Goal: Information Seeking & Learning: Learn about a topic

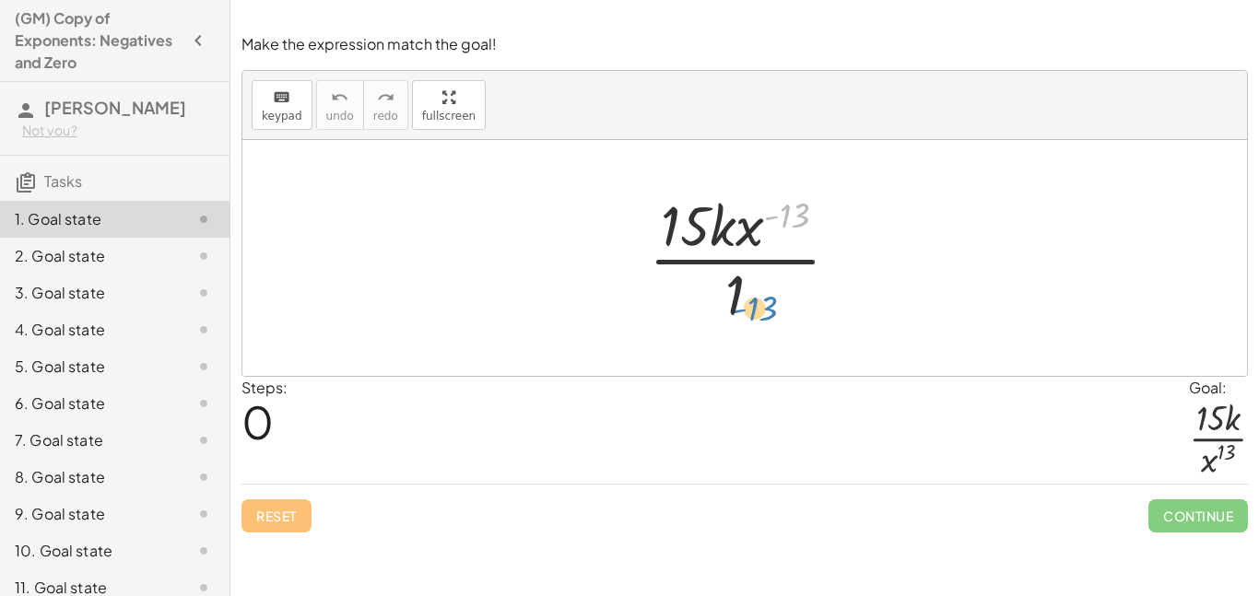
drag, startPoint x: 778, startPoint y: 210, endPoint x: 744, endPoint y: 301, distance: 97.1
click at [744, 301] on div at bounding box center [751, 258] width 224 height 142
drag, startPoint x: 748, startPoint y: 232, endPoint x: 730, endPoint y: 320, distance: 89.5
click at [730, 320] on div at bounding box center [751, 258] width 224 height 142
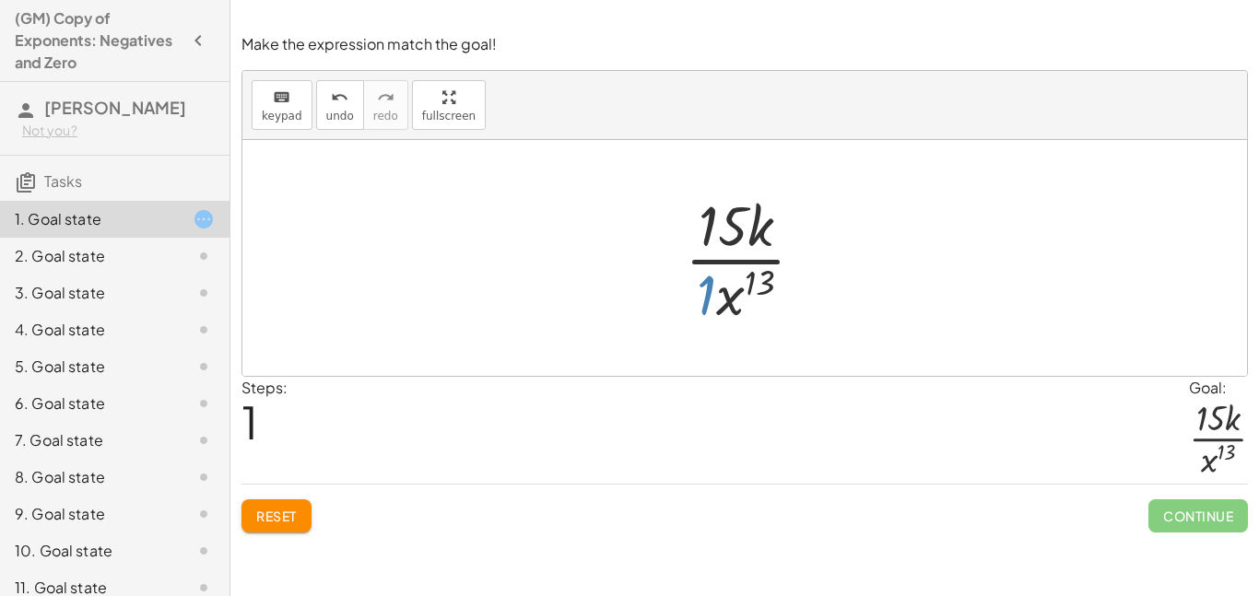
click at [709, 299] on div at bounding box center [751, 258] width 153 height 142
drag, startPoint x: 709, startPoint y: 299, endPoint x: 732, endPoint y: 232, distance: 70.2
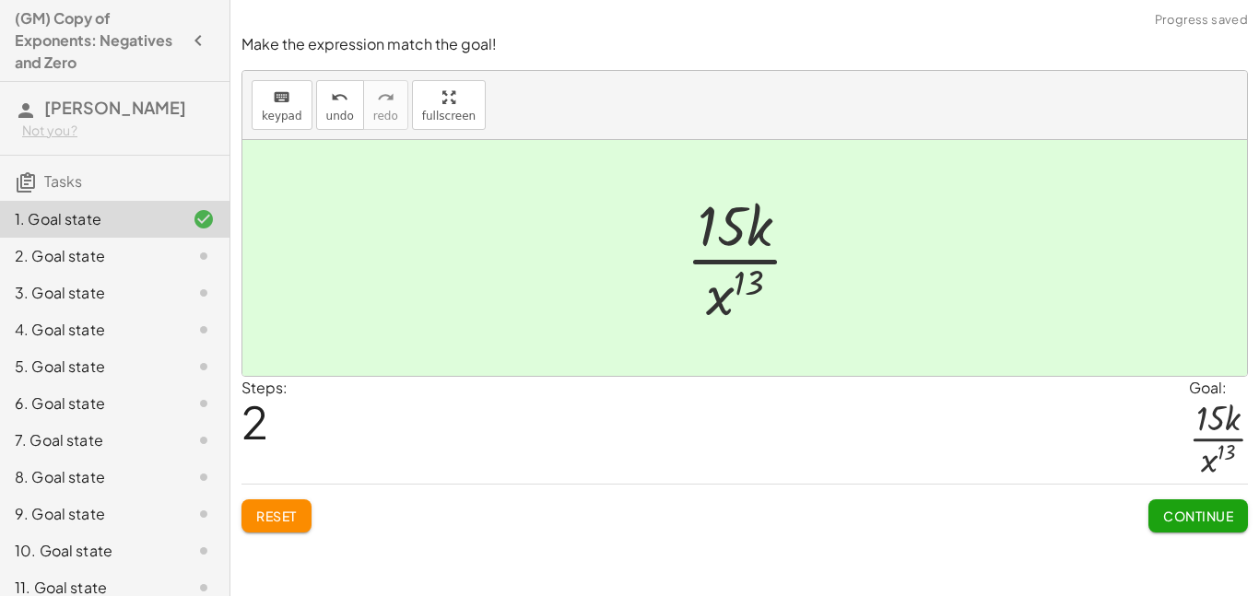
click at [1211, 531] on button "Continue" at bounding box center [1198, 515] width 100 height 33
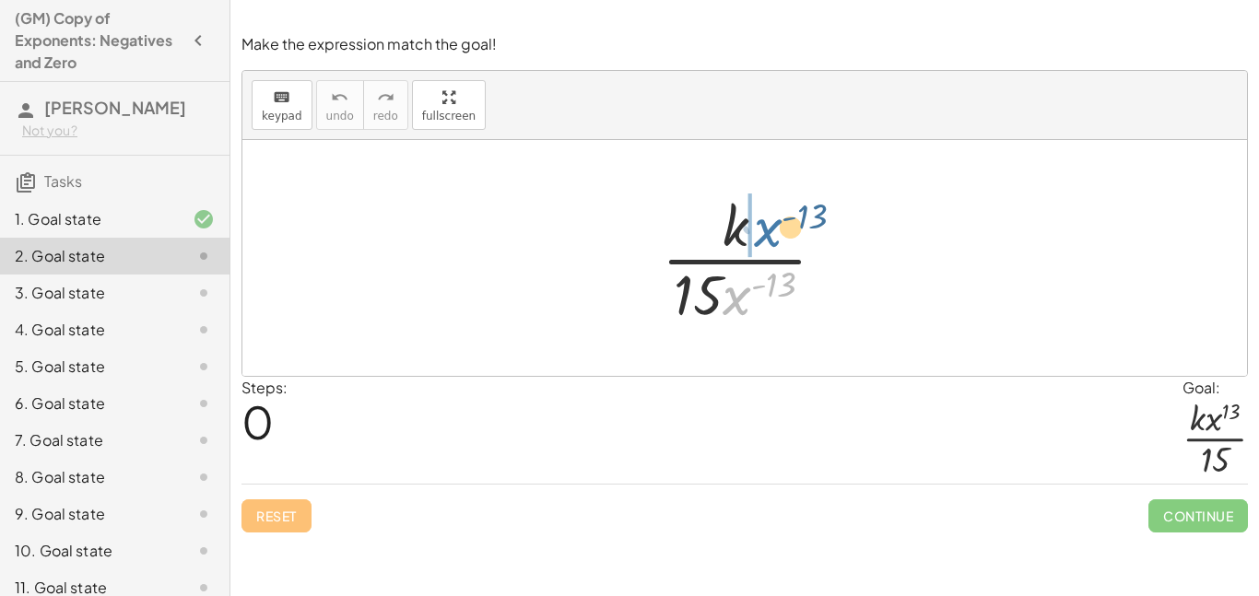
drag, startPoint x: 737, startPoint y: 298, endPoint x: 770, endPoint y: 225, distance: 80.0
click at [770, 225] on div at bounding box center [750, 258] width 197 height 142
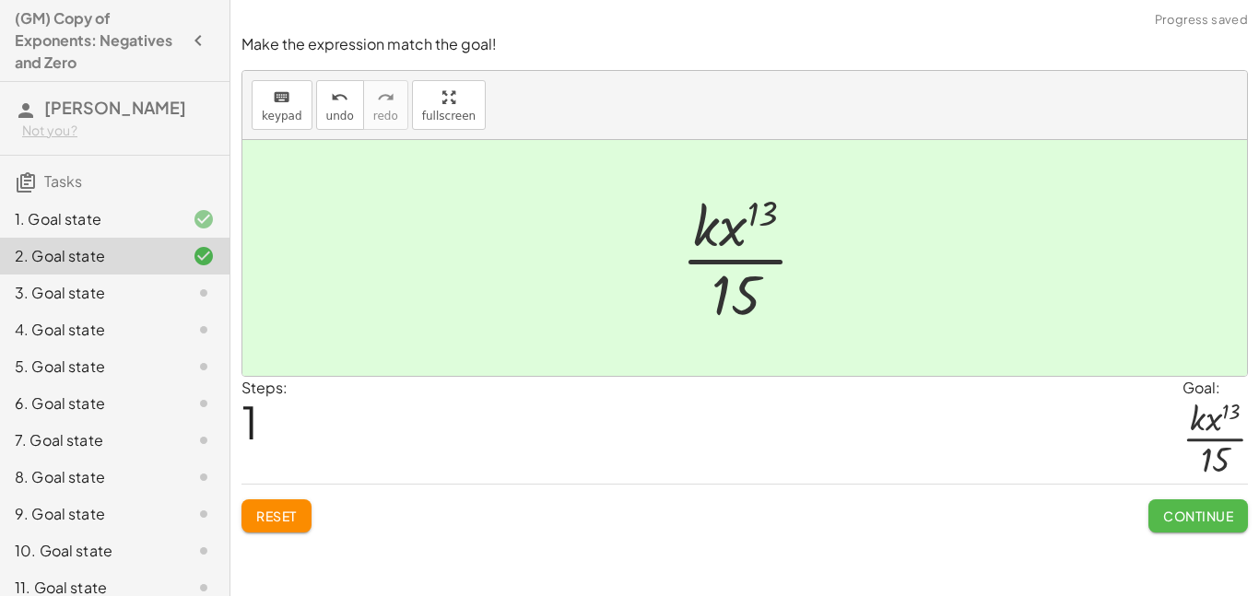
click at [1178, 515] on span "Continue" at bounding box center [1198, 516] width 70 height 17
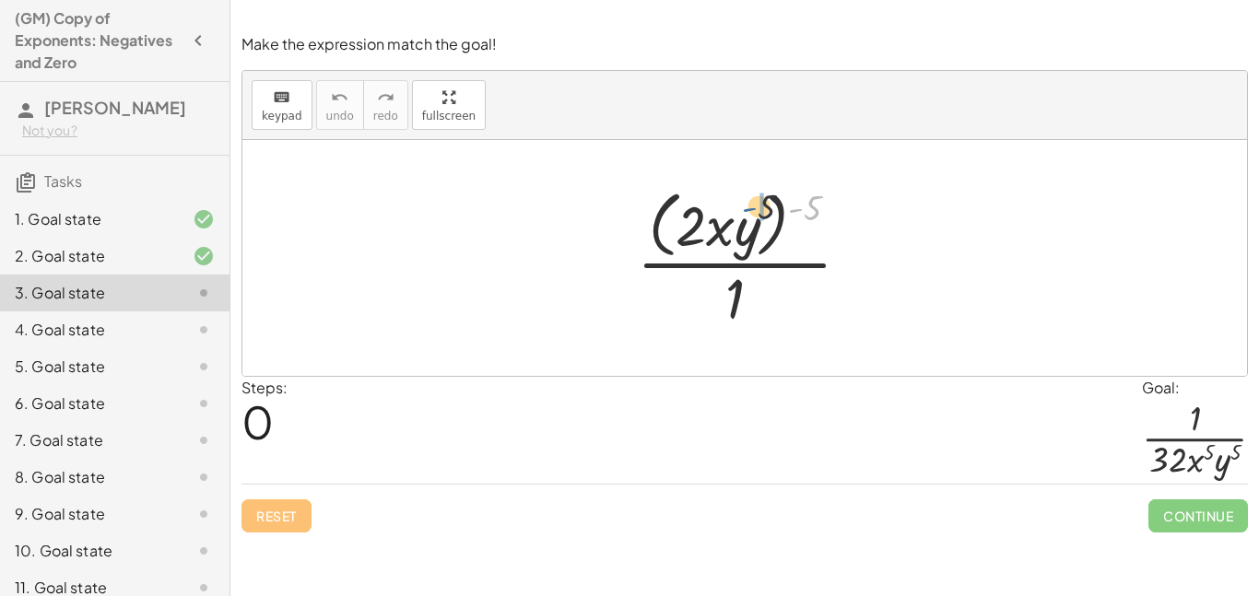
drag, startPoint x: 796, startPoint y: 209, endPoint x: 744, endPoint y: 210, distance: 51.6
click at [744, 210] on div at bounding box center [750, 257] width 247 height 150
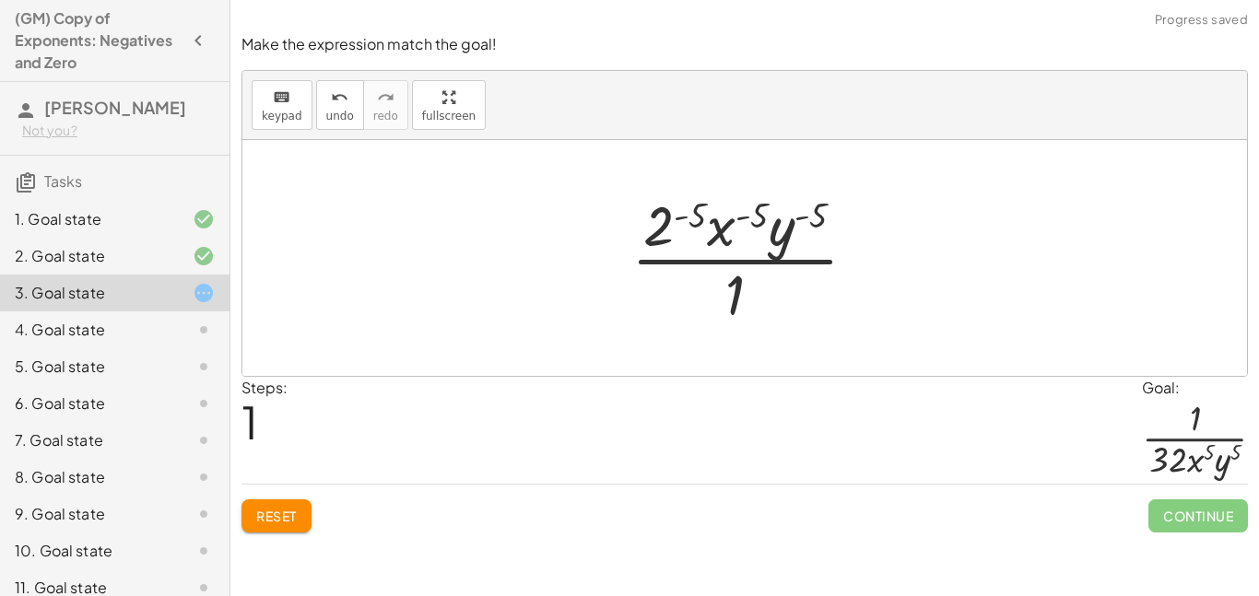
click at [282, 508] on span "Reset" at bounding box center [276, 516] width 41 height 17
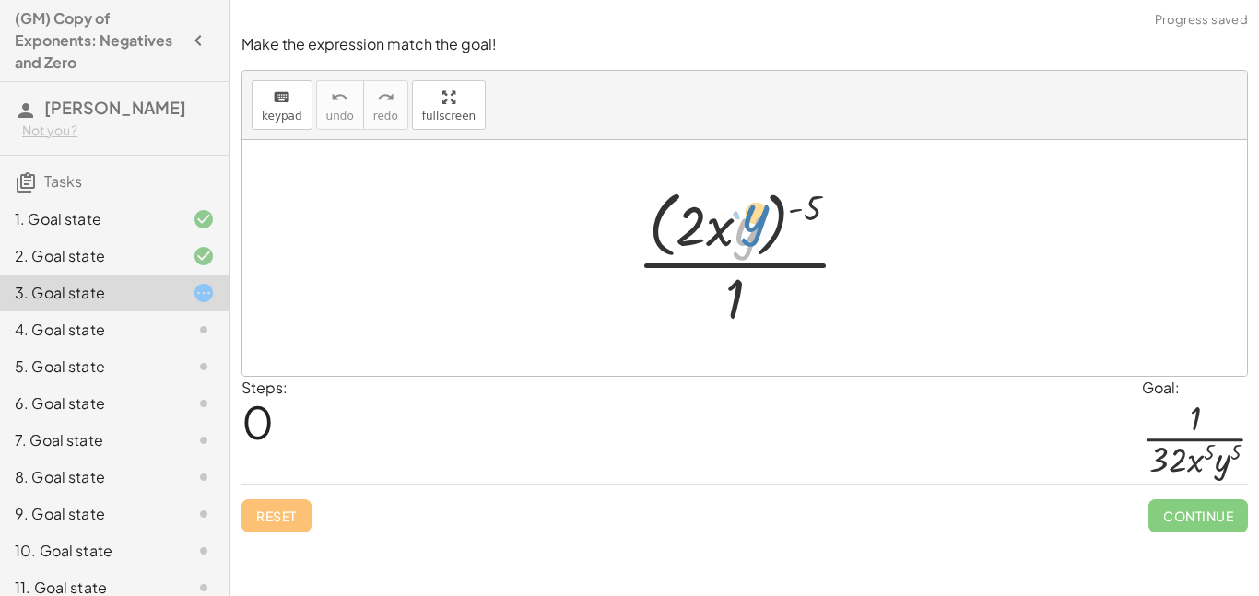
drag, startPoint x: 744, startPoint y: 212, endPoint x: 753, endPoint y: 197, distance: 16.9
click at [753, 197] on div at bounding box center [750, 257] width 247 height 150
drag, startPoint x: 803, startPoint y: 198, endPoint x: 727, endPoint y: 209, distance: 77.3
click at [727, 209] on div at bounding box center [750, 257] width 247 height 150
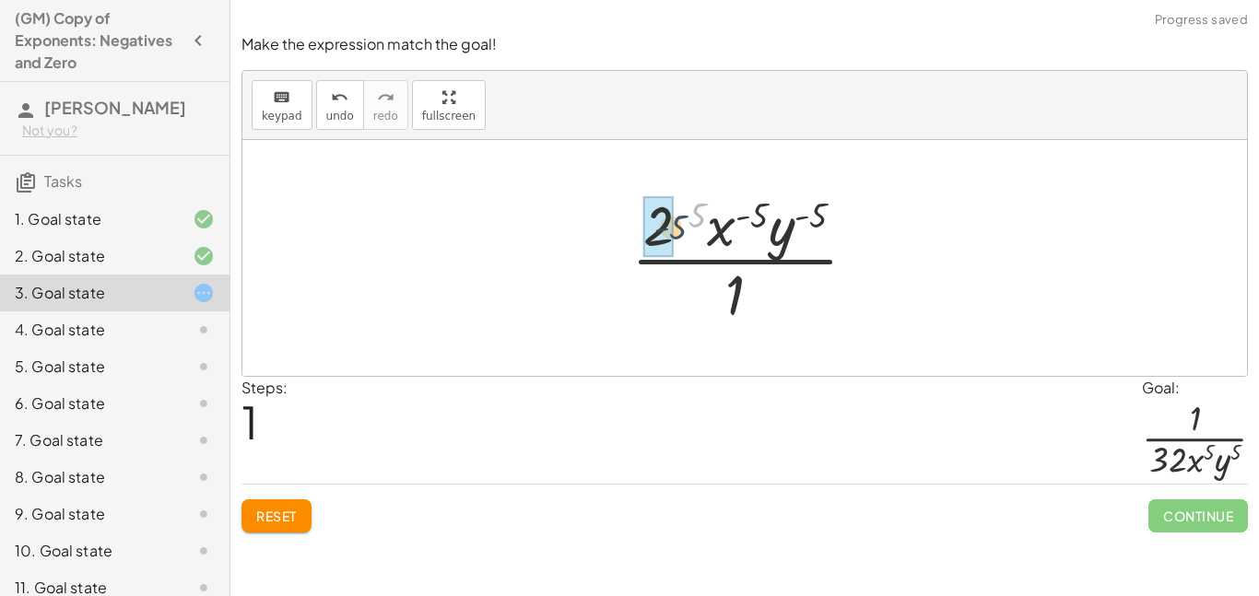
drag, startPoint x: 695, startPoint y: 217, endPoint x: 666, endPoint y: 229, distance: 31.0
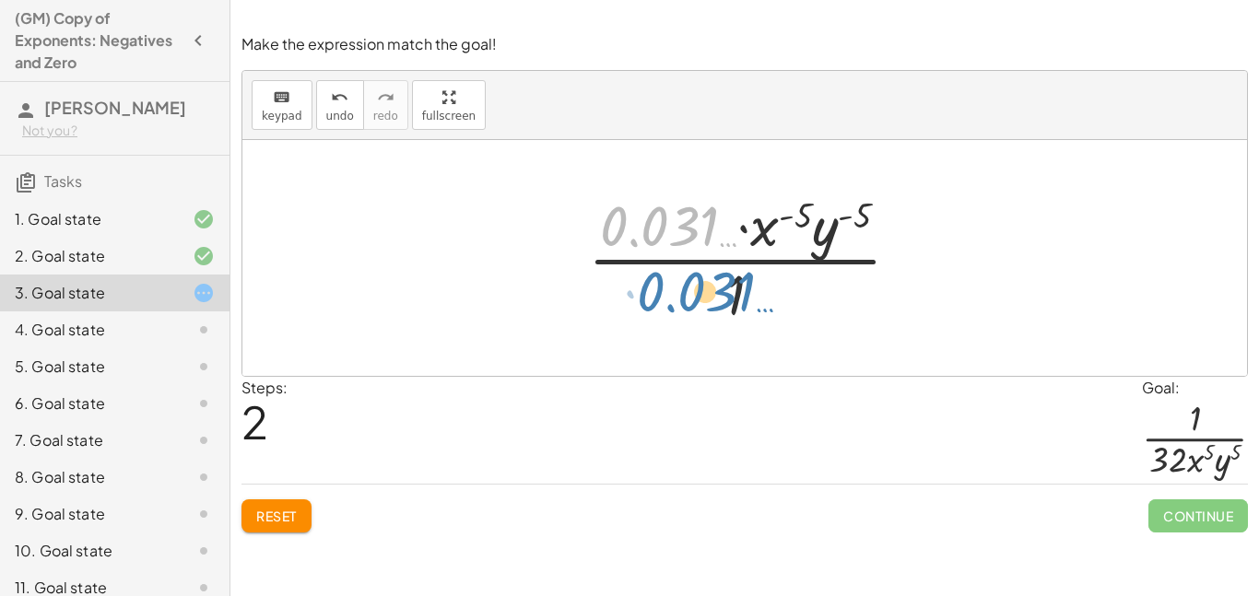
drag, startPoint x: 697, startPoint y: 218, endPoint x: 738, endPoint y: 286, distance: 78.5
click at [738, 286] on div at bounding box center [752, 258] width 346 height 142
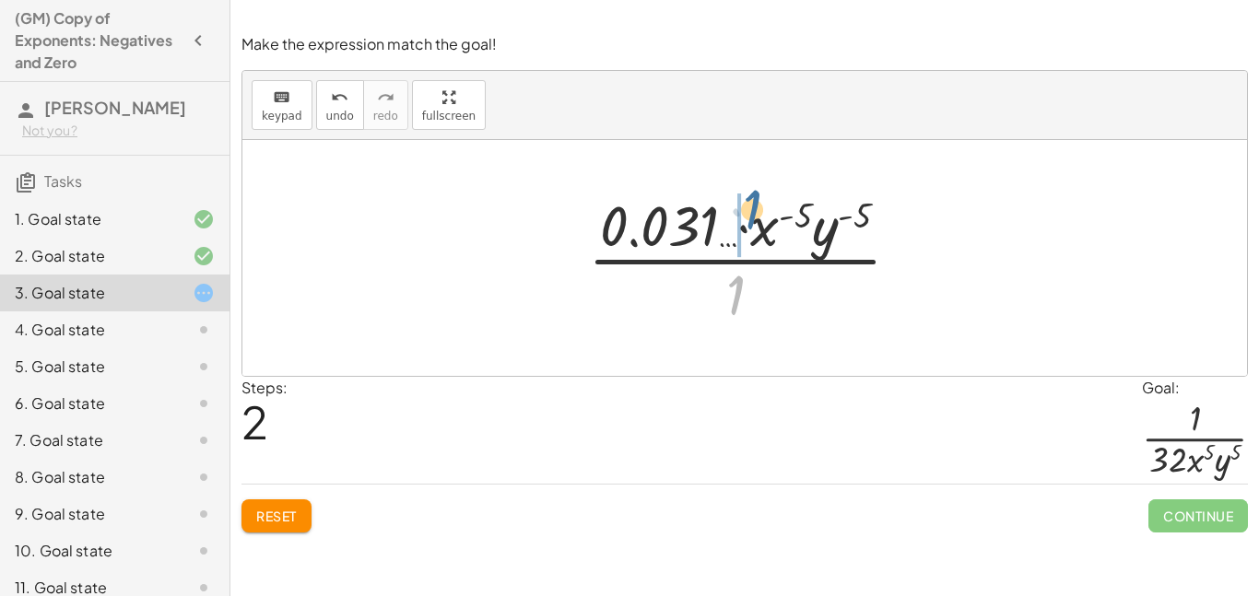
drag, startPoint x: 736, startPoint y: 294, endPoint x: 753, endPoint y: 207, distance: 88.2
click at [753, 207] on div at bounding box center [752, 258] width 346 height 142
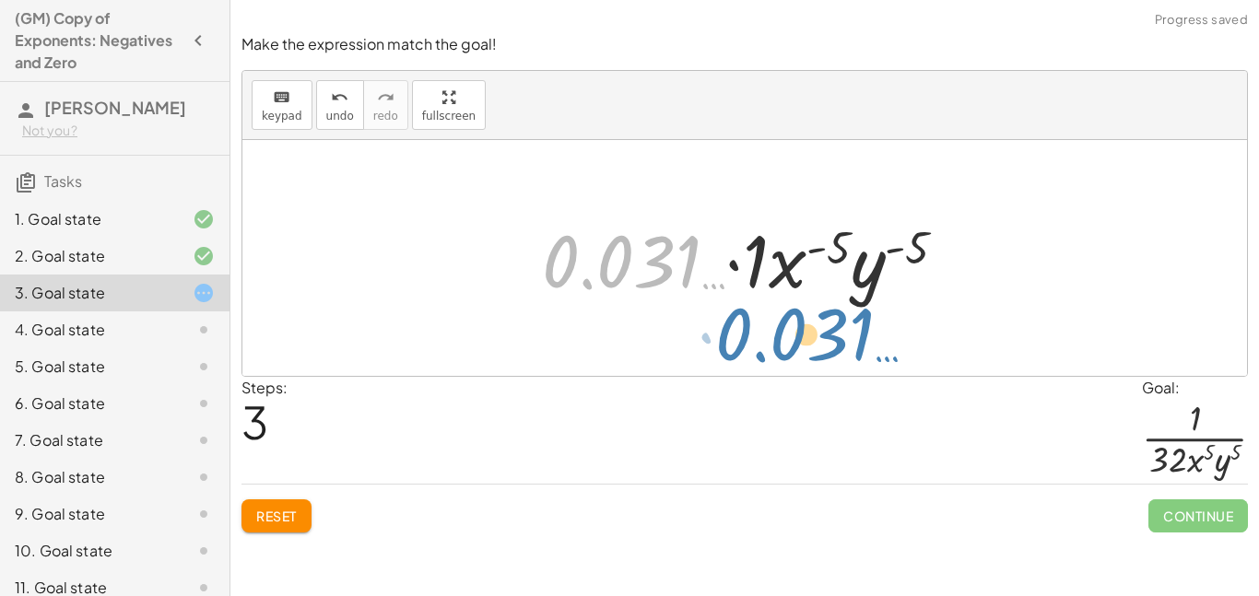
drag, startPoint x: 641, startPoint y: 246, endPoint x: 846, endPoint y: 311, distance: 214.8
click at [846, 311] on div "· ( · 2 · x · y ) ( - 5 ) · 1 · 2 ( - 5 ) · x ( - 5 ) · y ( - 5 ) · 1 · 0.031 ……" at bounding box center [744, 258] width 1004 height 236
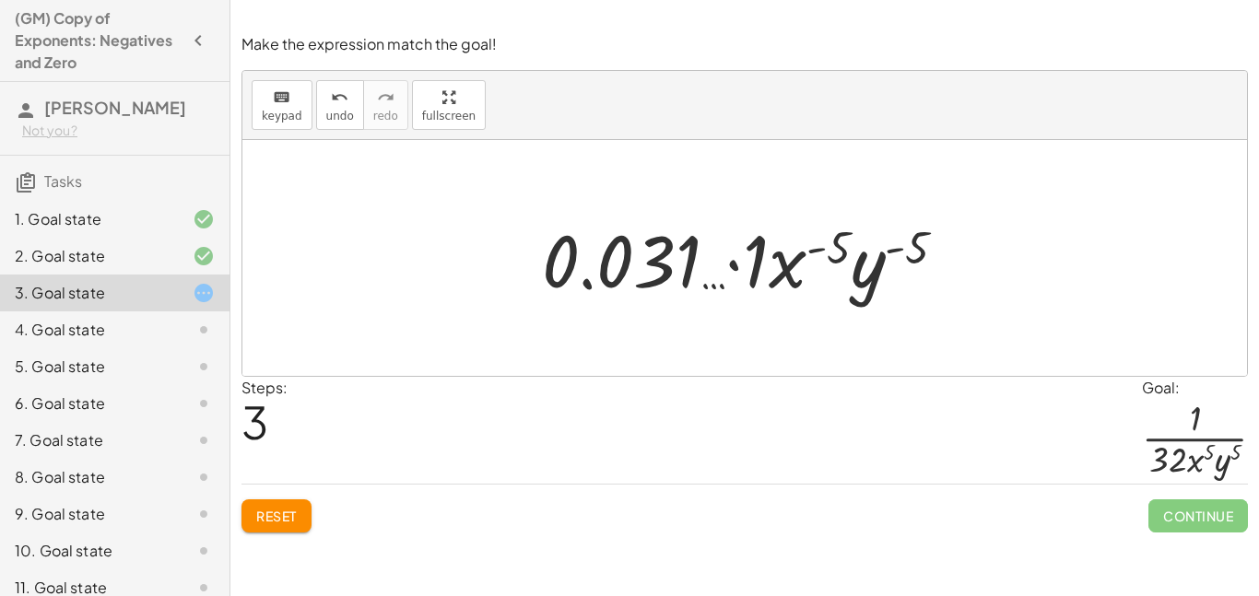
click at [269, 511] on span "Reset" at bounding box center [276, 516] width 41 height 17
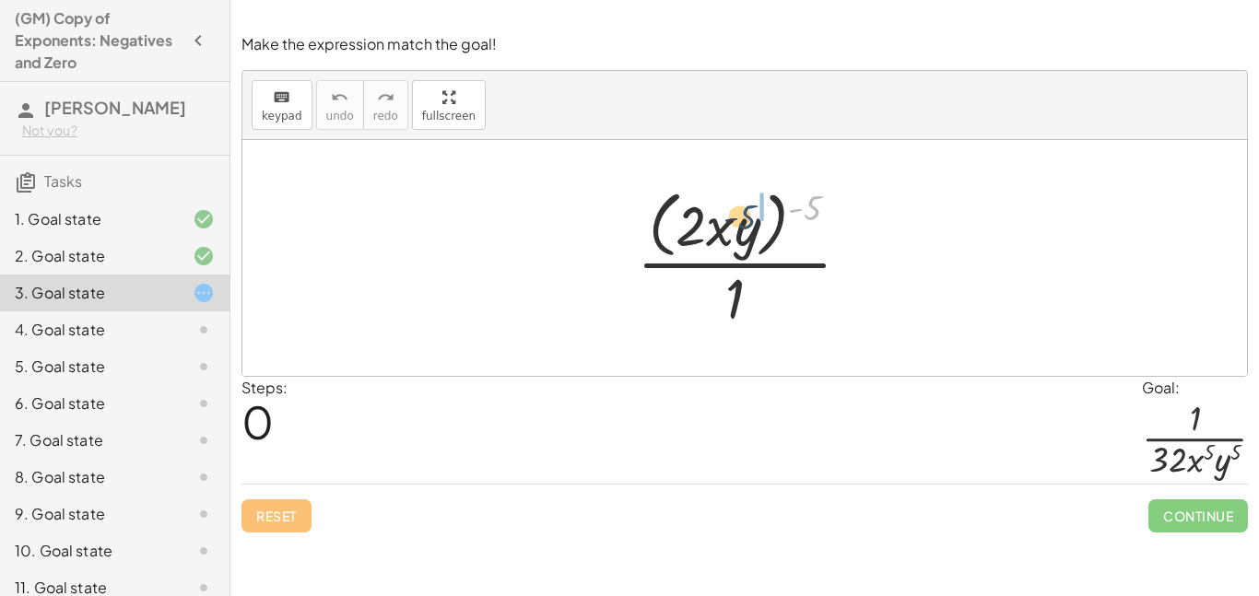
drag, startPoint x: 810, startPoint y: 206, endPoint x: 727, endPoint y: 221, distance: 84.2
click at [727, 221] on div at bounding box center [750, 257] width 247 height 150
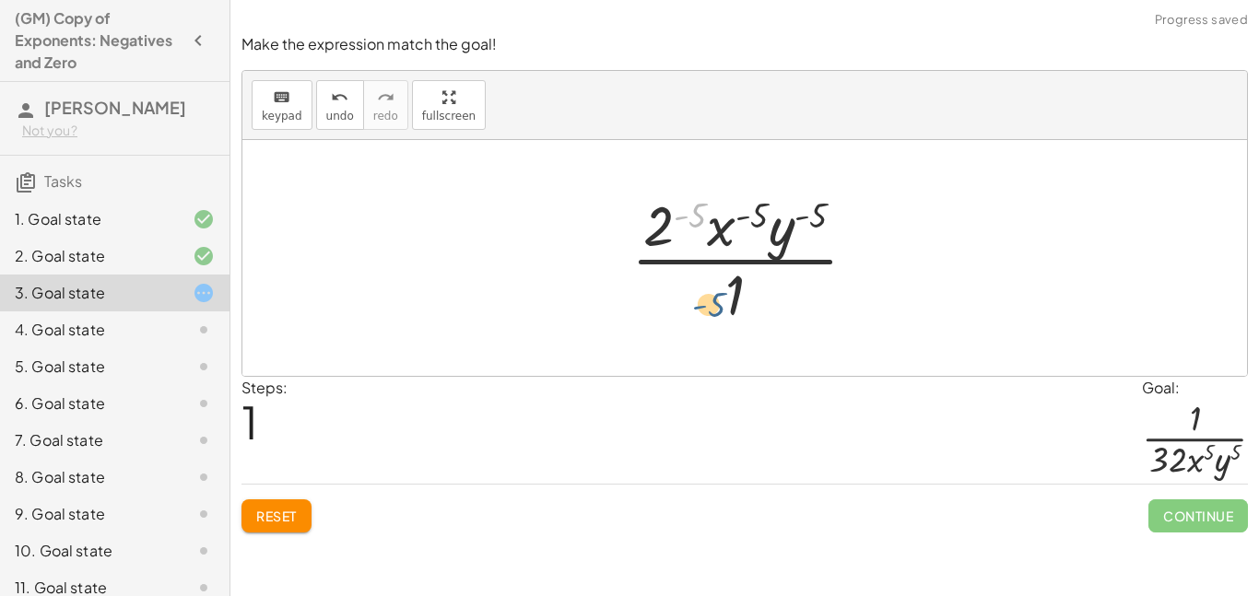
drag, startPoint x: 675, startPoint y: 214, endPoint x: 695, endPoint y: 307, distance: 95.1
click at [695, 307] on div at bounding box center [751, 258] width 259 height 142
drag, startPoint x: 658, startPoint y: 218, endPoint x: 696, endPoint y: 317, distance: 105.6
click at [696, 317] on div at bounding box center [751, 258] width 259 height 142
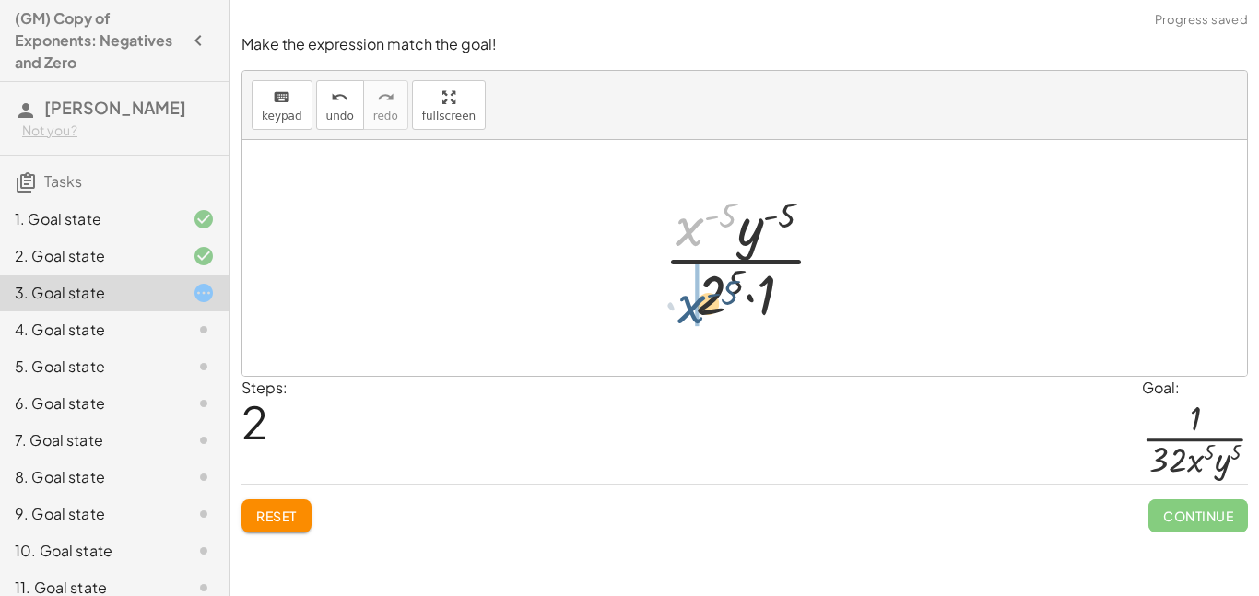
drag, startPoint x: 686, startPoint y: 226, endPoint x: 688, endPoint y: 310, distance: 83.9
click at [688, 310] on div at bounding box center [751, 258] width 195 height 142
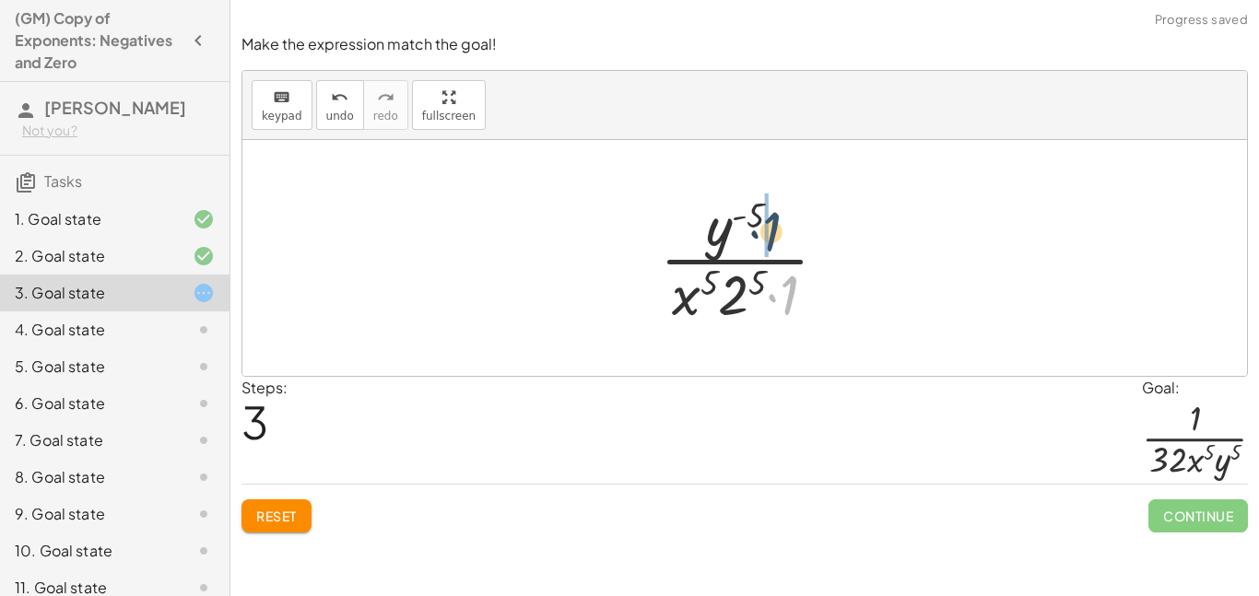
drag, startPoint x: 786, startPoint y: 299, endPoint x: 766, endPoint y: 231, distance: 70.3
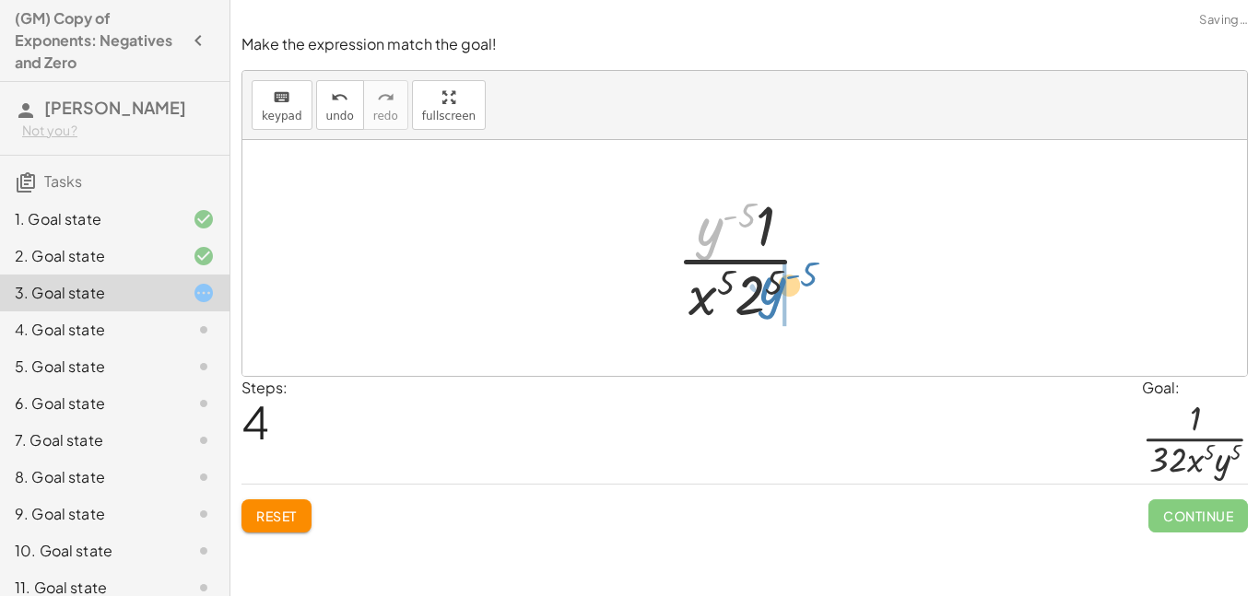
drag, startPoint x: 712, startPoint y: 228, endPoint x: 783, endPoint y: 287, distance: 92.8
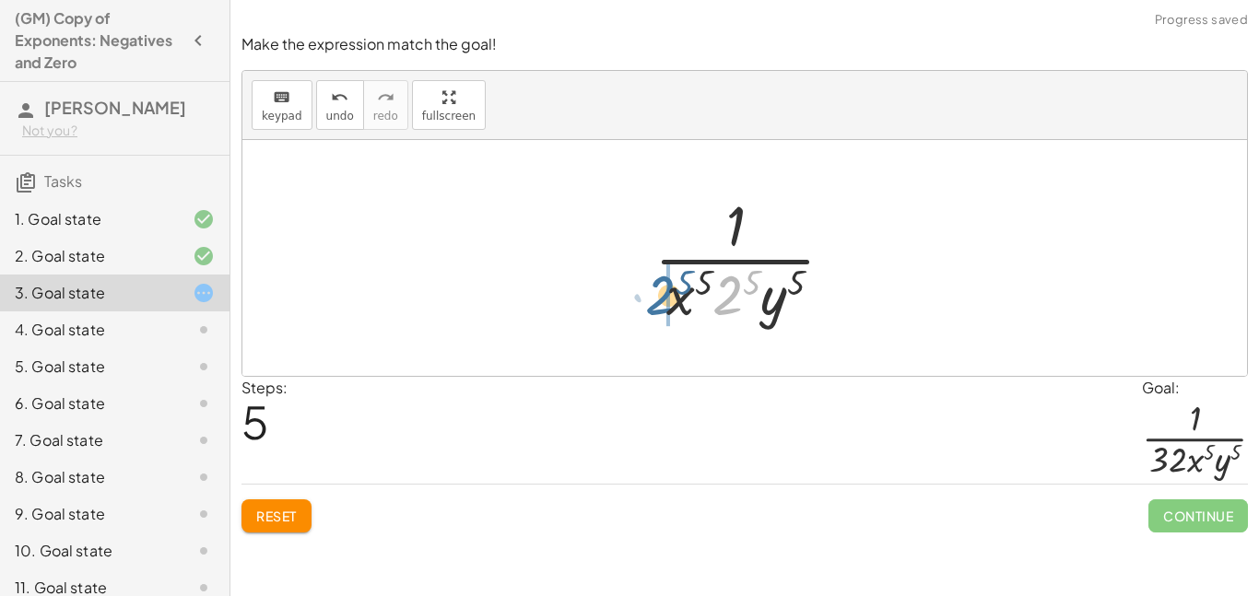
drag, startPoint x: 733, startPoint y: 282, endPoint x: 662, endPoint y: 282, distance: 70.0
click at [662, 282] on div at bounding box center [751, 258] width 213 height 142
click at [698, 286] on div at bounding box center [751, 258] width 213 height 142
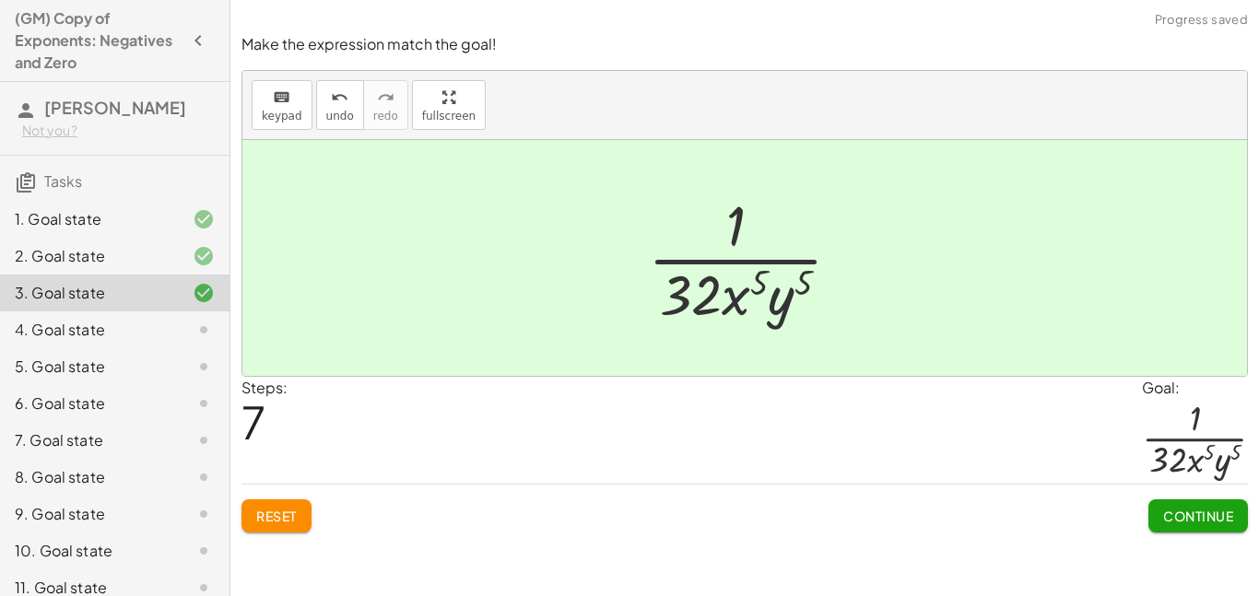
click at [1211, 516] on span "Continue" at bounding box center [1198, 516] width 70 height 17
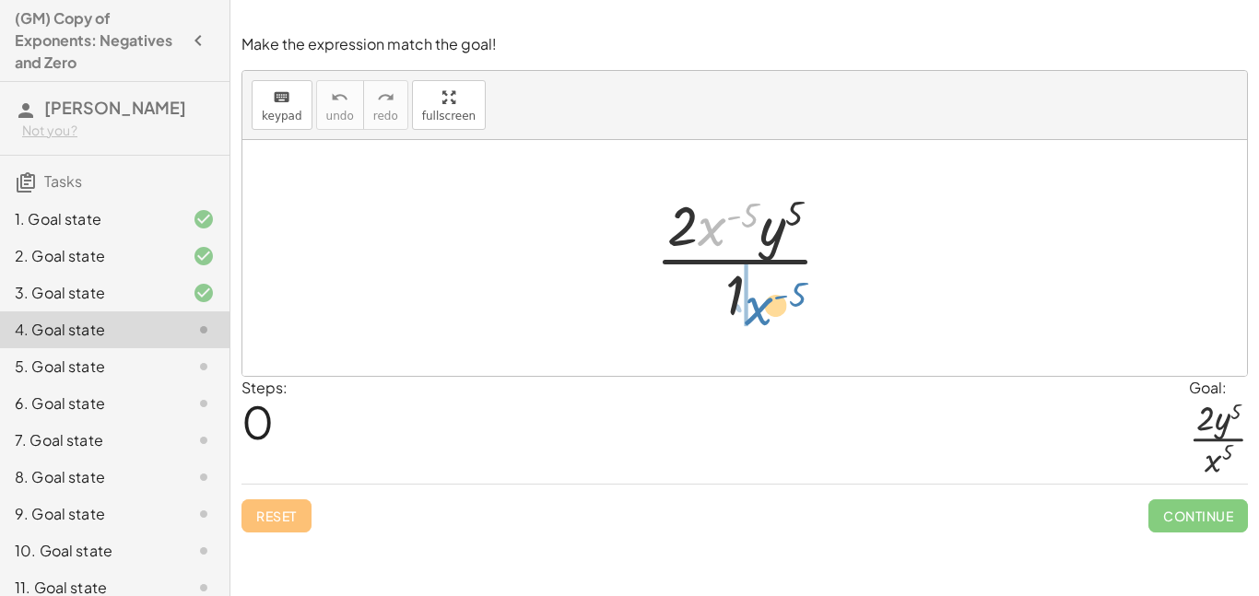
drag, startPoint x: 714, startPoint y: 226, endPoint x: 760, endPoint y: 304, distance: 90.9
click at [760, 304] on div at bounding box center [751, 258] width 210 height 142
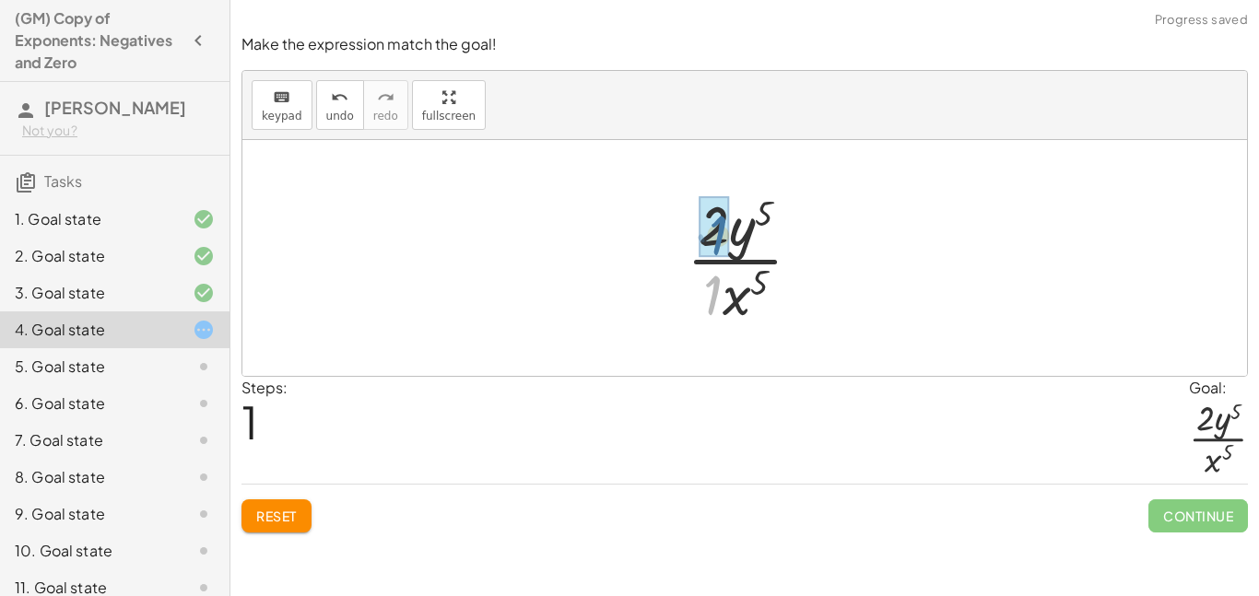
drag, startPoint x: 709, startPoint y: 288, endPoint x: 714, endPoint y: 229, distance: 60.1
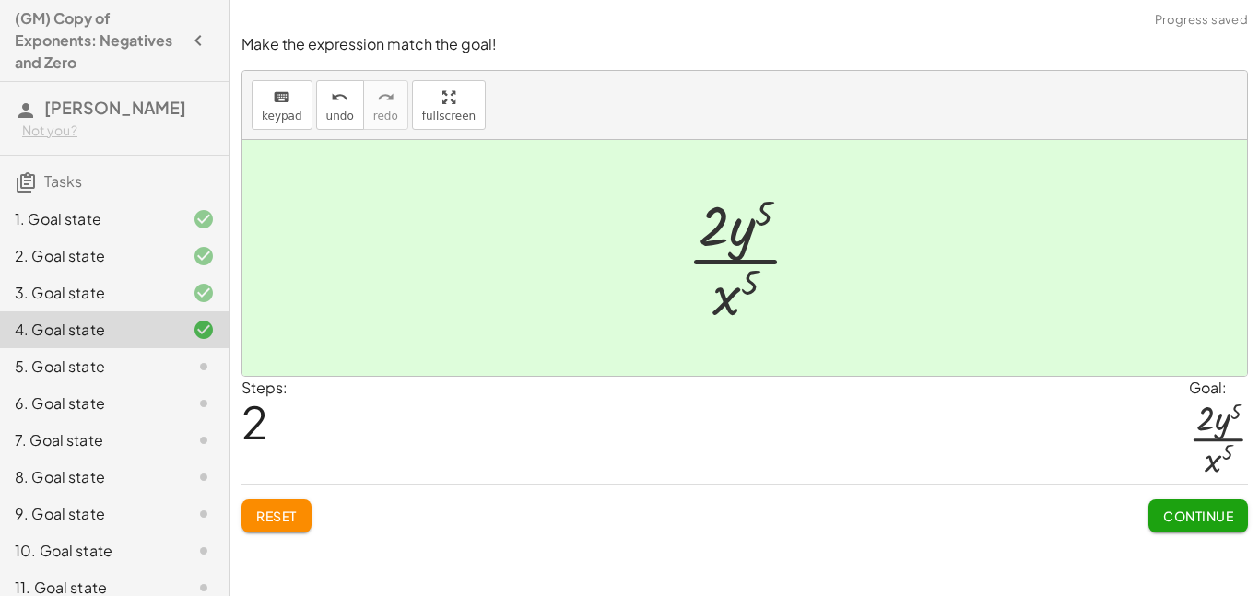
click at [1195, 511] on span "Continue" at bounding box center [1198, 516] width 70 height 17
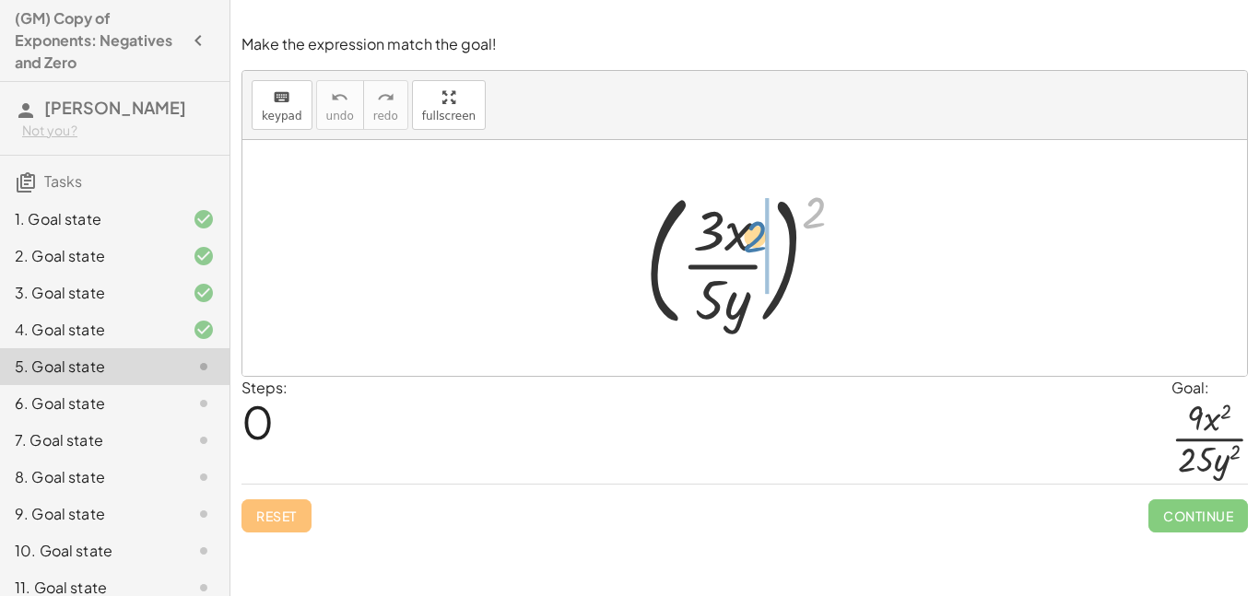
drag, startPoint x: 818, startPoint y: 205, endPoint x: 749, endPoint y: 240, distance: 77.5
click at [749, 240] on div at bounding box center [752, 258] width 232 height 153
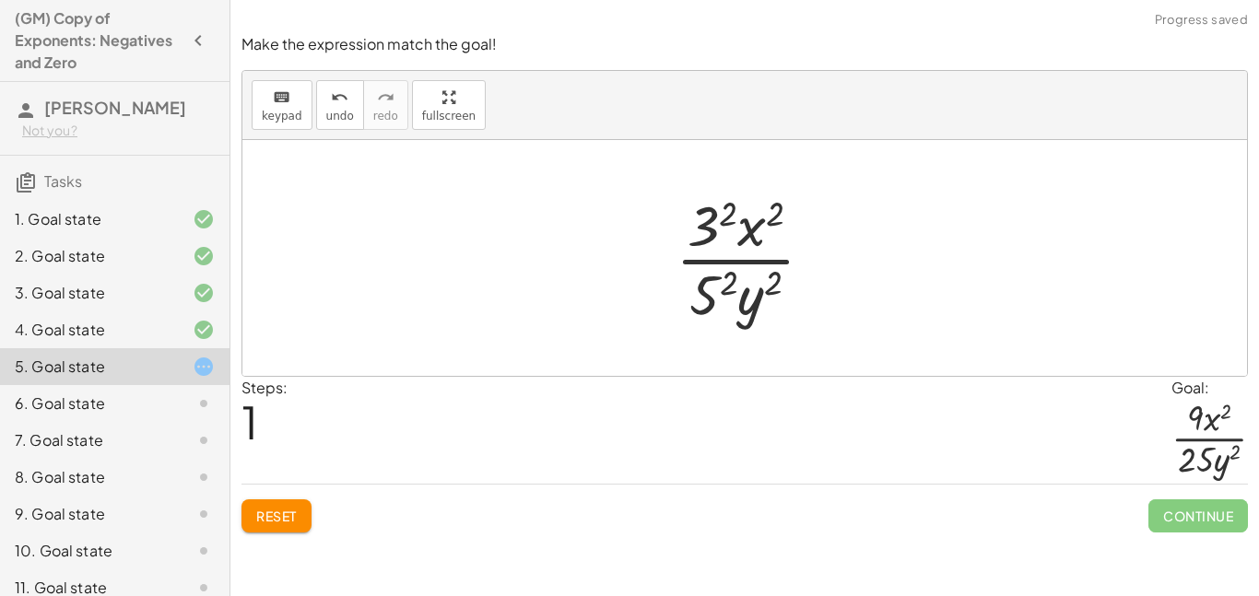
click at [724, 277] on div at bounding box center [751, 258] width 171 height 142
click at [726, 218] on div at bounding box center [751, 258] width 179 height 142
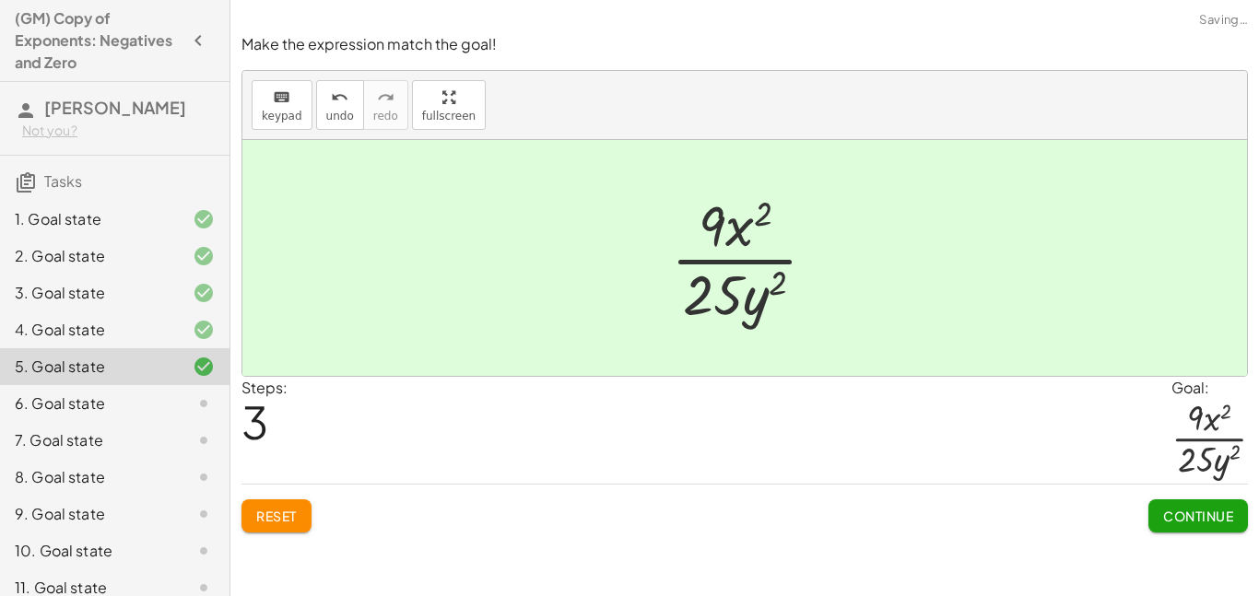
click at [1176, 515] on span "Continue" at bounding box center [1198, 516] width 70 height 17
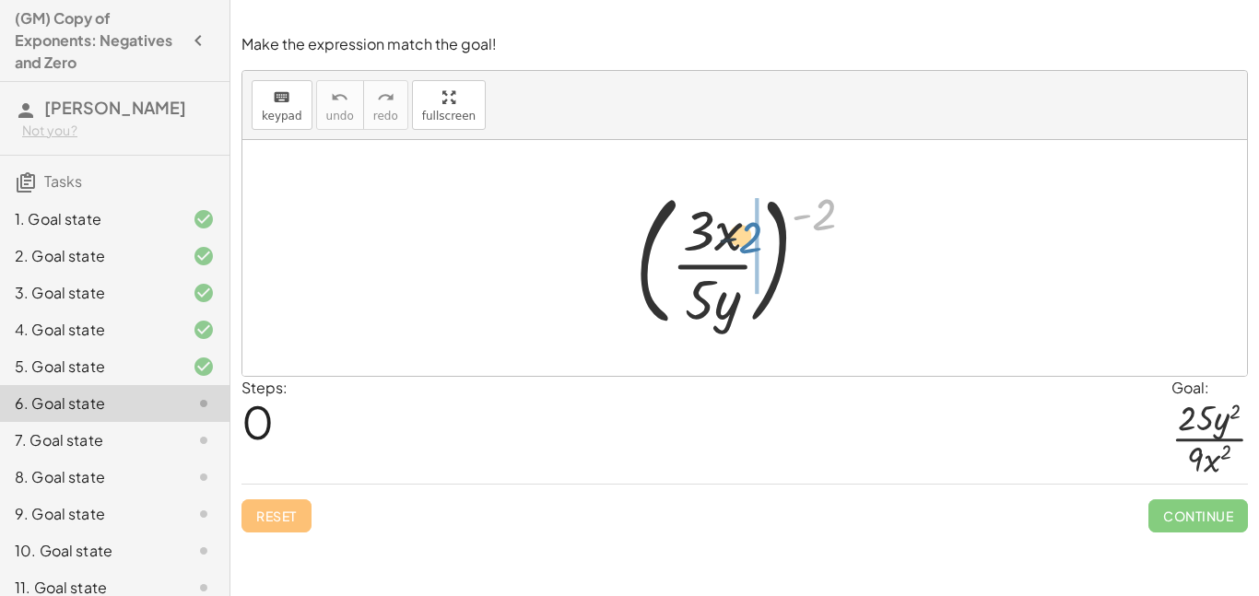
drag, startPoint x: 816, startPoint y: 218, endPoint x: 738, endPoint y: 242, distance: 81.9
click at [738, 242] on div at bounding box center [752, 258] width 252 height 153
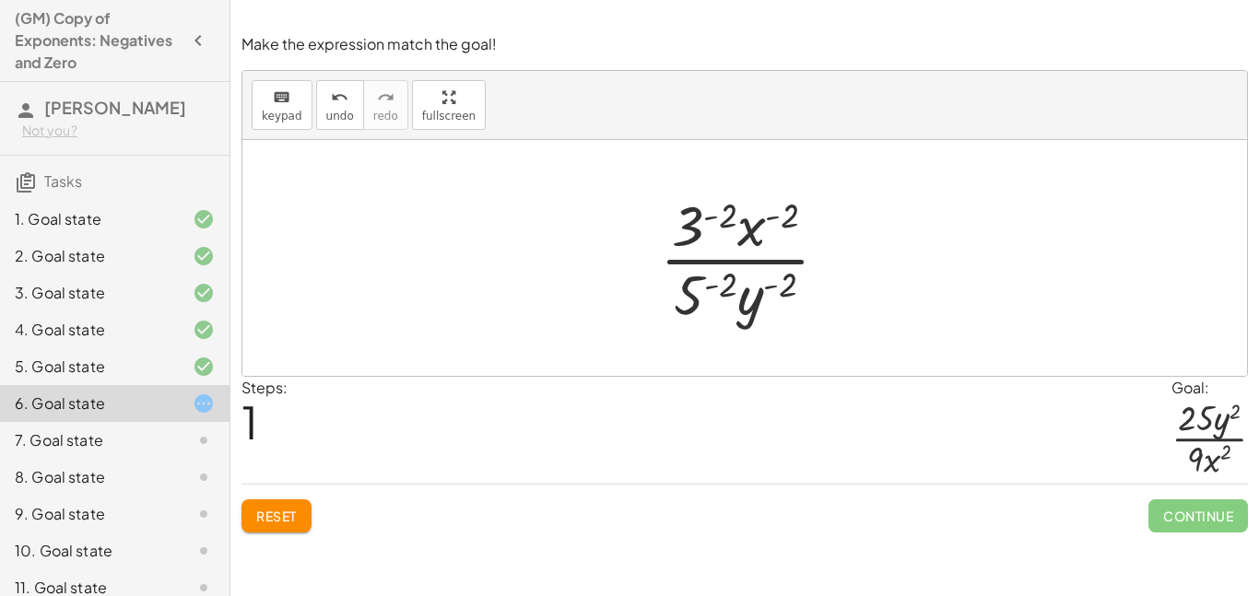
click at [719, 217] on div at bounding box center [752, 258] width 202 height 142
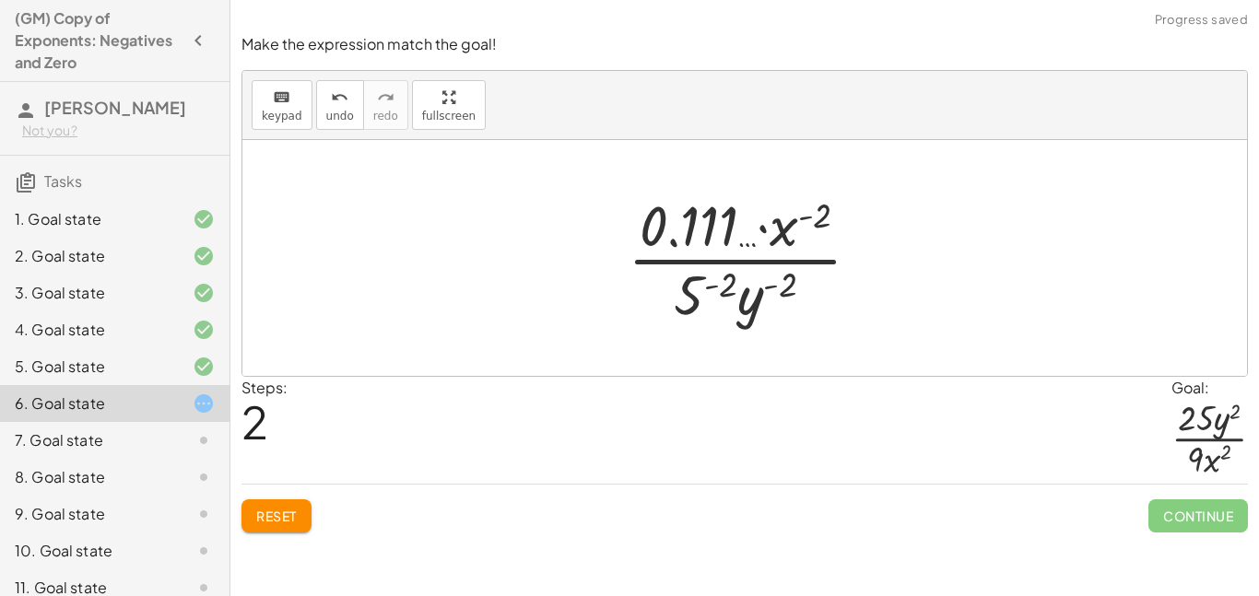
click at [449, 440] on div "Steps: 2 Goal: · 25 · y 2 · 9 · x 2" at bounding box center [744, 431] width 1006 height 108
click at [406, 432] on div "Steps: 2 Goal: · 25 · y 2 · 9 · x 2" at bounding box center [744, 431] width 1006 height 108
click at [290, 519] on span "Reset" at bounding box center [276, 516] width 41 height 17
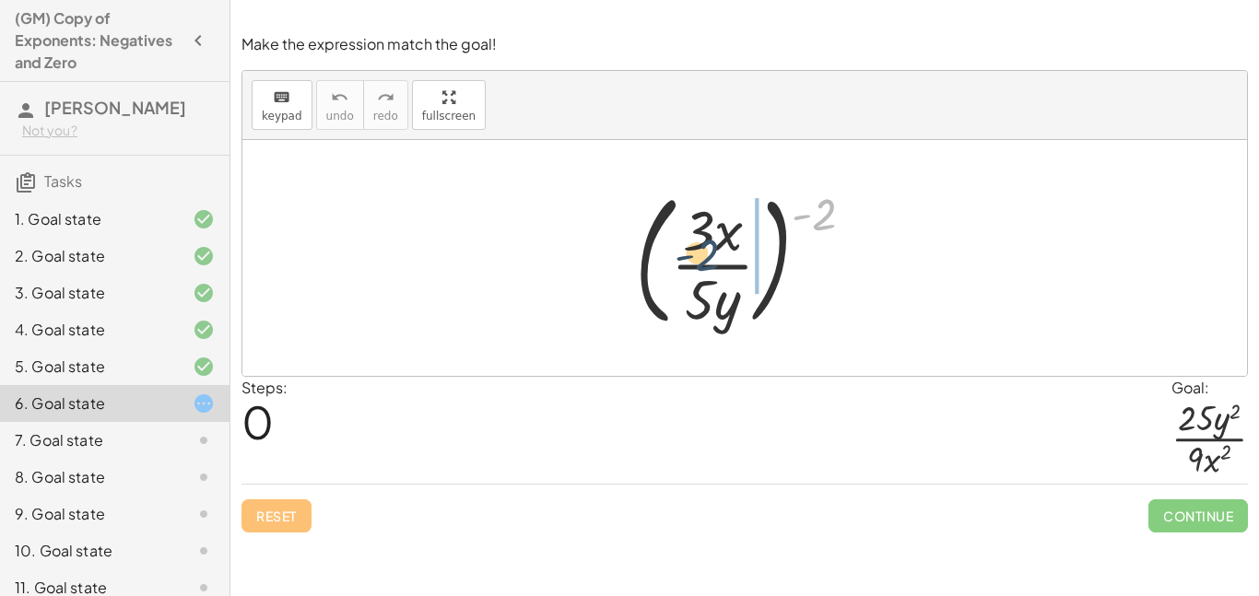
drag, startPoint x: 824, startPoint y: 207, endPoint x: 699, endPoint y: 249, distance: 131.1
click at [699, 249] on div at bounding box center [752, 258] width 252 height 153
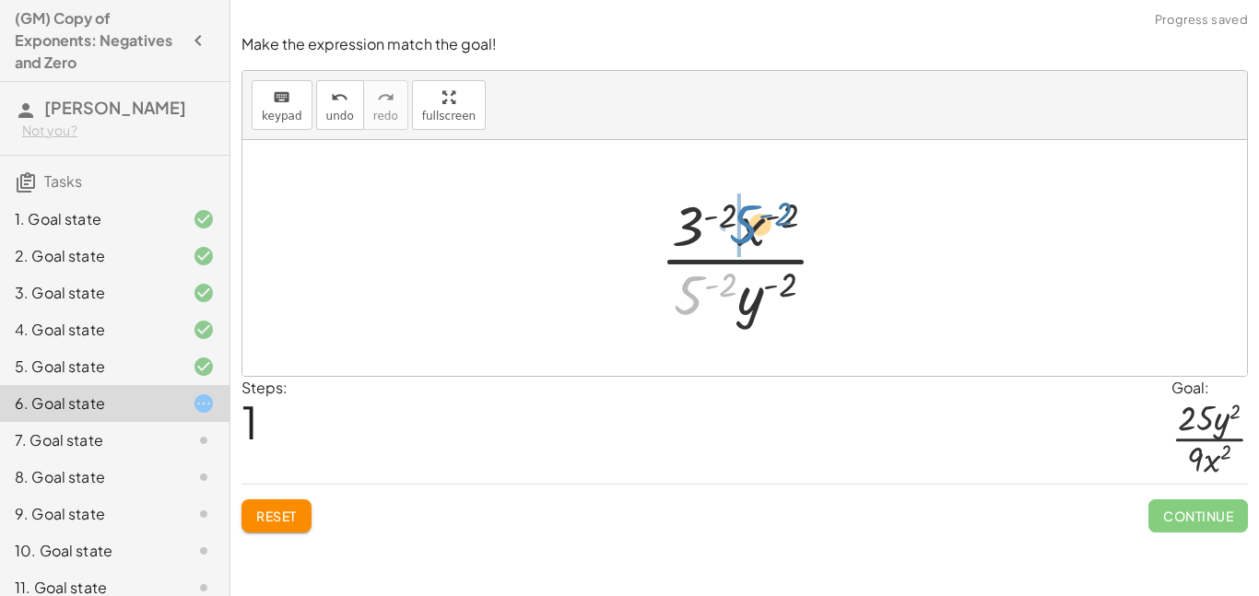
drag, startPoint x: 685, startPoint y: 296, endPoint x: 721, endPoint y: 216, distance: 87.8
click at [721, 216] on div at bounding box center [752, 258] width 202 height 142
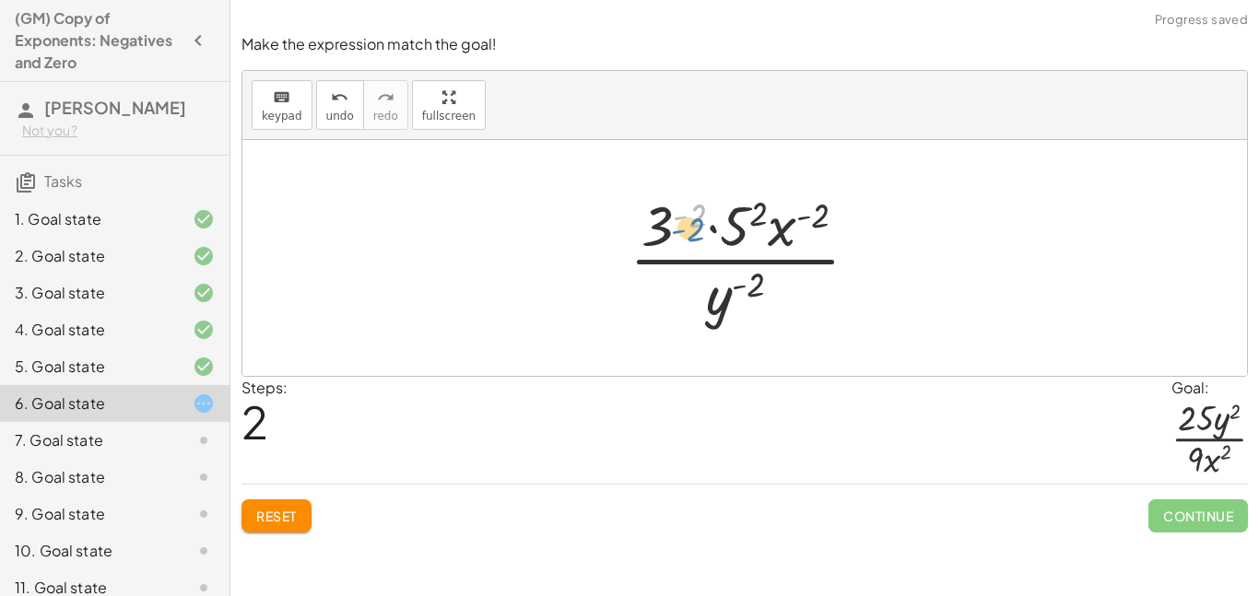
click at [675, 199] on div at bounding box center [751, 258] width 263 height 142
drag, startPoint x: 661, startPoint y: 219, endPoint x: 677, endPoint y: 297, distance: 79.2
click at [677, 297] on div at bounding box center [751, 258] width 263 height 142
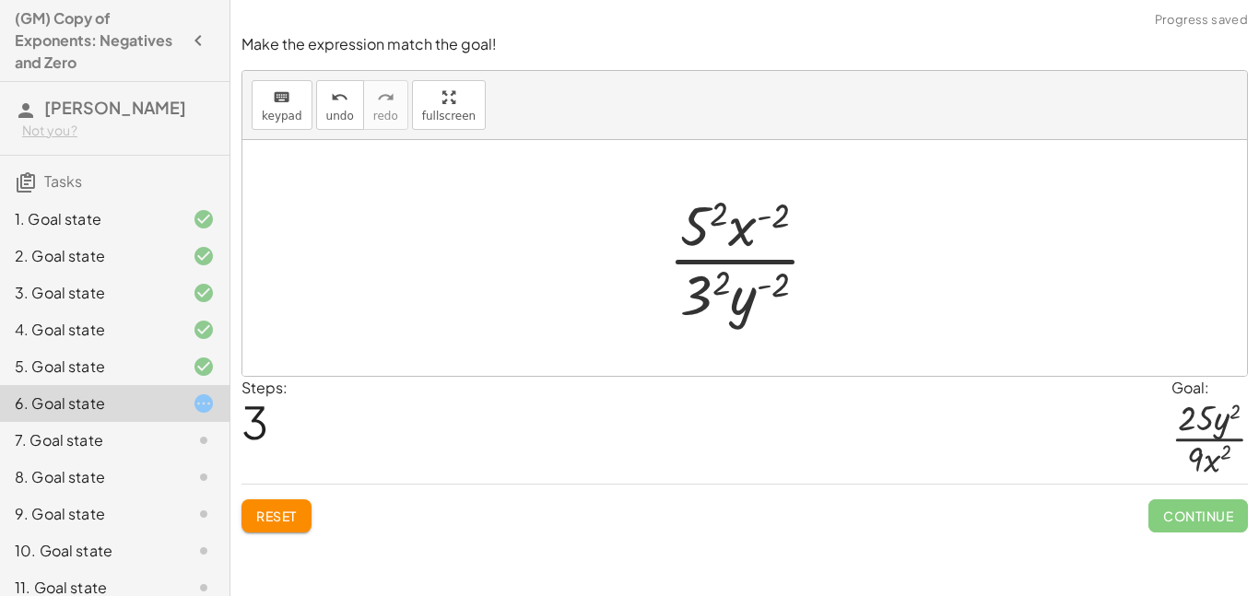
click at [696, 293] on div at bounding box center [751, 258] width 184 height 142
click at [697, 226] on div at bounding box center [751, 258] width 184 height 142
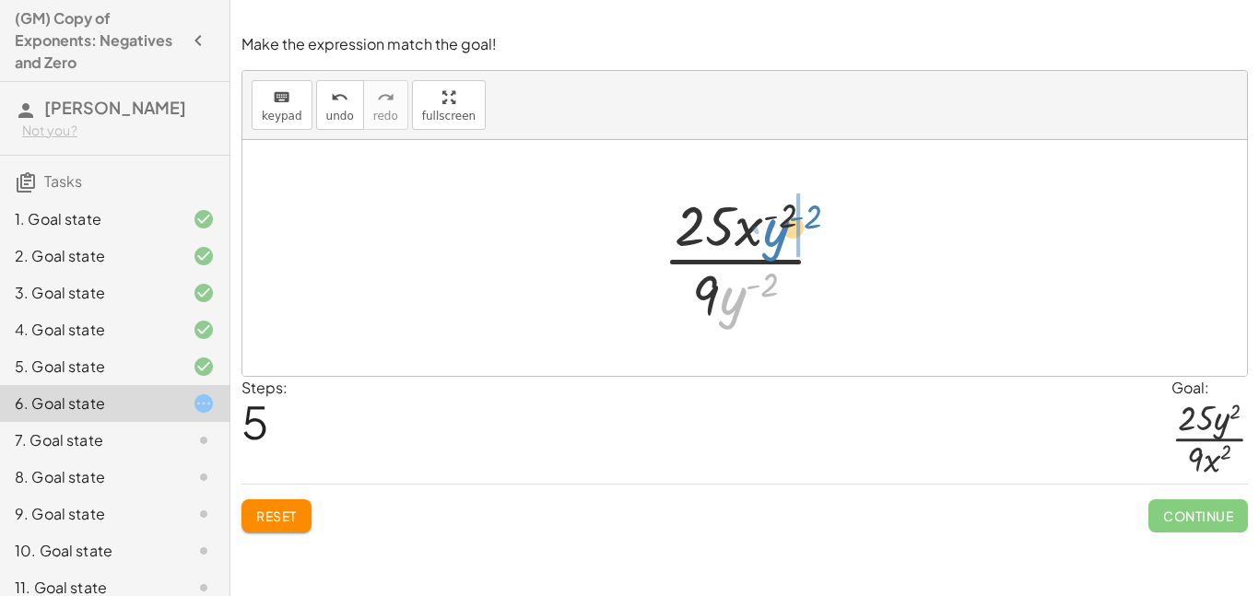
drag, startPoint x: 733, startPoint y: 299, endPoint x: 777, endPoint y: 231, distance: 80.8
click at [777, 231] on div at bounding box center [751, 258] width 196 height 142
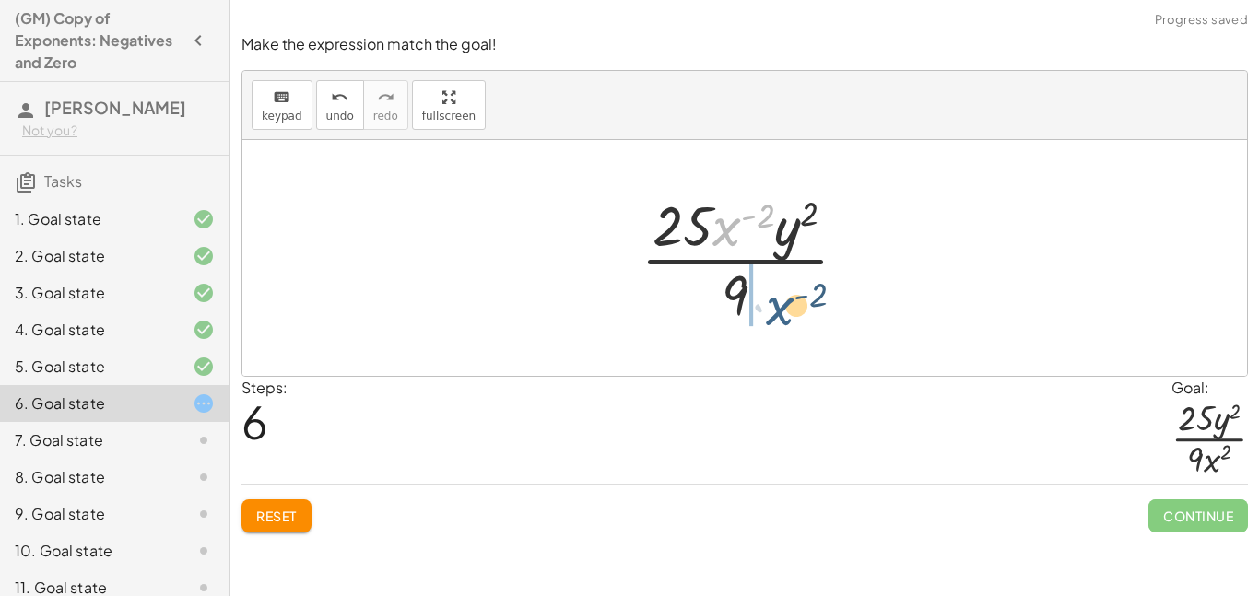
drag, startPoint x: 733, startPoint y: 224, endPoint x: 786, endPoint y: 306, distance: 97.9
click at [786, 306] on div at bounding box center [751, 258] width 240 height 142
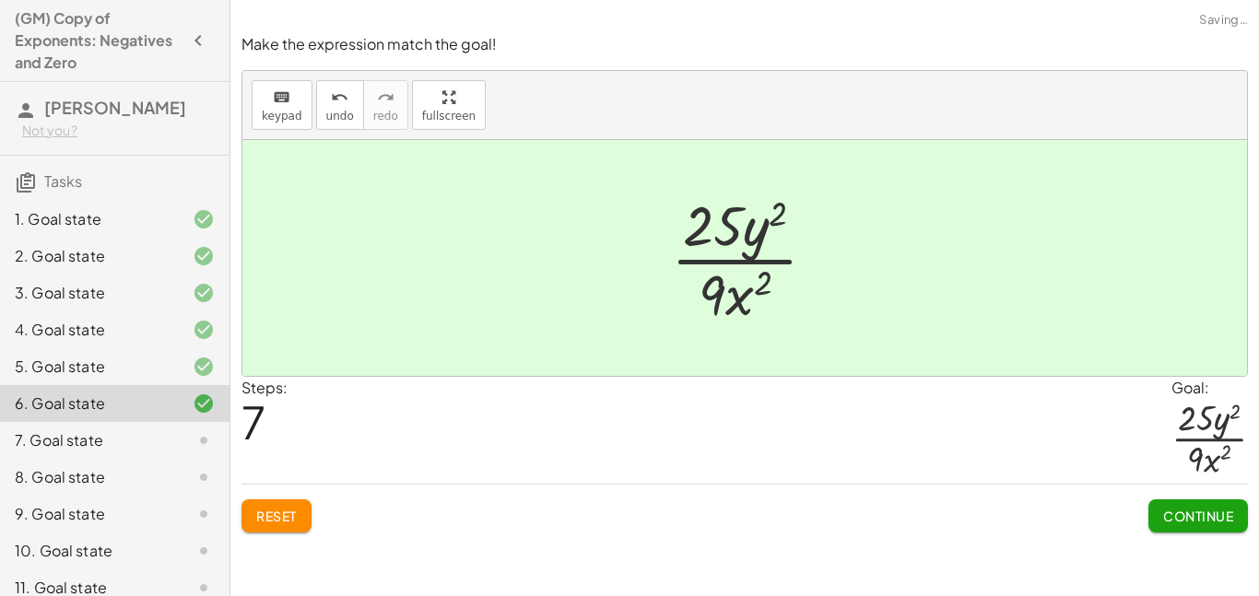
click at [1191, 504] on button "Continue" at bounding box center [1198, 515] width 100 height 33
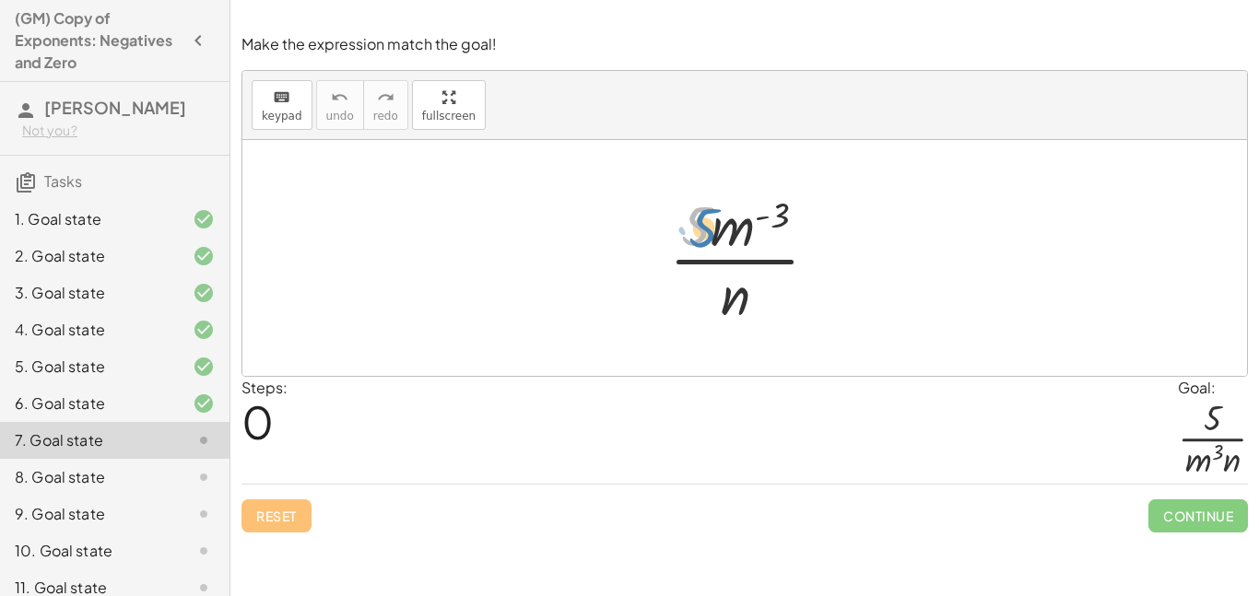
click at [711, 222] on div at bounding box center [751, 258] width 182 height 142
drag, startPoint x: 745, startPoint y: 226, endPoint x: 715, endPoint y: 284, distance: 65.5
click at [715, 284] on div at bounding box center [751, 258] width 182 height 142
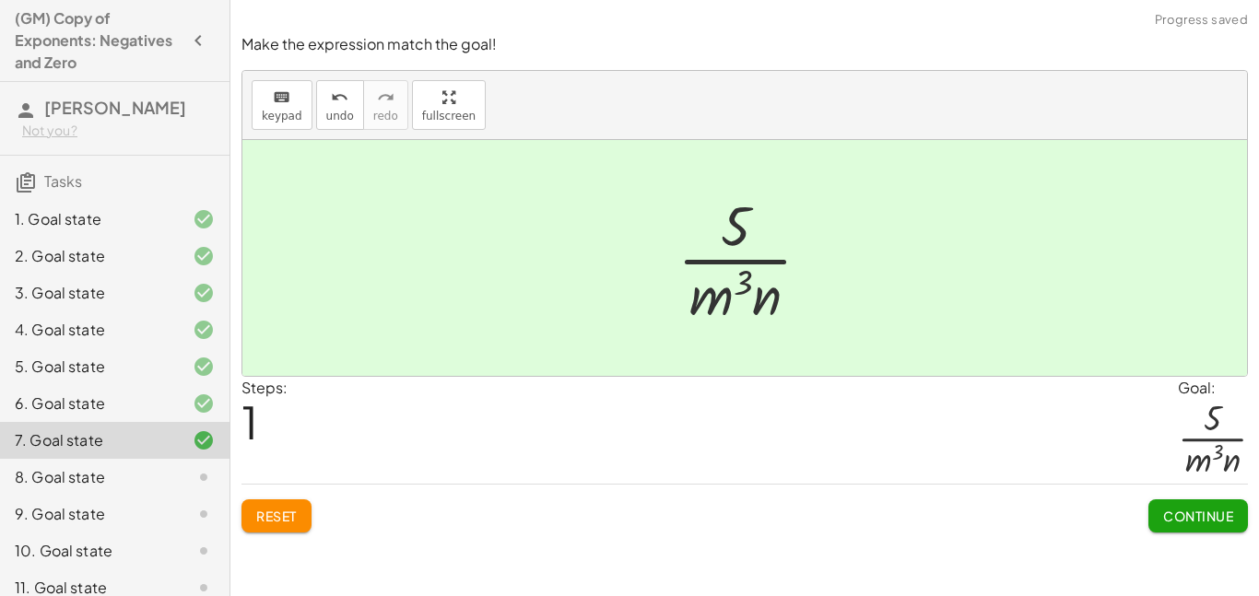
click at [1179, 503] on button "Continue" at bounding box center [1198, 515] width 100 height 33
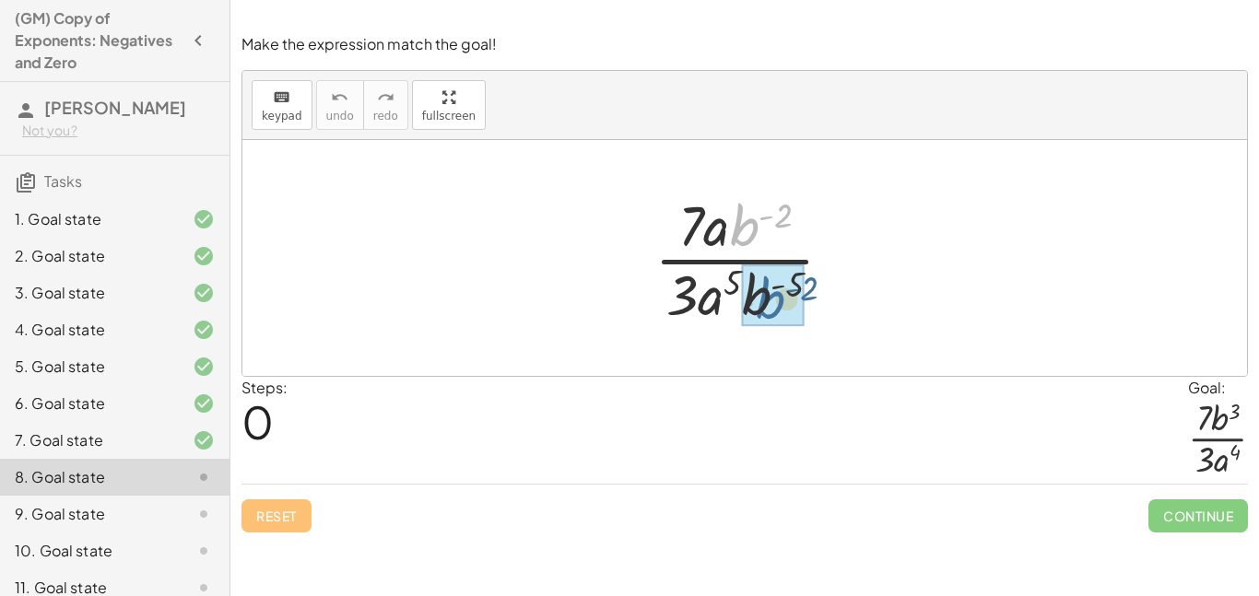
drag, startPoint x: 744, startPoint y: 238, endPoint x: 768, endPoint y: 309, distance: 75.2
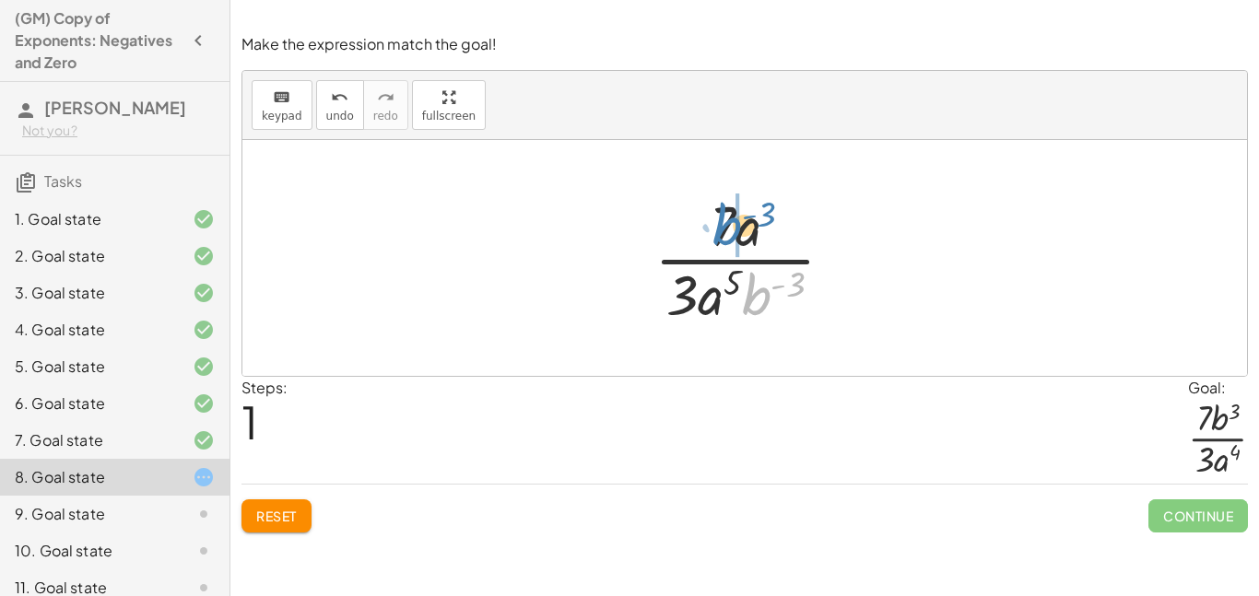
drag, startPoint x: 763, startPoint y: 293, endPoint x: 730, endPoint y: 223, distance: 77.5
click at [730, 223] on div at bounding box center [751, 258] width 213 height 142
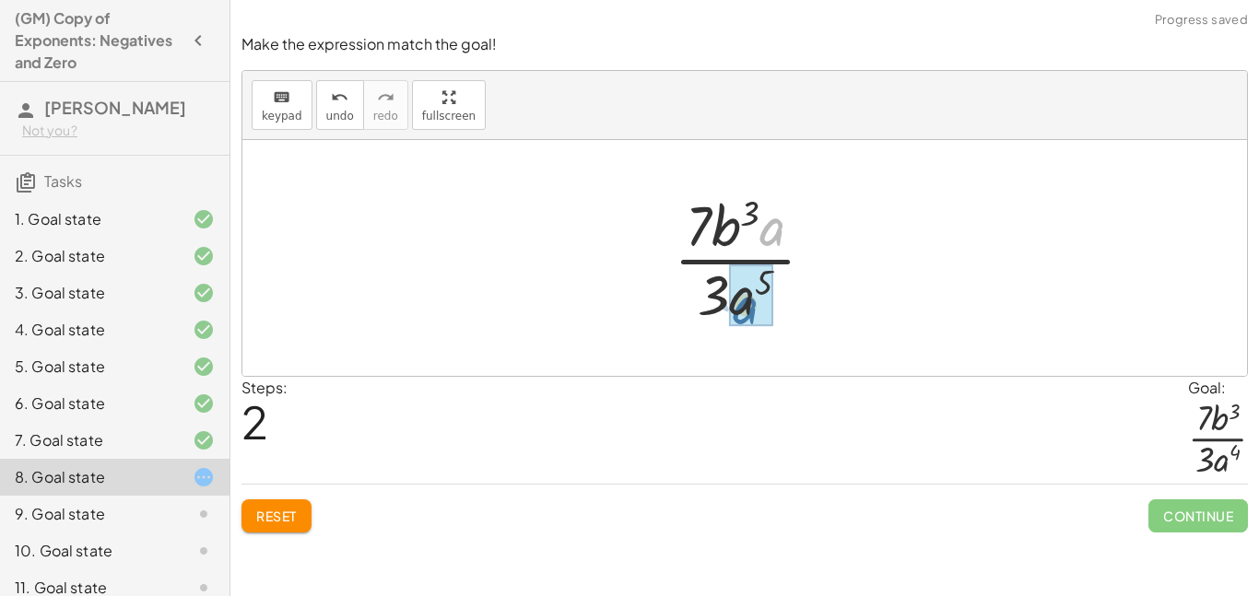
drag, startPoint x: 768, startPoint y: 231, endPoint x: 742, endPoint y: 310, distance: 82.8
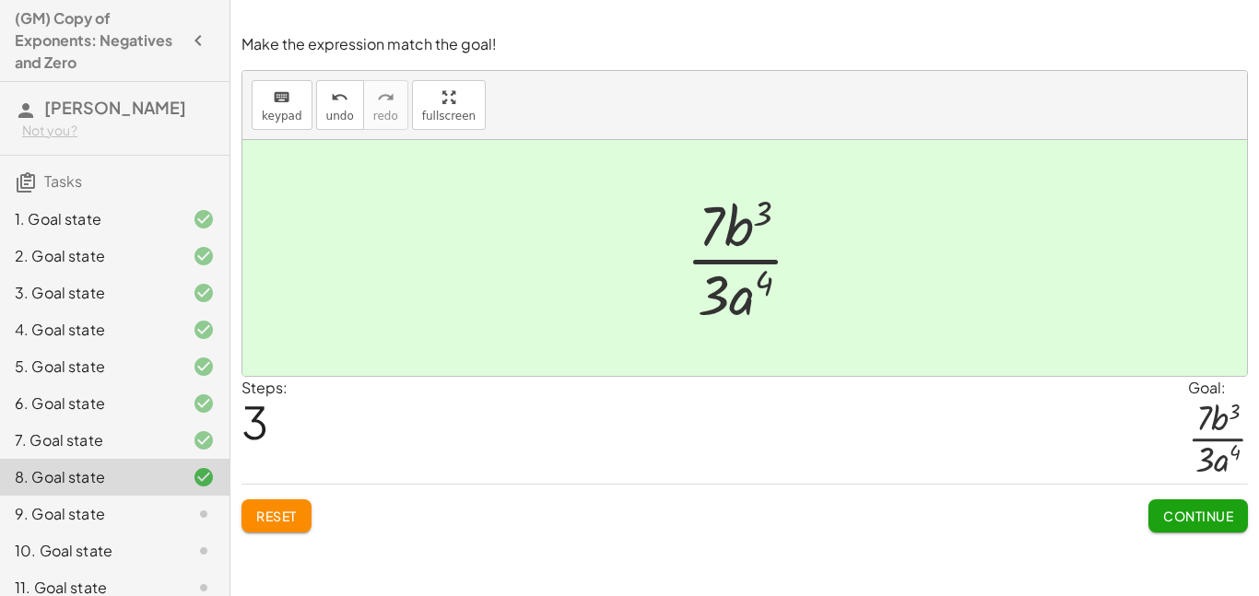
click at [1194, 515] on span "Continue" at bounding box center [1198, 516] width 70 height 17
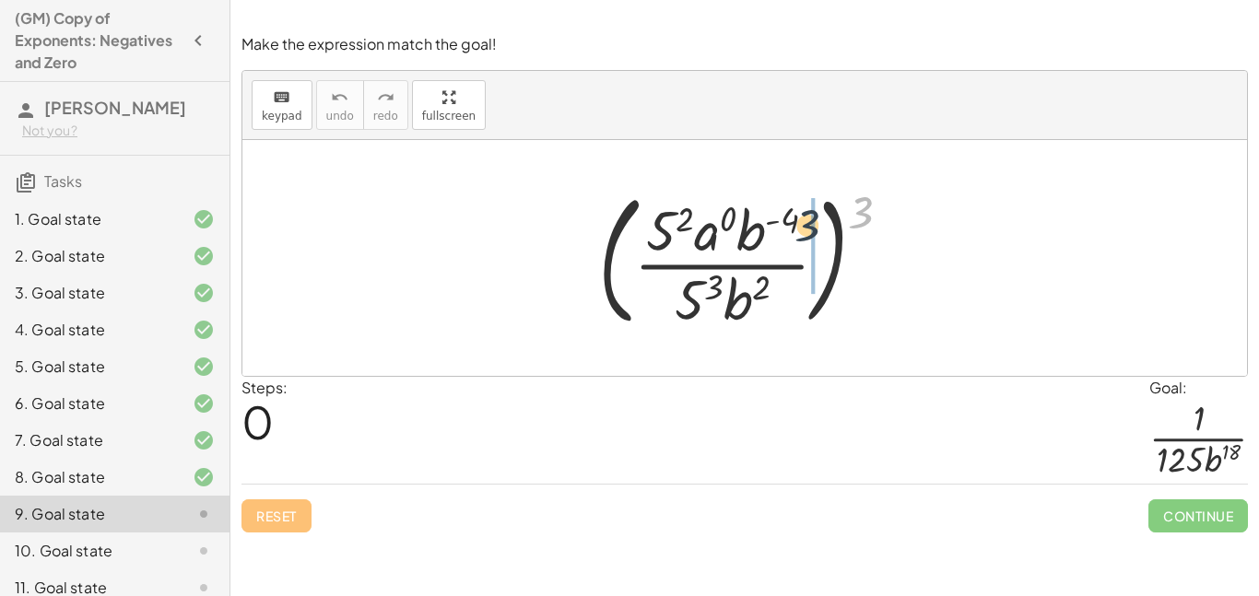
drag, startPoint x: 869, startPoint y: 218, endPoint x: 789, endPoint y: 245, distance: 84.5
click at [789, 245] on div at bounding box center [752, 258] width 326 height 153
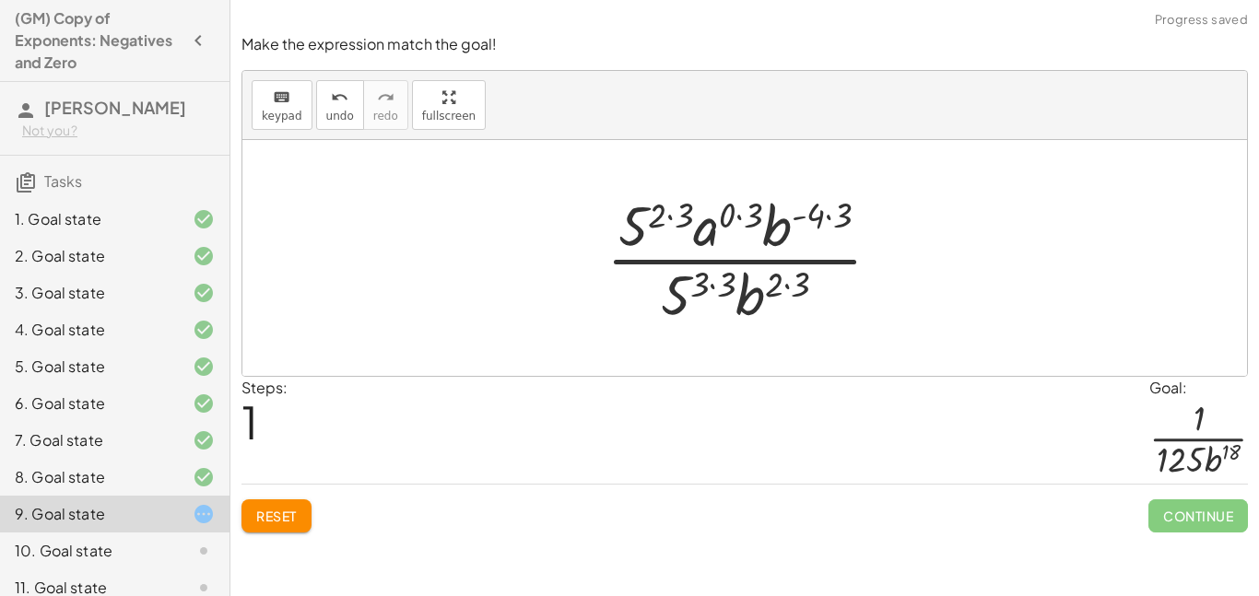
click at [813, 217] on div at bounding box center [751, 258] width 308 height 142
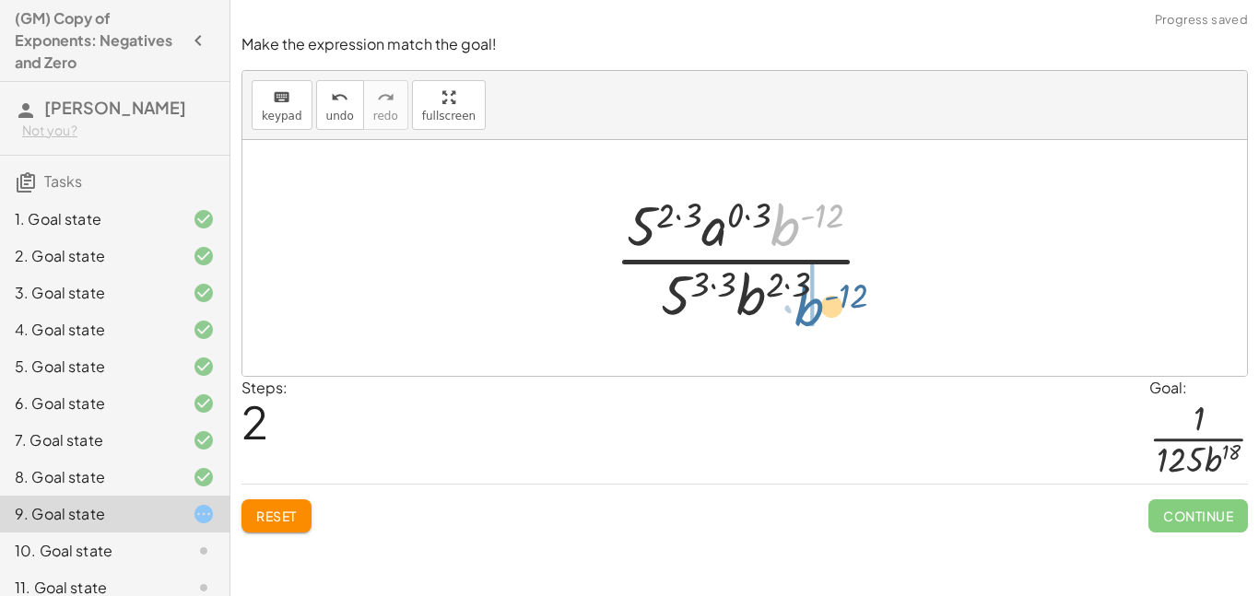
drag, startPoint x: 776, startPoint y: 233, endPoint x: 800, endPoint y: 313, distance: 83.7
click at [800, 313] on div at bounding box center [751, 258] width 293 height 142
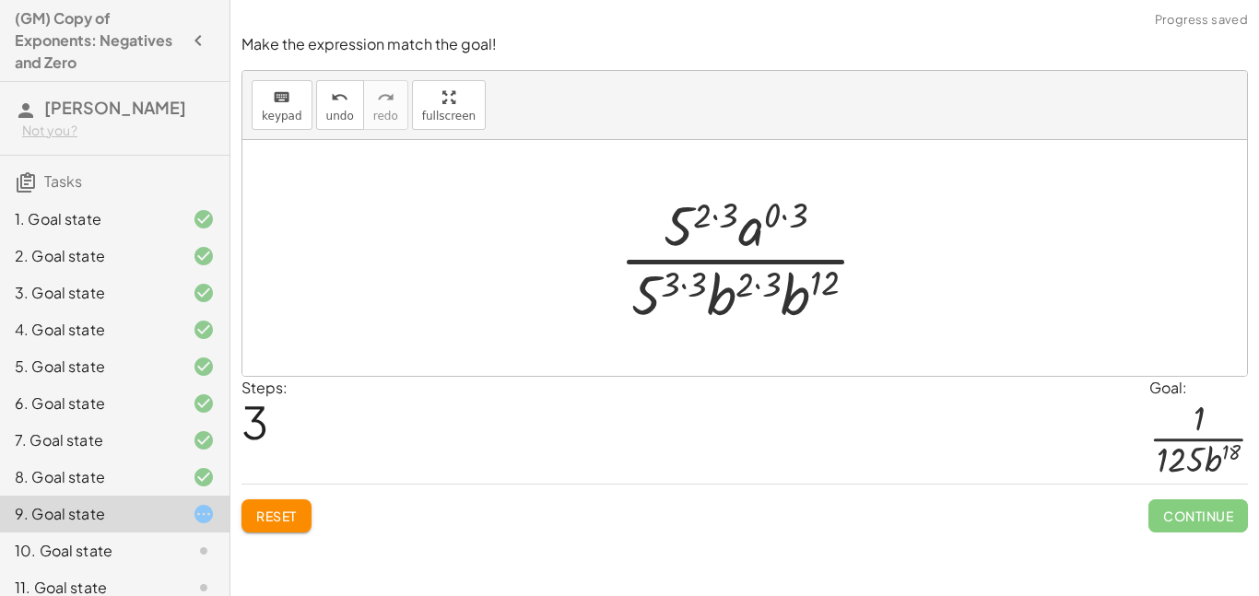
click at [751, 287] on div at bounding box center [751, 258] width 283 height 142
click at [709, 212] on div at bounding box center [751, 258] width 283 height 142
click at [714, 217] on div at bounding box center [751, 258] width 283 height 142
drag, startPoint x: 726, startPoint y: 219, endPoint x: 706, endPoint y: 217, distance: 20.5
drag, startPoint x: 699, startPoint y: 281, endPoint x: 674, endPoint y: 280, distance: 25.8
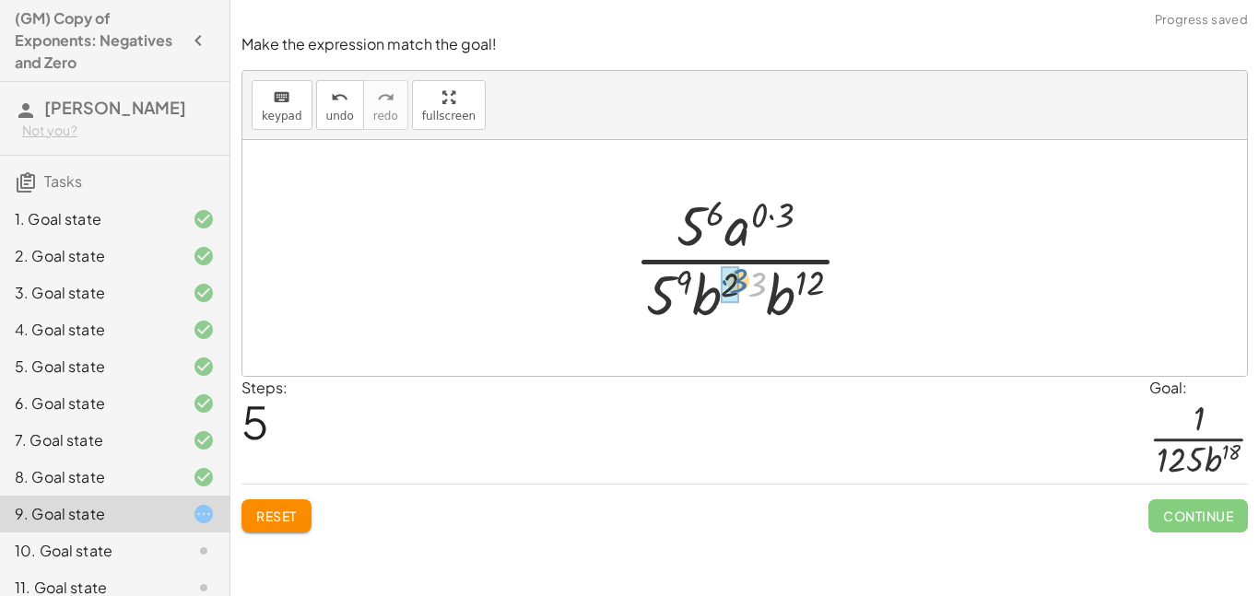
drag, startPoint x: 751, startPoint y: 294, endPoint x: 733, endPoint y: 290, distance: 18.8
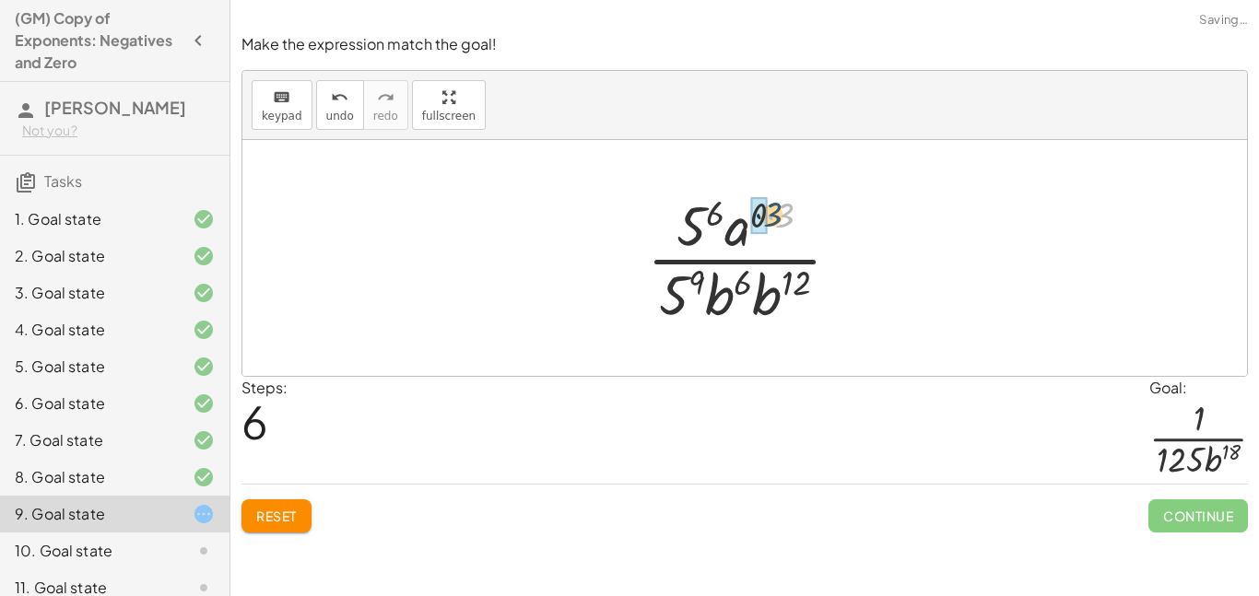
drag, startPoint x: 782, startPoint y: 209, endPoint x: 762, endPoint y: 208, distance: 20.3
drag, startPoint x: 751, startPoint y: 233, endPoint x: 731, endPoint y: 296, distance: 65.9
click at [731, 296] on div at bounding box center [751, 258] width 227 height 142
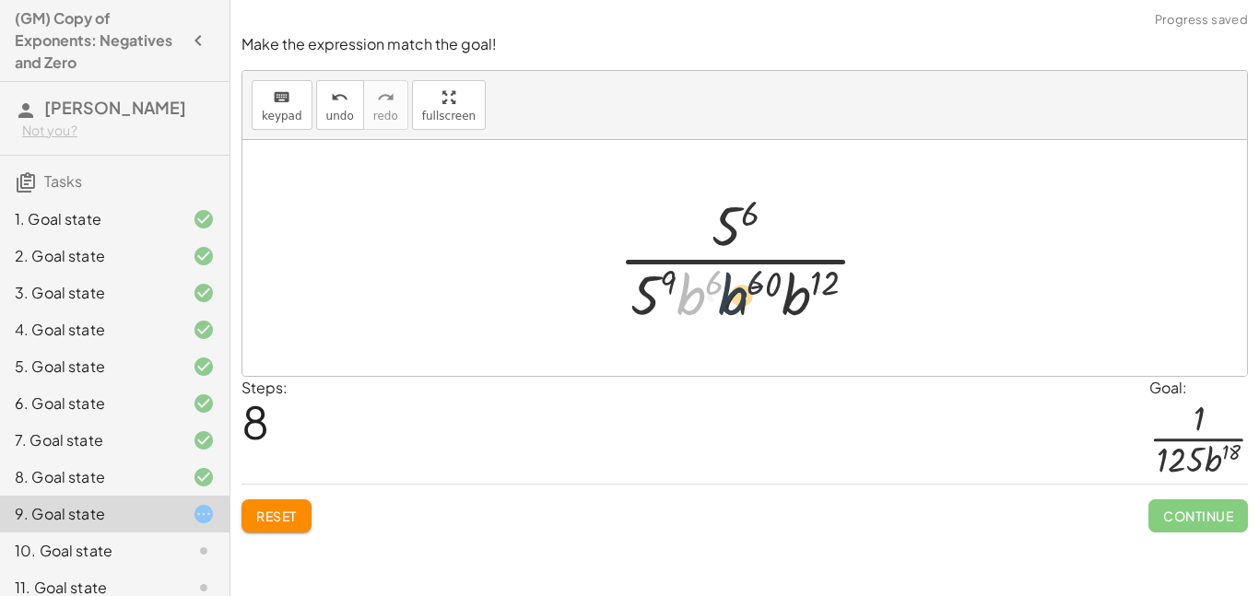
drag, startPoint x: 683, startPoint y: 297, endPoint x: 726, endPoint y: 297, distance: 43.3
click at [726, 297] on div at bounding box center [751, 258] width 285 height 142
drag, startPoint x: 693, startPoint y: 294, endPoint x: 783, endPoint y: 290, distance: 90.4
drag, startPoint x: 709, startPoint y: 305, endPoint x: 776, endPoint y: 235, distance: 96.5
click at [776, 235] on div at bounding box center [751, 258] width 287 height 142
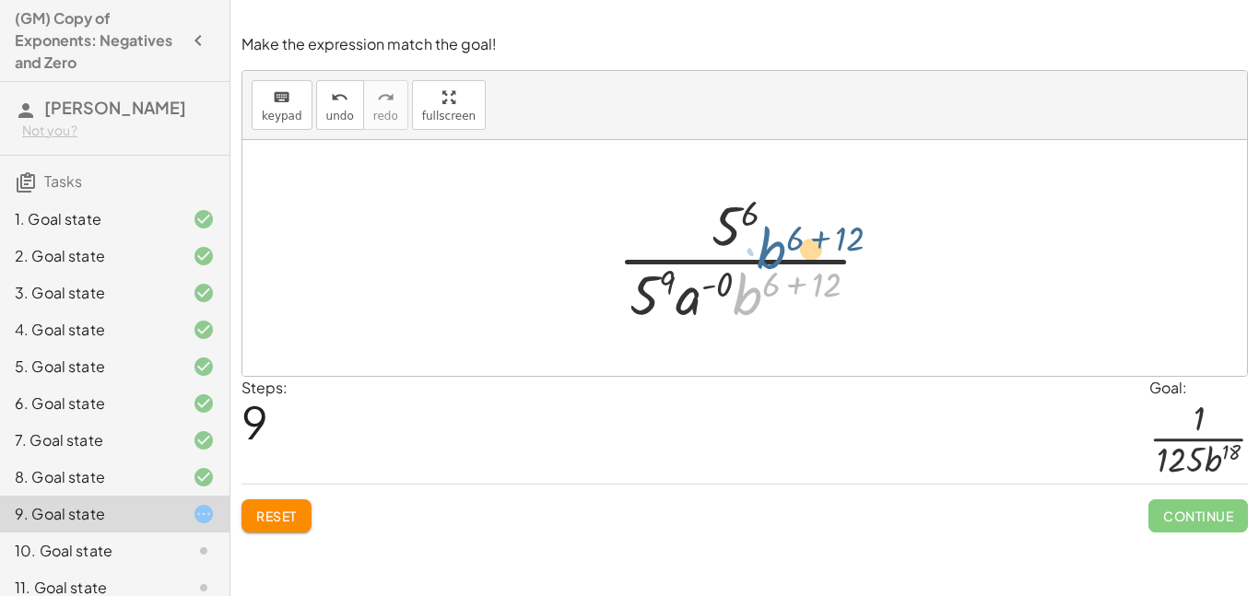
drag, startPoint x: 756, startPoint y: 290, endPoint x: 780, endPoint y: 240, distance: 56.1
click at [780, 240] on div at bounding box center [751, 258] width 287 height 142
click at [830, 272] on div at bounding box center [751, 258] width 287 height 142
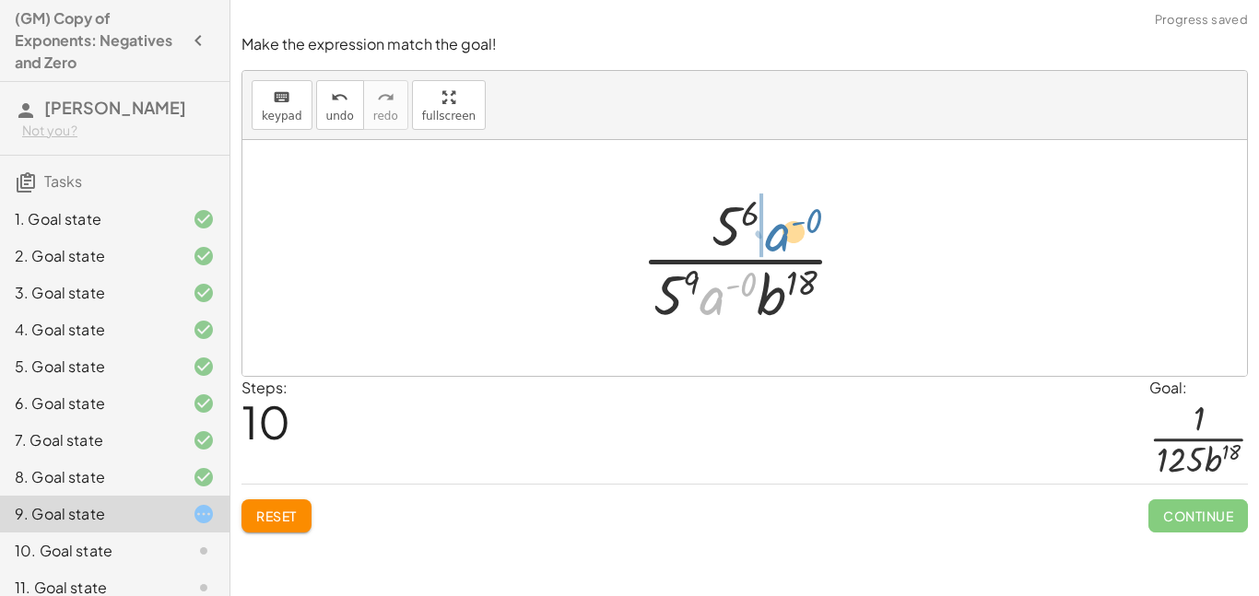
drag, startPoint x: 712, startPoint y: 308, endPoint x: 780, endPoint y: 243, distance: 93.2
click at [780, 243] on div at bounding box center [751, 258] width 239 height 142
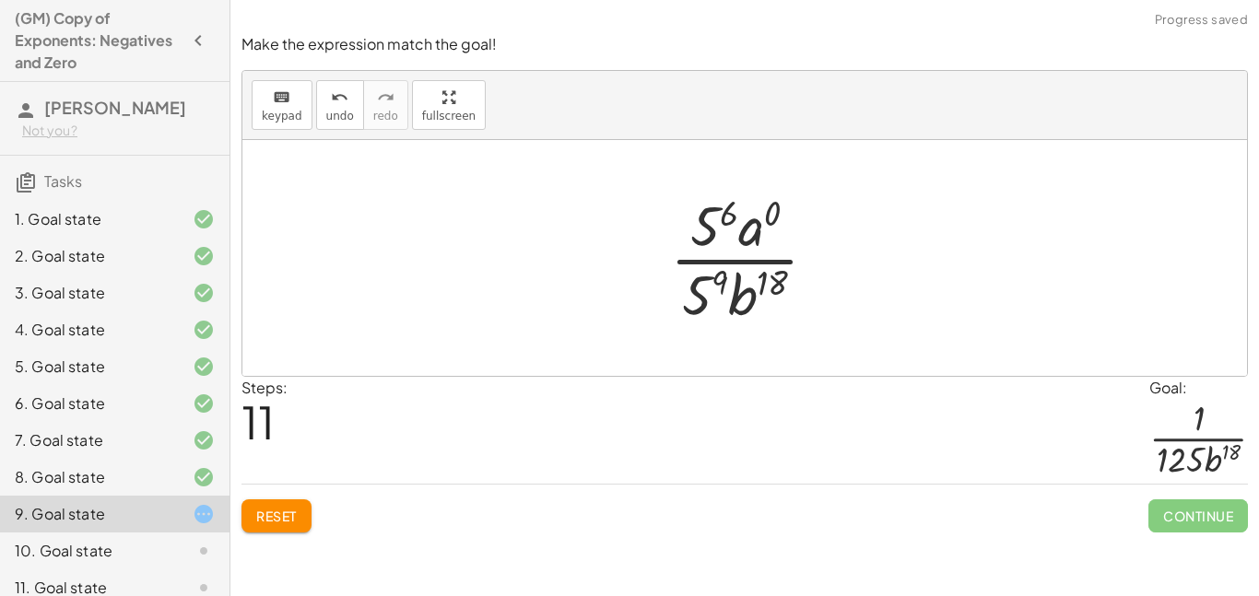
click at [767, 220] on div at bounding box center [751, 258] width 181 height 142
click at [752, 239] on div at bounding box center [751, 258] width 181 height 142
click at [756, 238] on div at bounding box center [751, 258] width 181 height 142
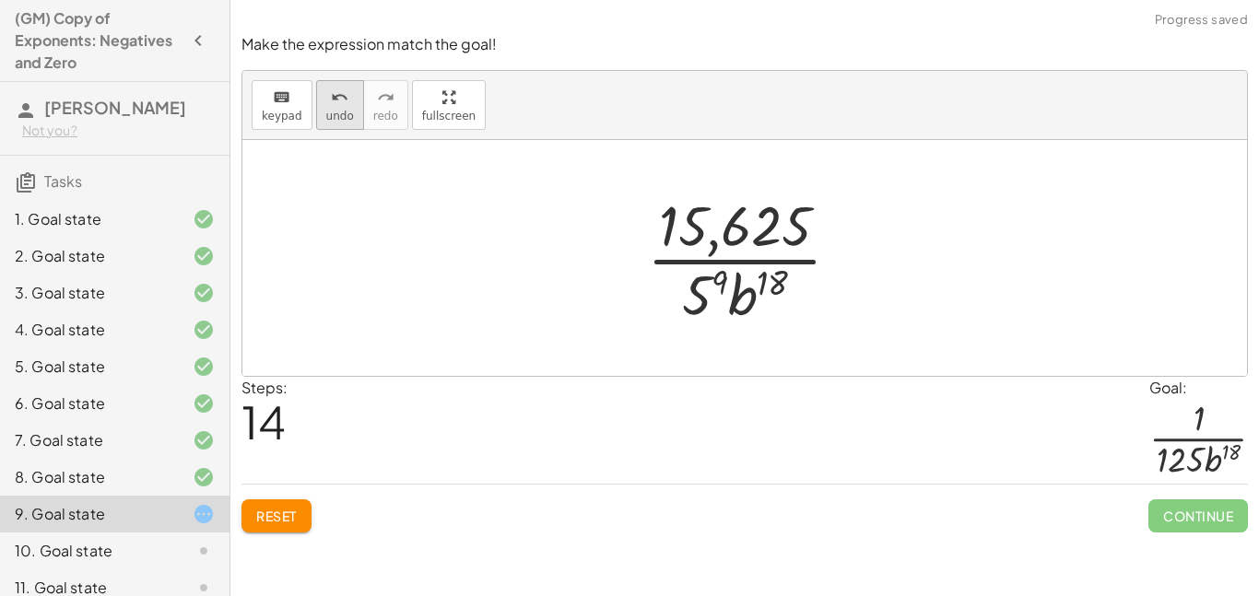
click at [342, 100] on icon "undo" at bounding box center [340, 98] width 18 height 22
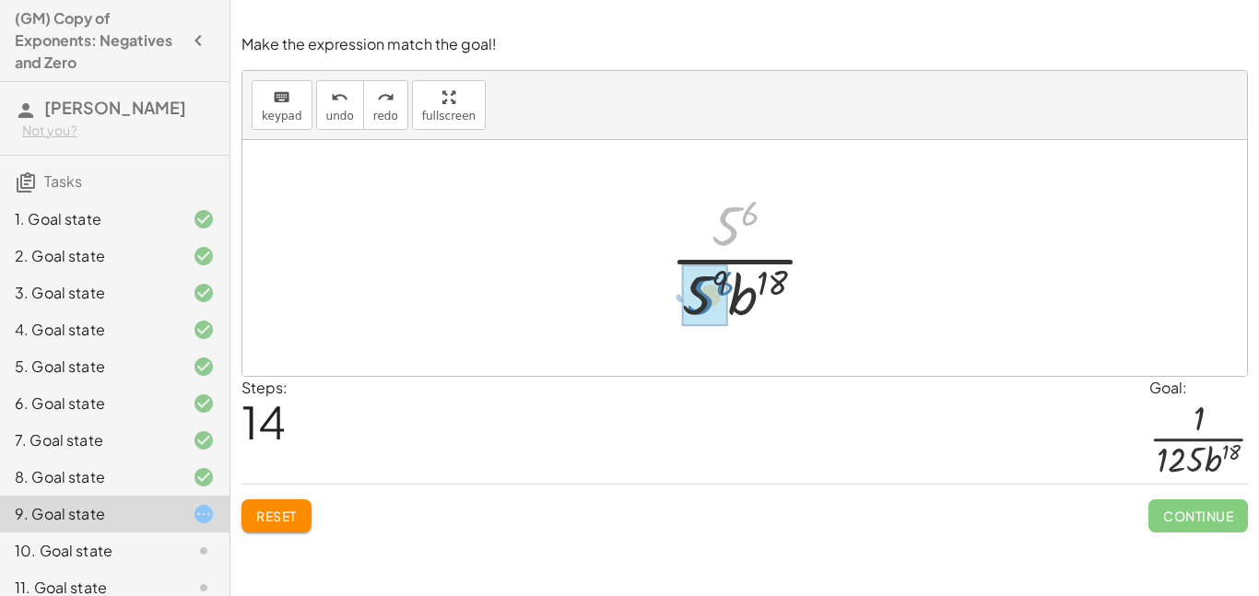
drag, startPoint x: 735, startPoint y: 222, endPoint x: 710, endPoint y: 293, distance: 75.2
click at [718, 281] on div at bounding box center [751, 258] width 183 height 142
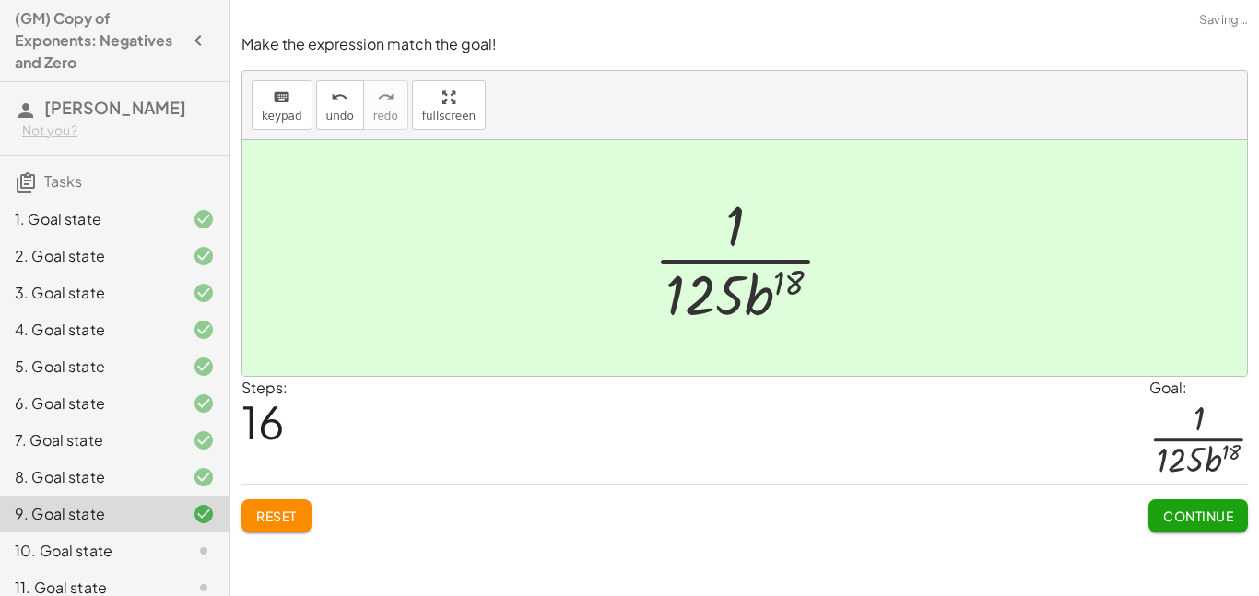
click at [1205, 520] on span "Continue" at bounding box center [1198, 516] width 70 height 17
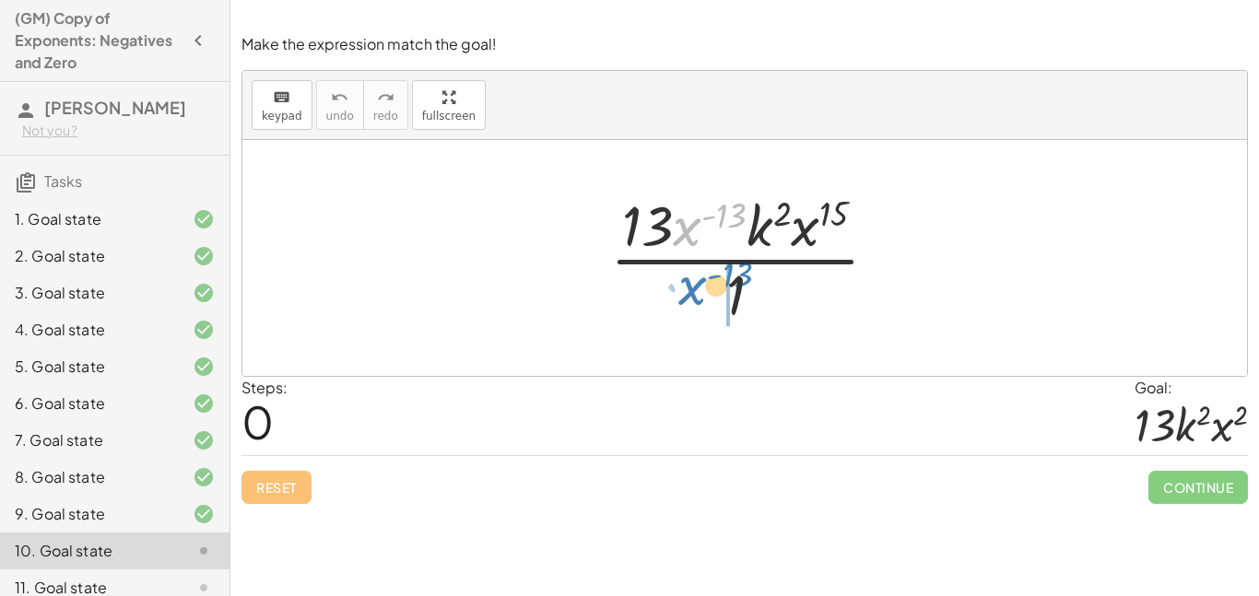
drag, startPoint x: 697, startPoint y: 226, endPoint x: 704, endPoint y: 293, distance: 67.7
click at [704, 293] on div at bounding box center [751, 258] width 301 height 142
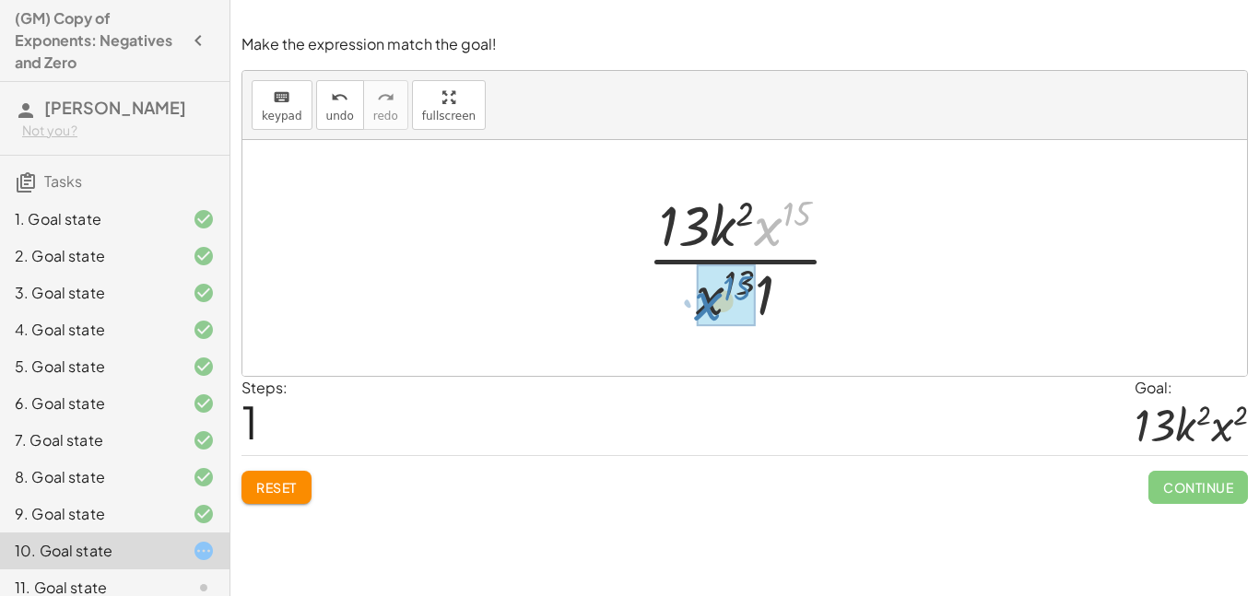
drag, startPoint x: 771, startPoint y: 225, endPoint x: 711, endPoint y: 299, distance: 95.7
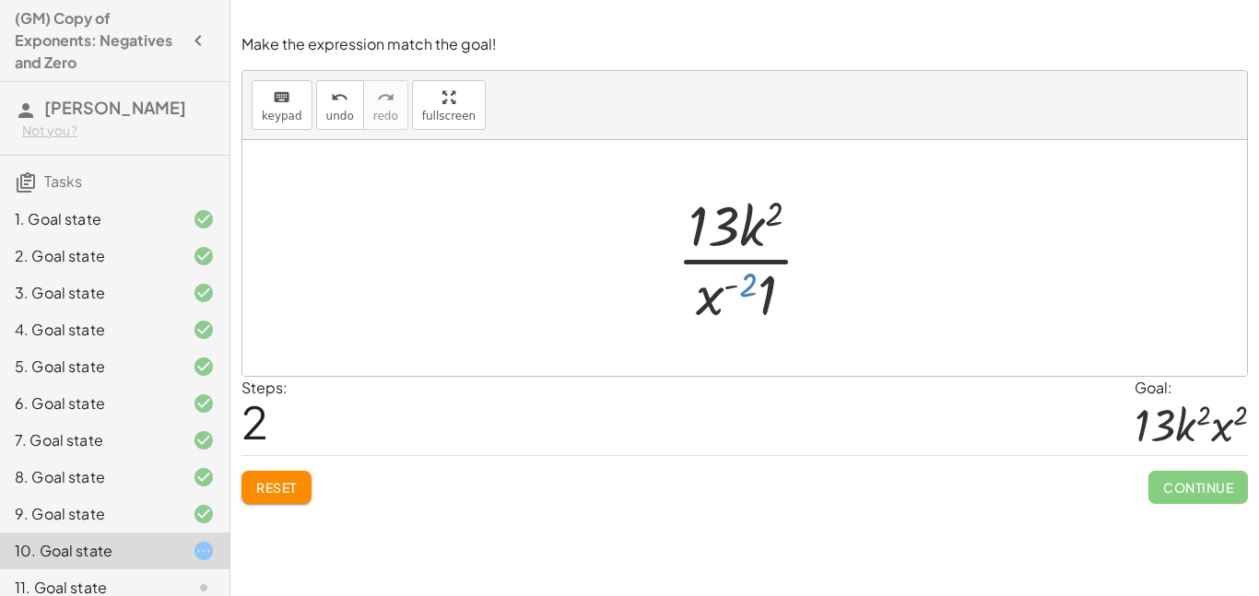
click at [747, 286] on div at bounding box center [752, 258] width 170 height 142
drag, startPoint x: 702, startPoint y: 311, endPoint x: 792, endPoint y: 247, distance: 110.4
click at [792, 247] on div at bounding box center [752, 258] width 170 height 142
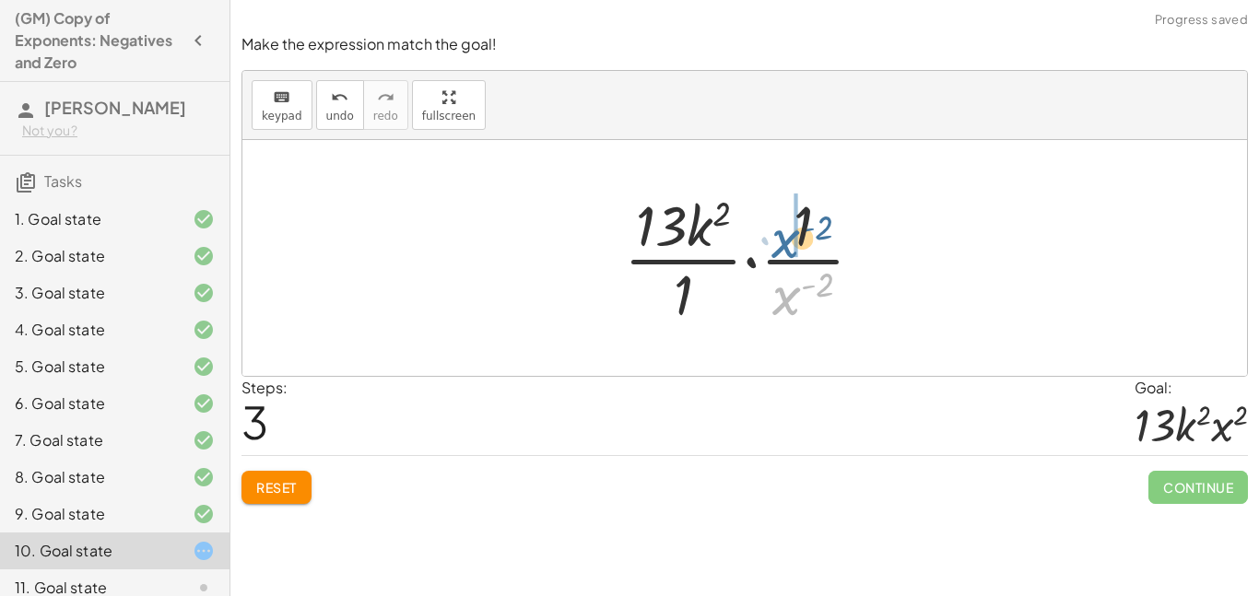
drag, startPoint x: 790, startPoint y: 288, endPoint x: 789, endPoint y: 219, distance: 69.1
click at [789, 219] on div at bounding box center [751, 258] width 273 height 142
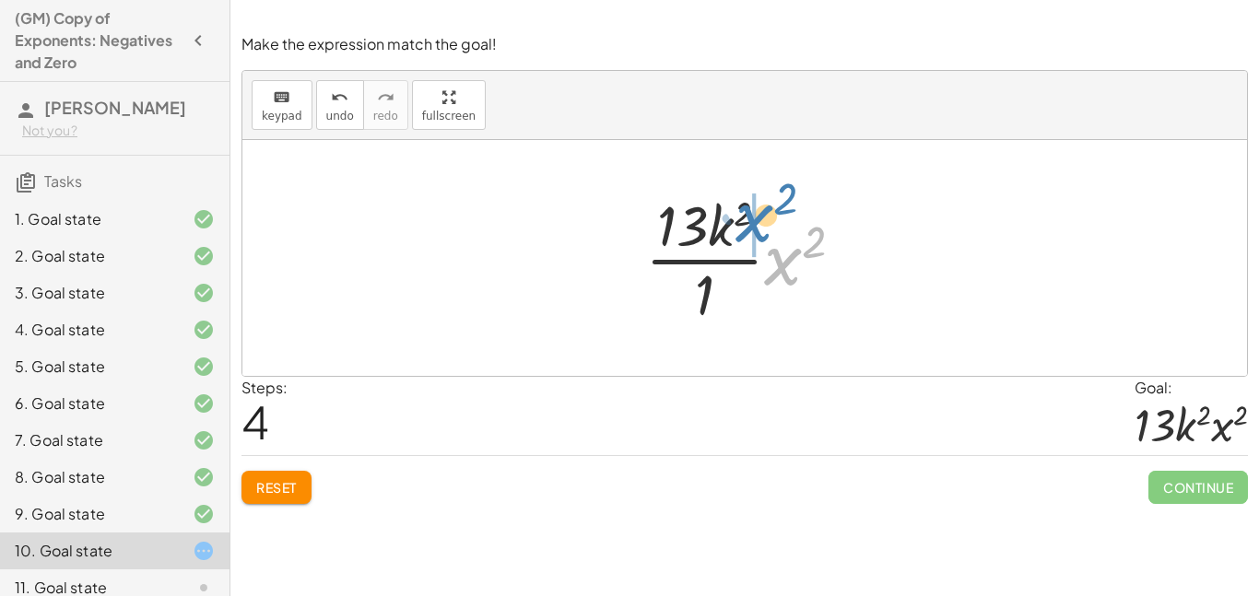
drag, startPoint x: 787, startPoint y: 259, endPoint x: 756, endPoint y: 216, distance: 52.9
click at [756, 216] on div at bounding box center [751, 258] width 231 height 142
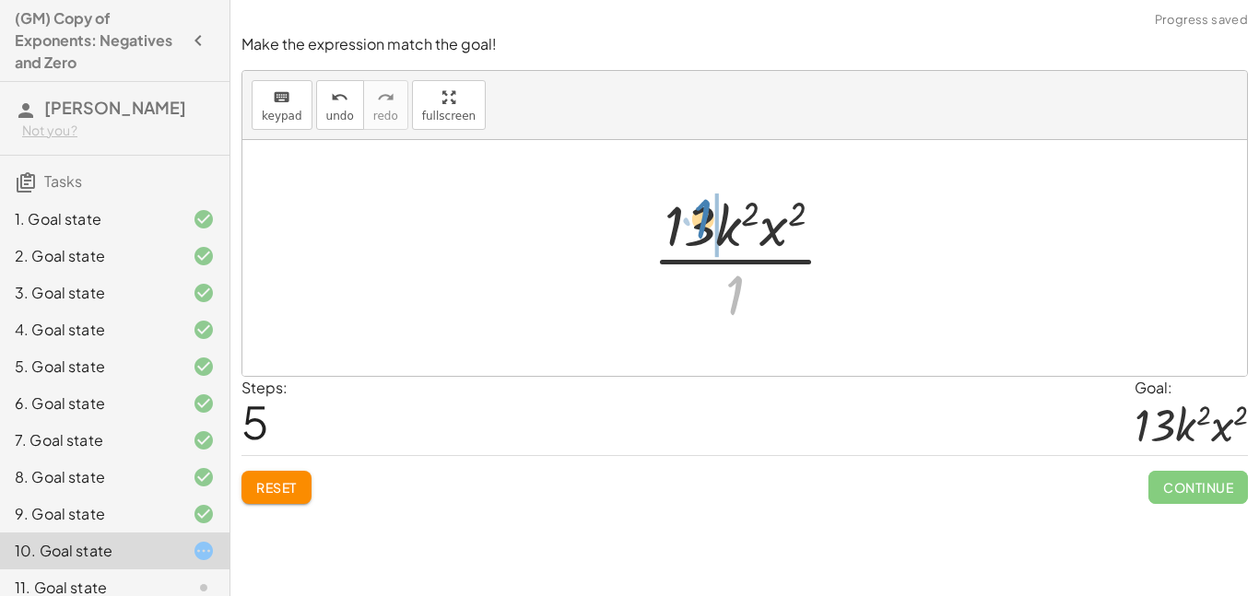
drag, startPoint x: 730, startPoint y: 292, endPoint x: 697, endPoint y: 217, distance: 82.1
click at [697, 217] on div at bounding box center [751, 258] width 217 height 142
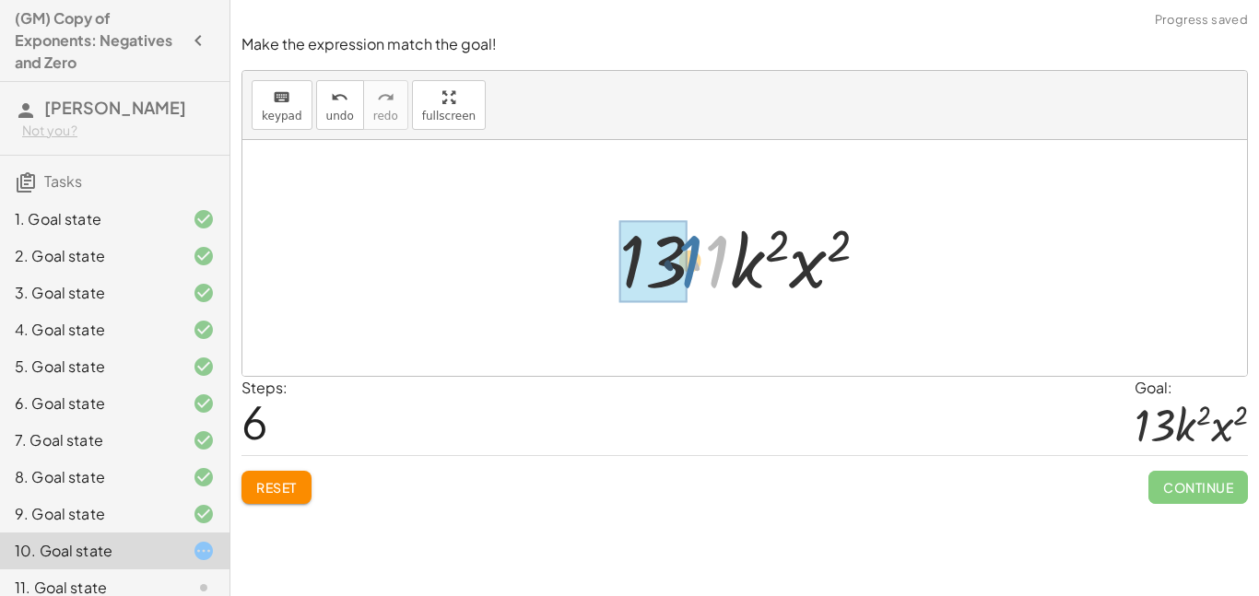
drag, startPoint x: 715, startPoint y: 255, endPoint x: 680, endPoint y: 255, distance: 35.0
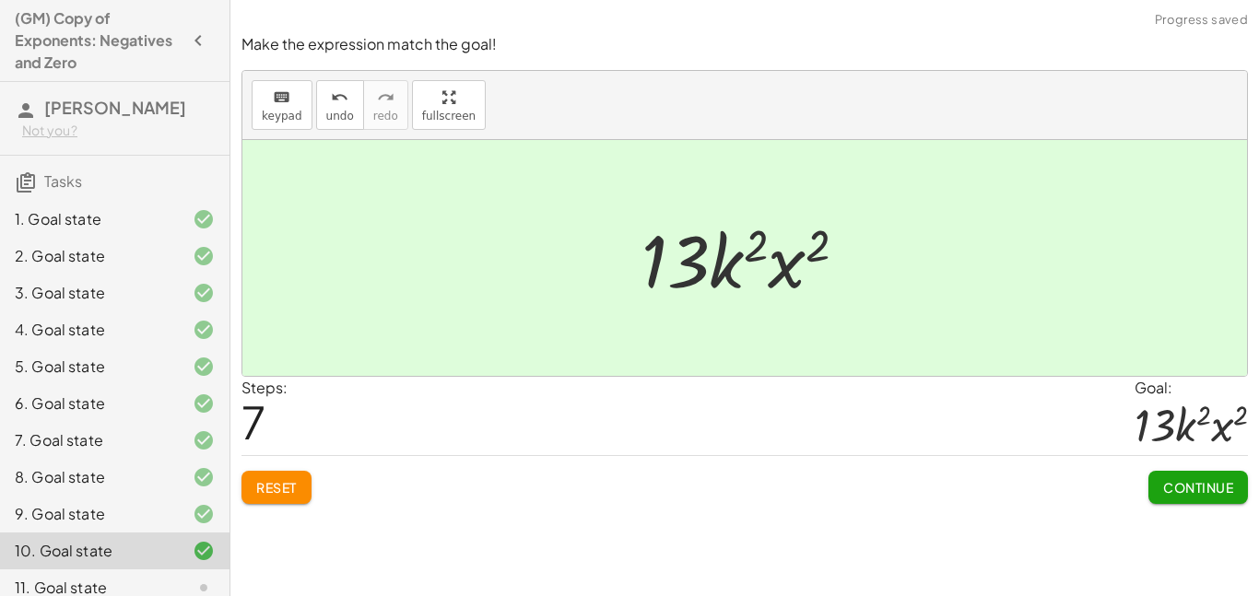
click at [1221, 488] on span "Continue" at bounding box center [1198, 487] width 70 height 17
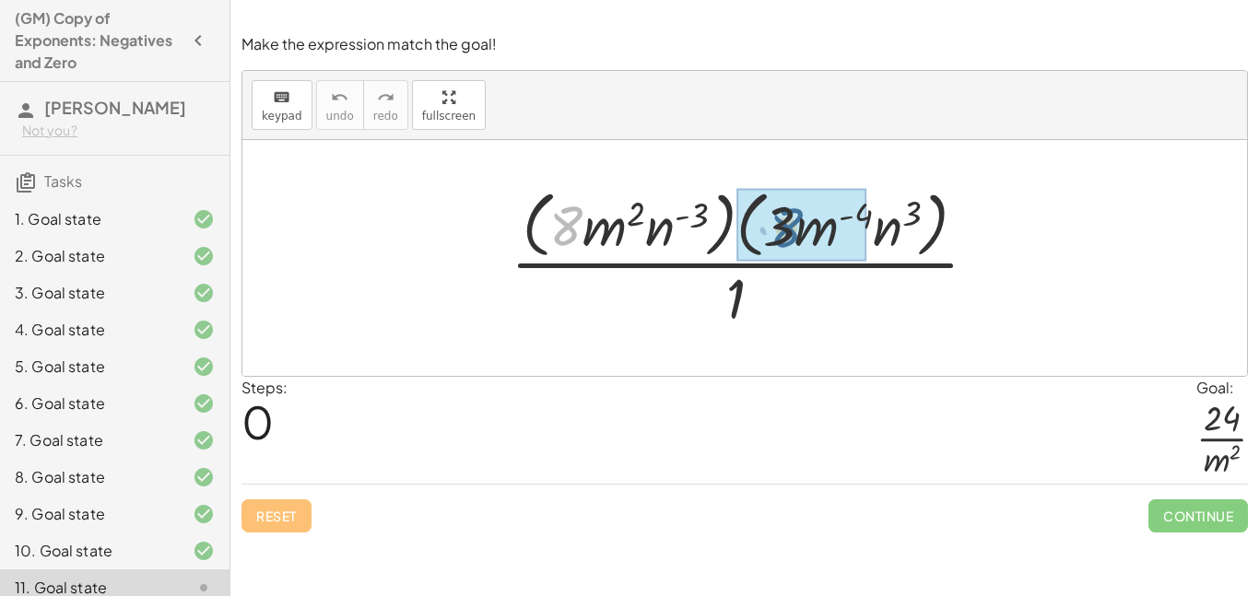
drag, startPoint x: 568, startPoint y: 230, endPoint x: 791, endPoint y: 234, distance: 223.9
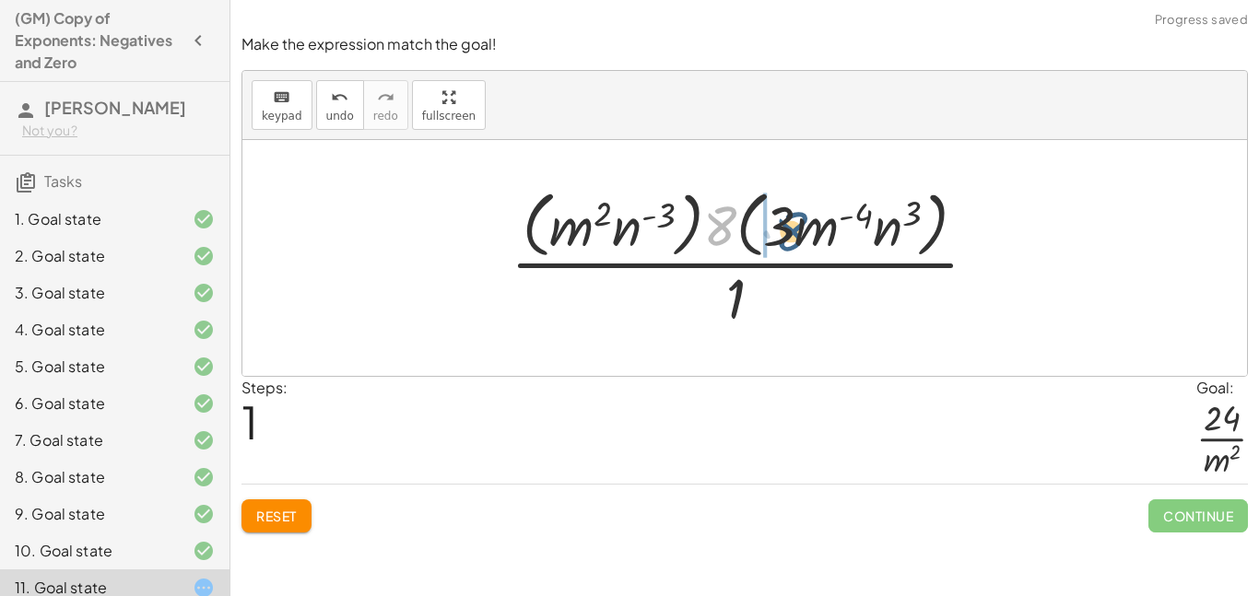
drag, startPoint x: 721, startPoint y: 229, endPoint x: 792, endPoint y: 235, distance: 71.2
click at [792, 235] on div at bounding box center [751, 257] width 500 height 150
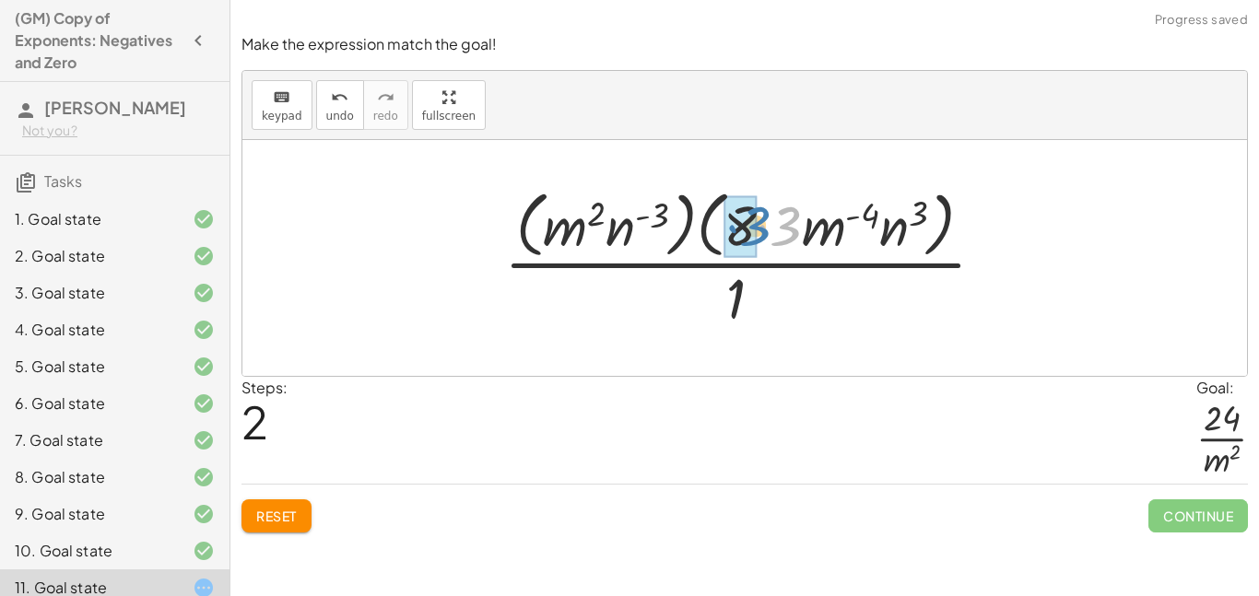
drag, startPoint x: 791, startPoint y: 231, endPoint x: 756, endPoint y: 230, distance: 35.0
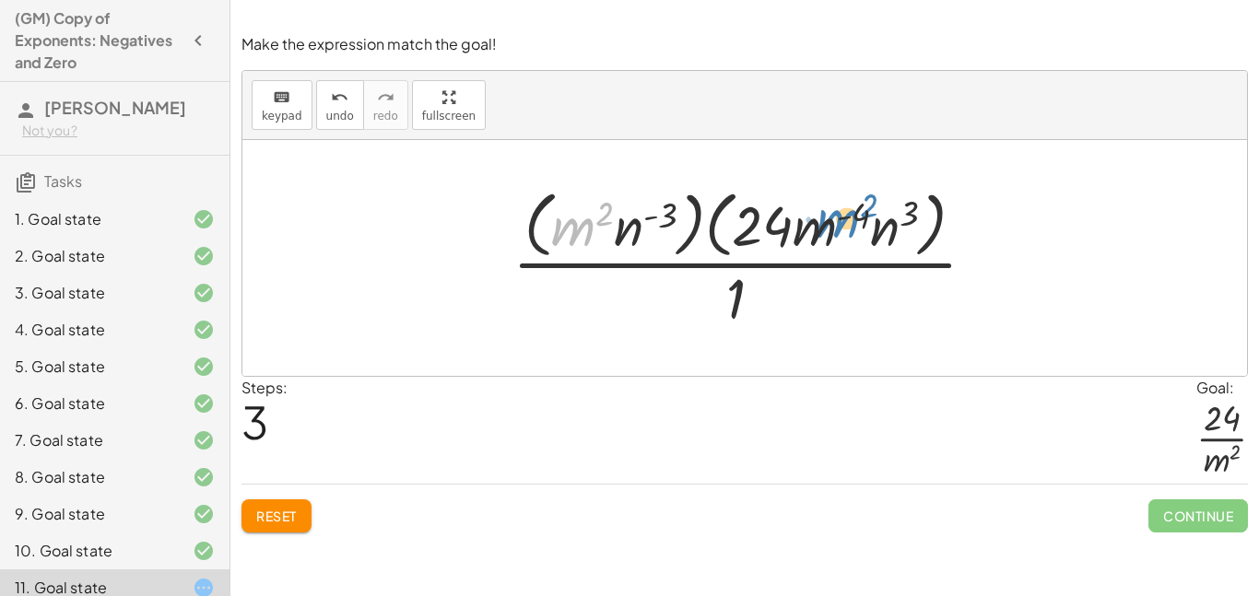
drag, startPoint x: 568, startPoint y: 231, endPoint x: 844, endPoint y: 213, distance: 277.0
click at [844, 213] on div at bounding box center [751, 257] width 497 height 150
click at [844, 214] on div at bounding box center [751, 257] width 497 height 150
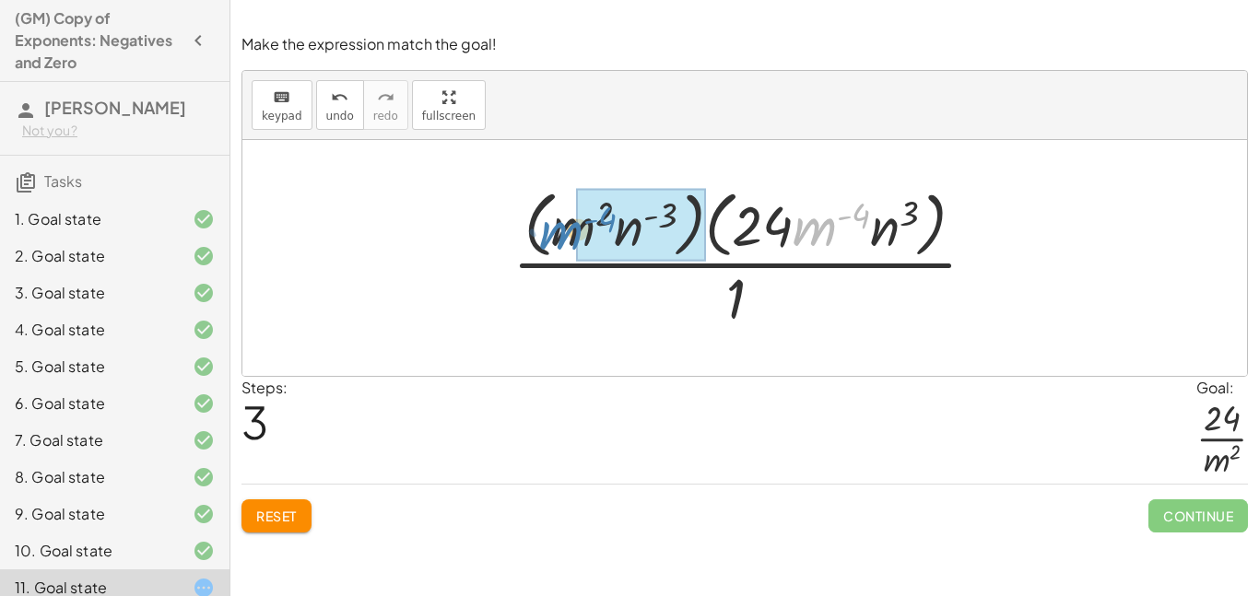
drag, startPoint x: 825, startPoint y: 224, endPoint x: 573, endPoint y: 224, distance: 251.5
click at [571, 224] on div at bounding box center [751, 257] width 497 height 150
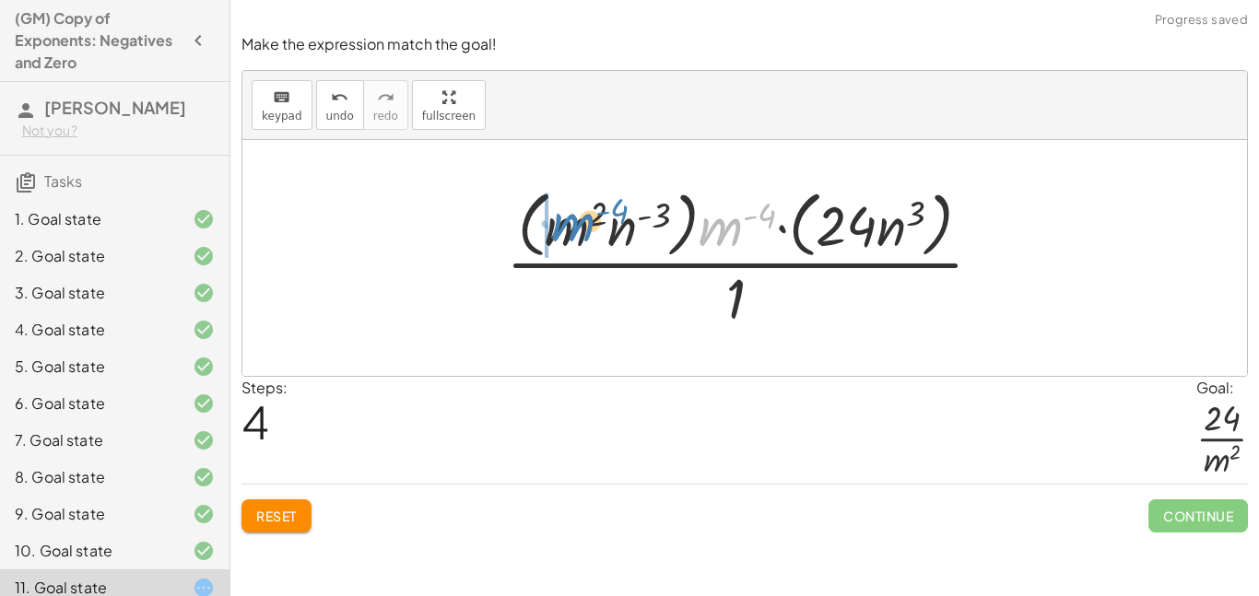
drag, startPoint x: 735, startPoint y: 221, endPoint x: 587, endPoint y: 217, distance: 148.4
click at [587, 217] on div at bounding box center [752, 257] width 510 height 150
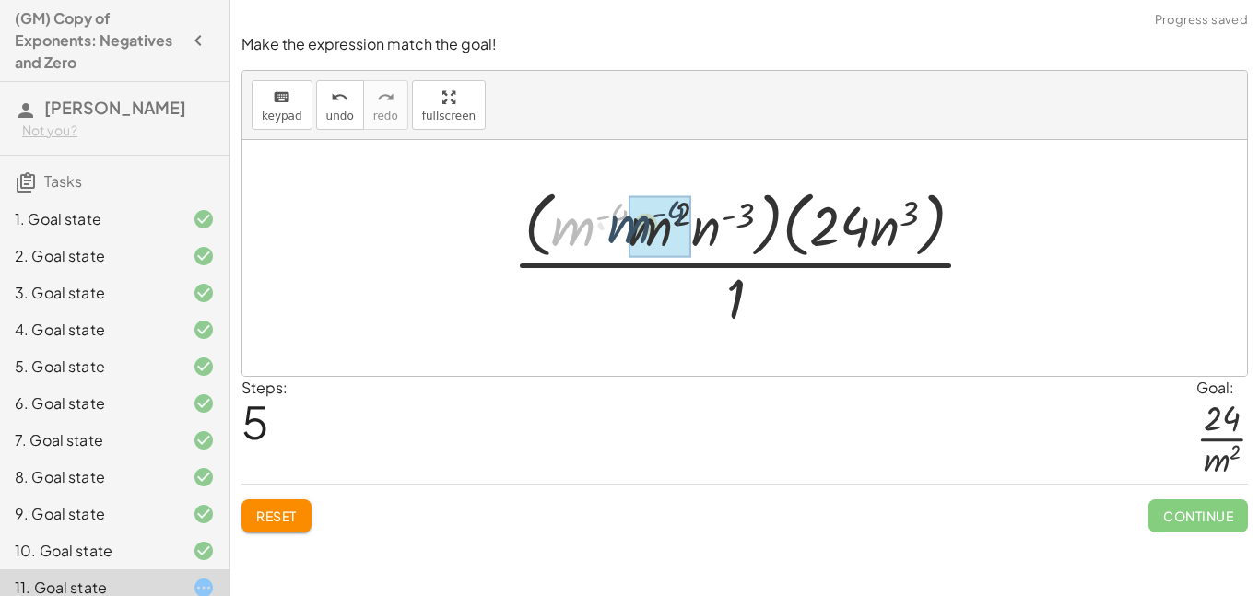
drag, startPoint x: 583, startPoint y: 226, endPoint x: 647, endPoint y: 224, distance: 63.6
drag, startPoint x: 665, startPoint y: 219, endPoint x: 627, endPoint y: 221, distance: 38.7
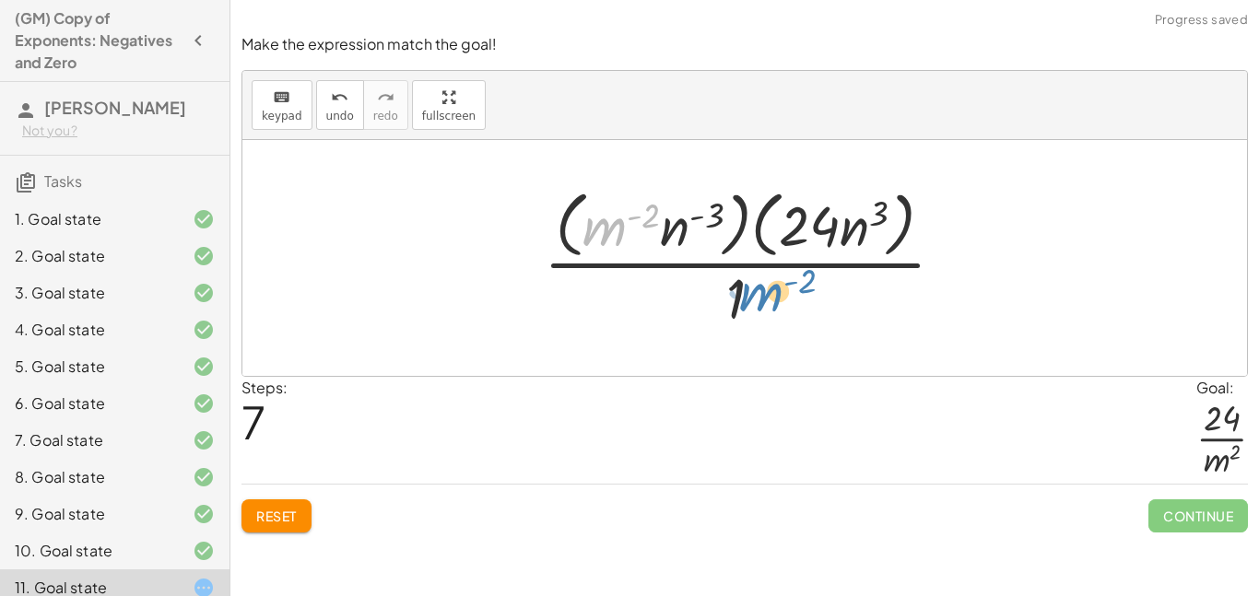
drag, startPoint x: 610, startPoint y: 227, endPoint x: 767, endPoint y: 292, distance: 169.7
click at [767, 292] on div at bounding box center [751, 257] width 434 height 150
drag, startPoint x: 607, startPoint y: 233, endPoint x: 777, endPoint y: 331, distance: 195.7
click at [777, 331] on div at bounding box center [751, 257] width 434 height 150
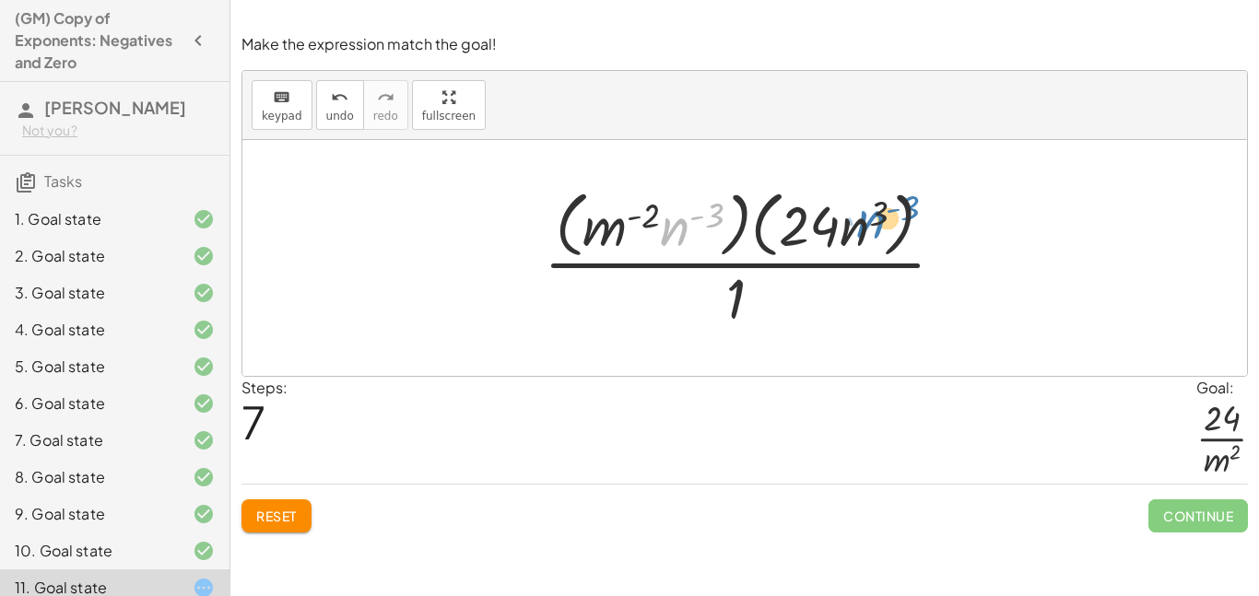
drag, startPoint x: 675, startPoint y: 232, endPoint x: 872, endPoint y: 225, distance: 196.4
click at [872, 225] on div at bounding box center [751, 257] width 434 height 150
drag, startPoint x: 686, startPoint y: 230, endPoint x: 885, endPoint y: 238, distance: 198.2
click at [885, 238] on div at bounding box center [751, 257] width 434 height 150
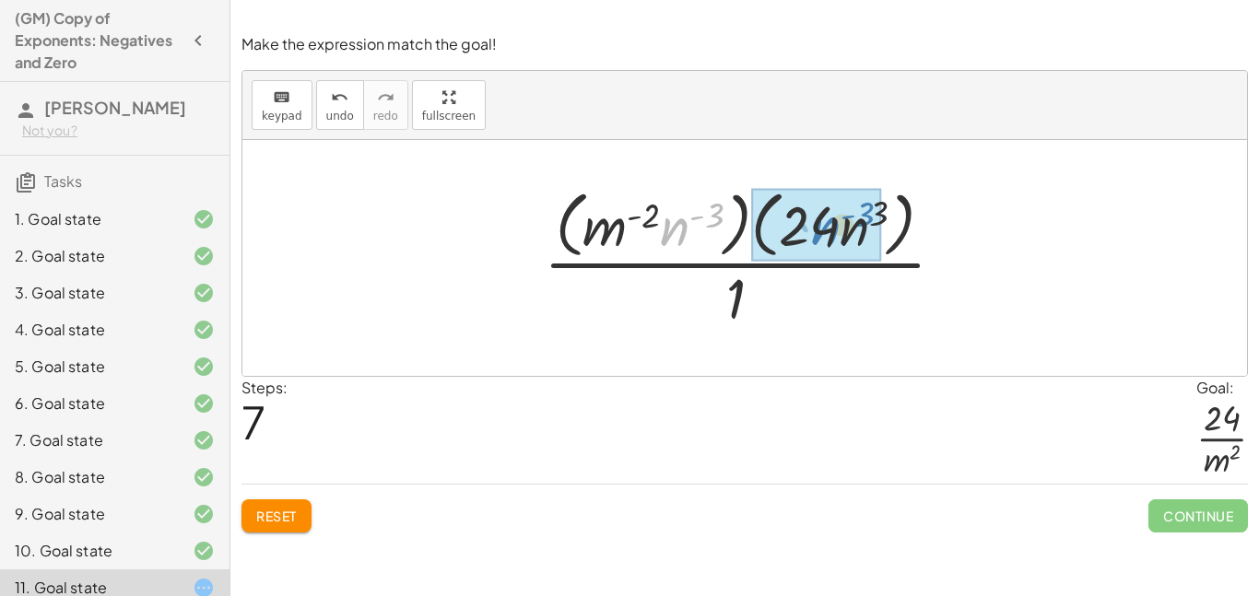
drag, startPoint x: 683, startPoint y: 227, endPoint x: 834, endPoint y: 226, distance: 151.1
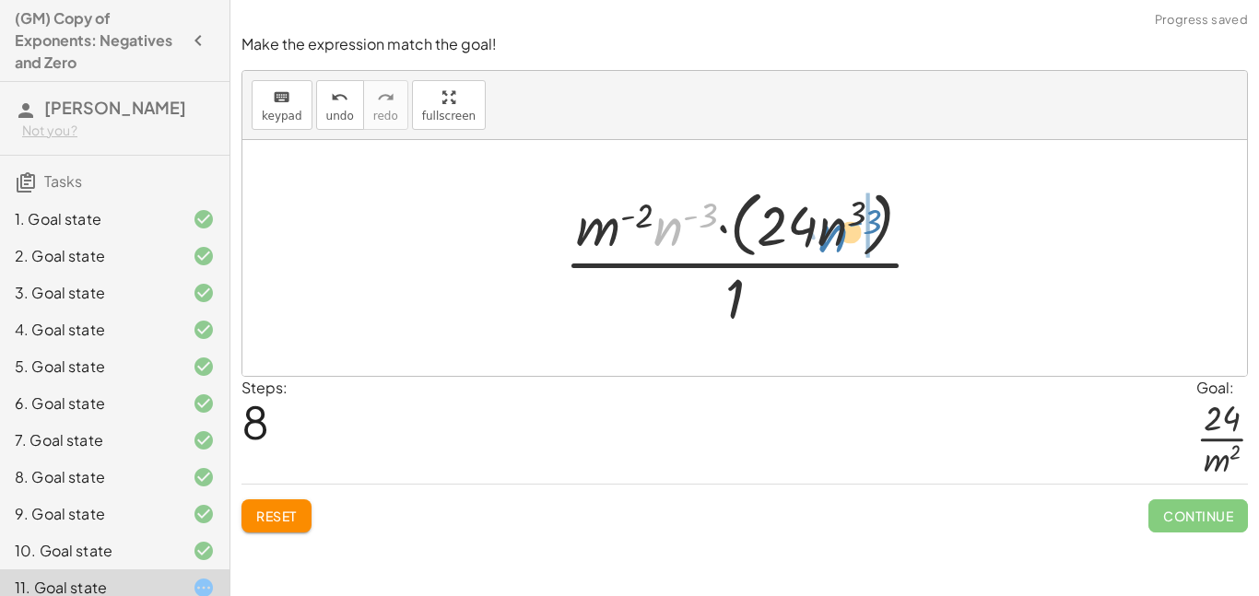
drag, startPoint x: 673, startPoint y: 228, endPoint x: 837, endPoint y: 229, distance: 164.0
click at [837, 229] on div at bounding box center [751, 257] width 393 height 150
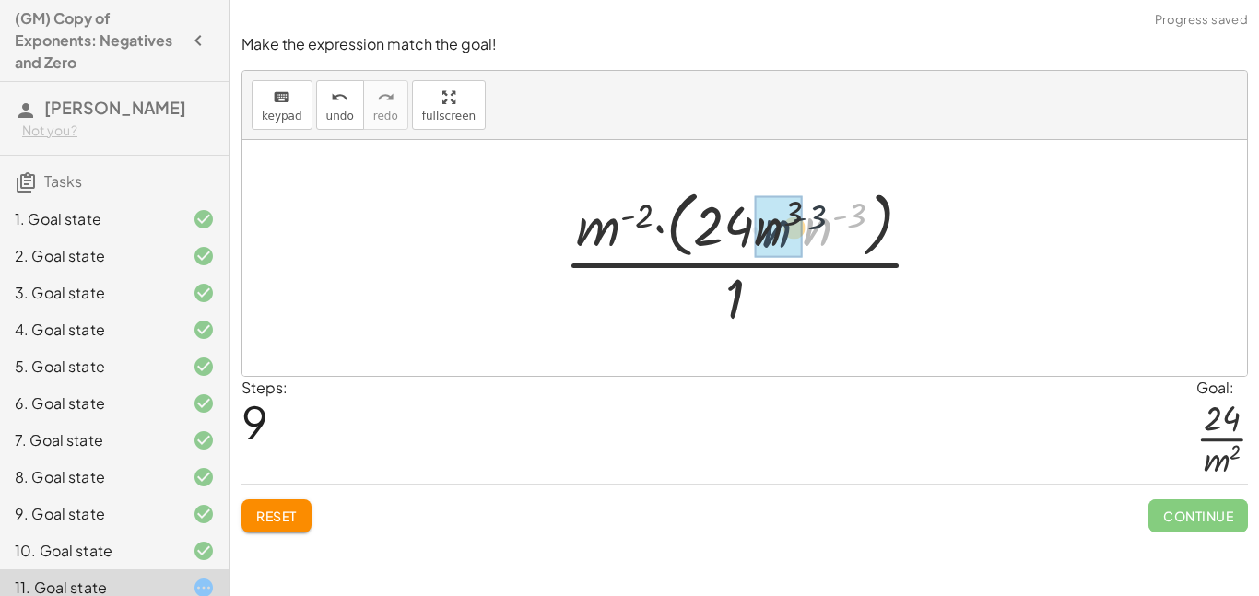
drag, startPoint x: 817, startPoint y: 229, endPoint x: 768, endPoint y: 230, distance: 49.8
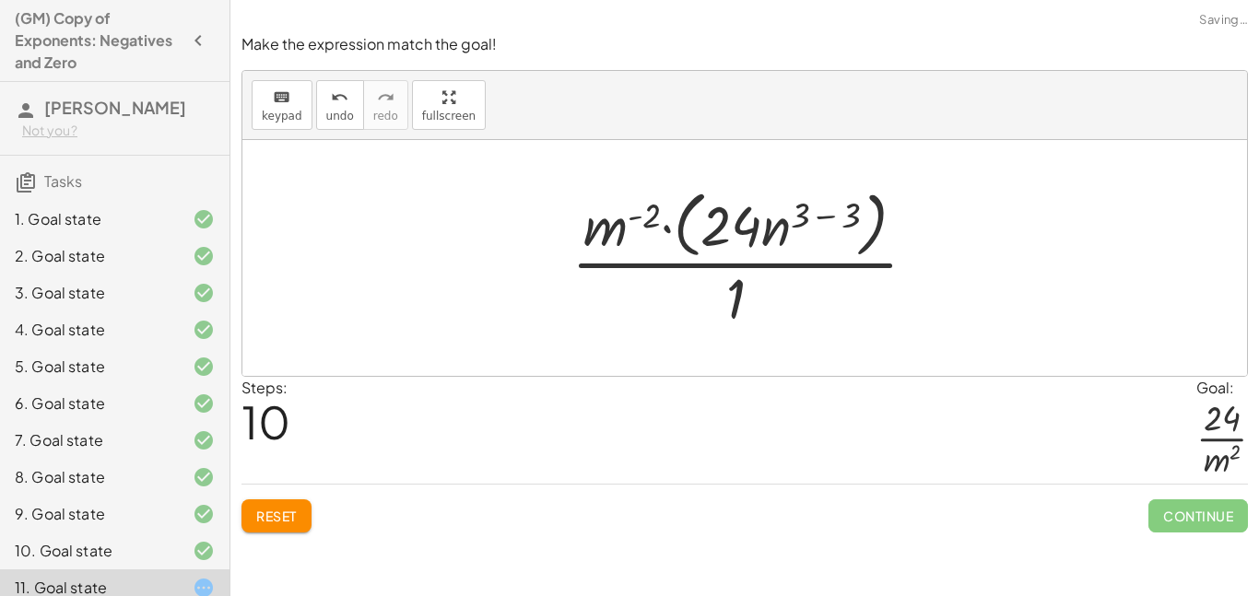
click at [799, 216] on div at bounding box center [751, 257] width 379 height 150
drag, startPoint x: 839, startPoint y: 212, endPoint x: 795, endPoint y: 215, distance: 44.3
click at [795, 215] on div at bounding box center [751, 257] width 379 height 150
drag, startPoint x: 851, startPoint y: 217, endPoint x: 800, endPoint y: 218, distance: 51.6
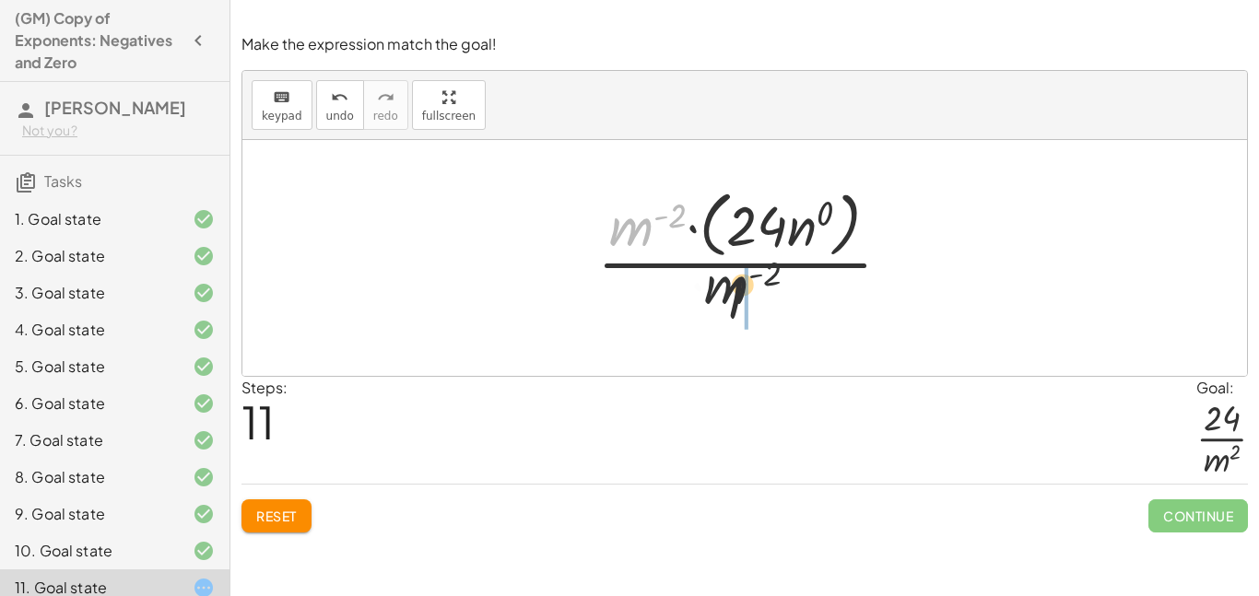
drag, startPoint x: 759, startPoint y: 291, endPoint x: 769, endPoint y: 300, distance: 13.7
click at [769, 300] on div at bounding box center [751, 257] width 327 height 150
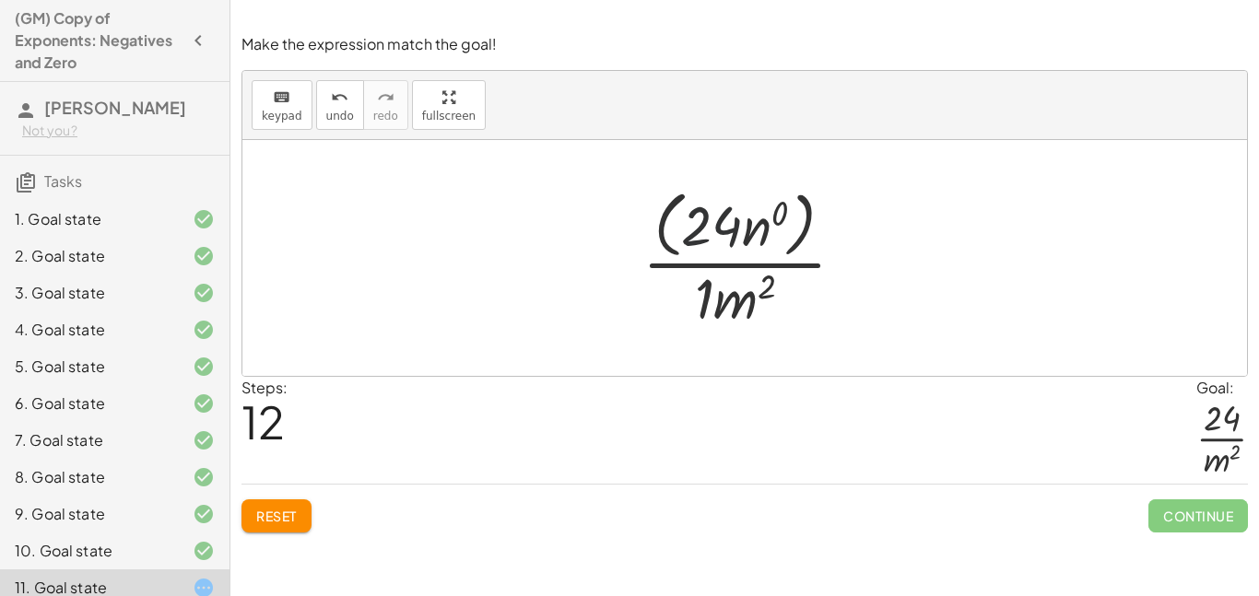
click at [689, 219] on div at bounding box center [751, 257] width 236 height 150
click at [752, 234] on div at bounding box center [751, 257] width 236 height 150
click at [765, 225] on div at bounding box center [751, 257] width 222 height 150
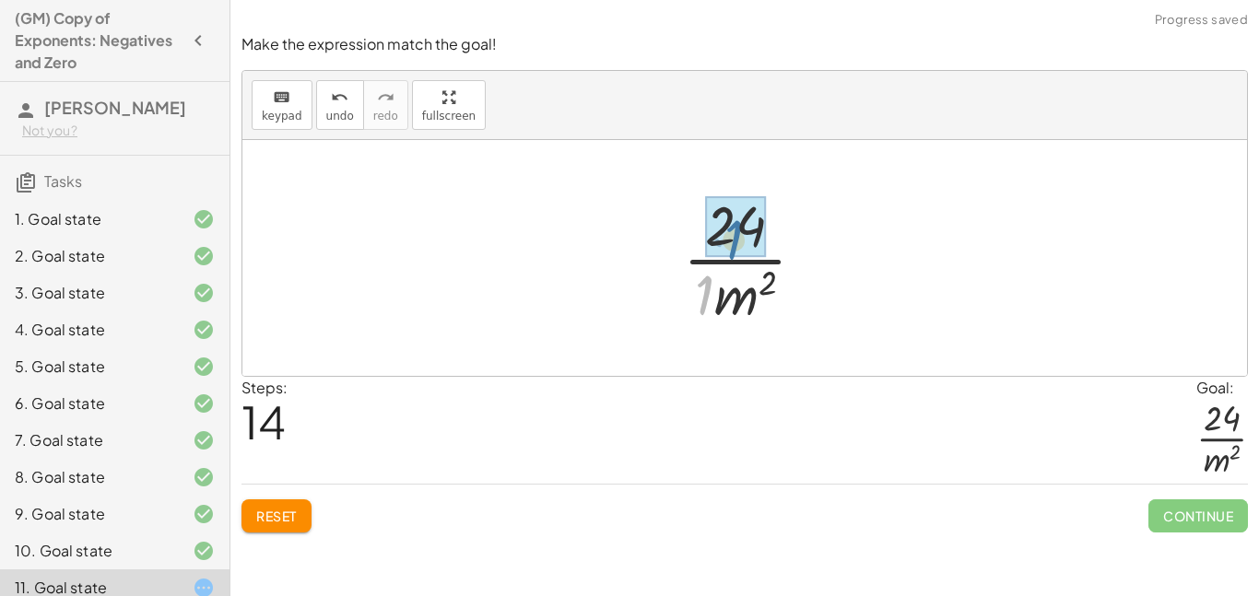
drag, startPoint x: 704, startPoint y: 298, endPoint x: 733, endPoint y: 242, distance: 62.7
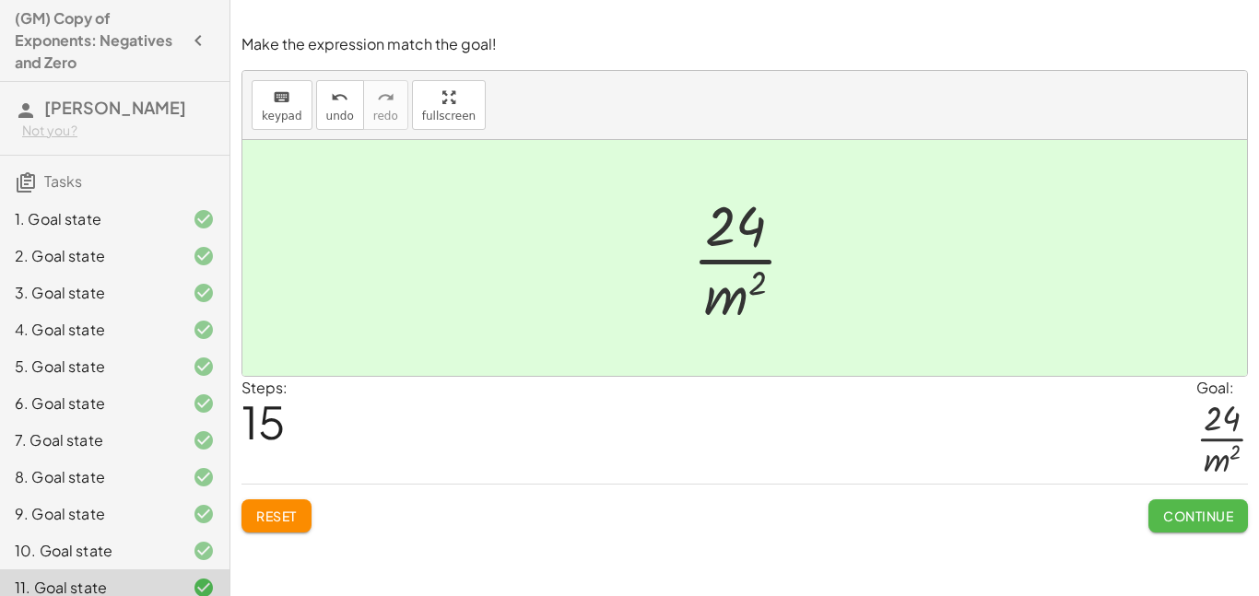
click at [1190, 503] on button "Continue" at bounding box center [1198, 515] width 100 height 33
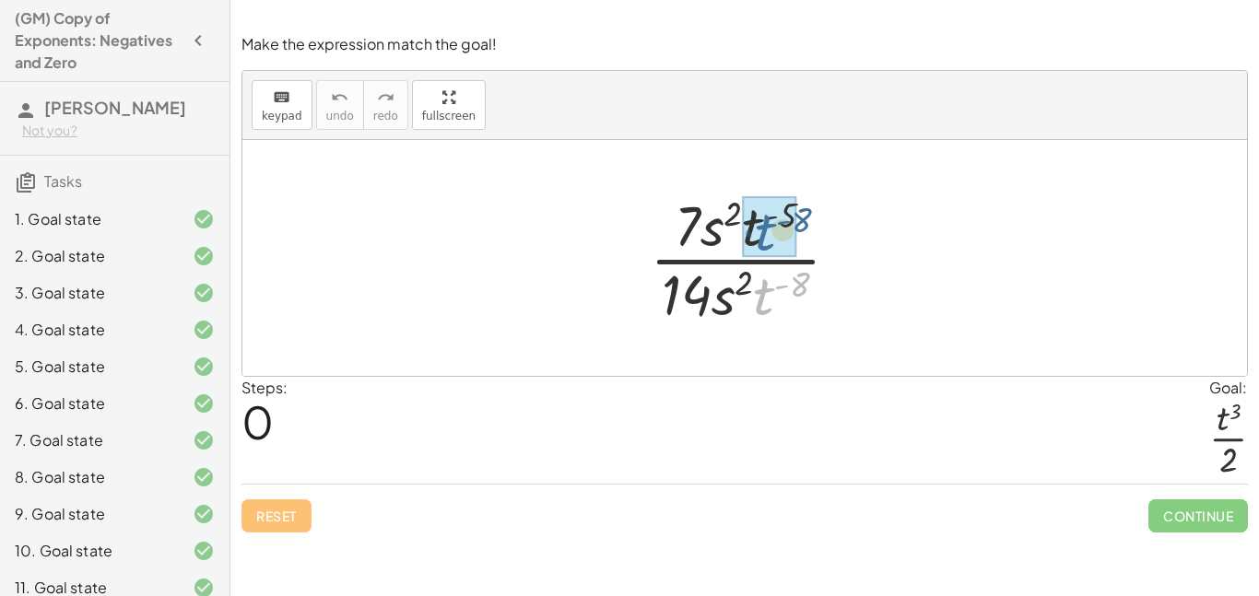
drag, startPoint x: 771, startPoint y: 285, endPoint x: 774, endPoint y: 211, distance: 73.8
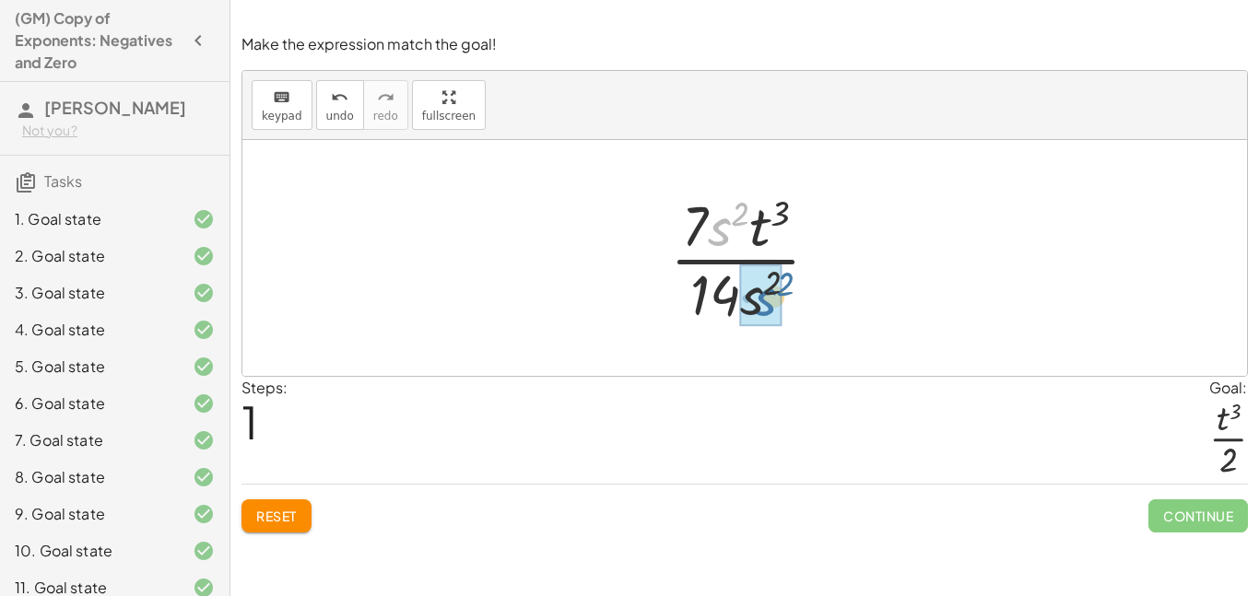
drag, startPoint x: 721, startPoint y: 227, endPoint x: 767, endPoint y: 299, distance: 84.9
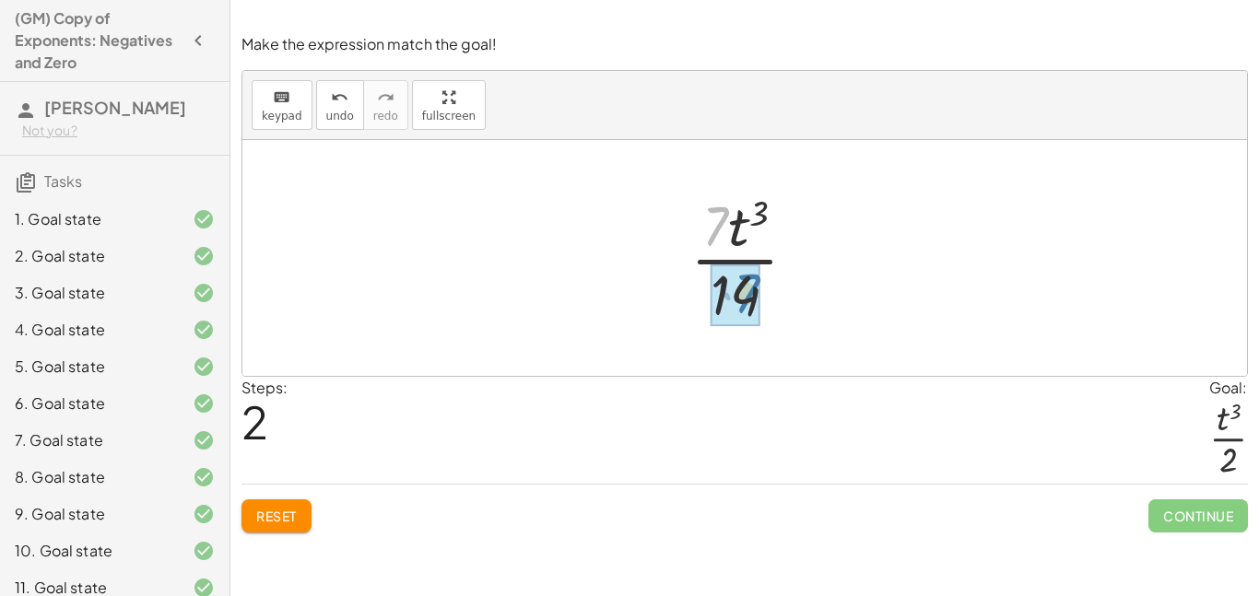
drag, startPoint x: 710, startPoint y: 240, endPoint x: 740, endPoint y: 317, distance: 82.0
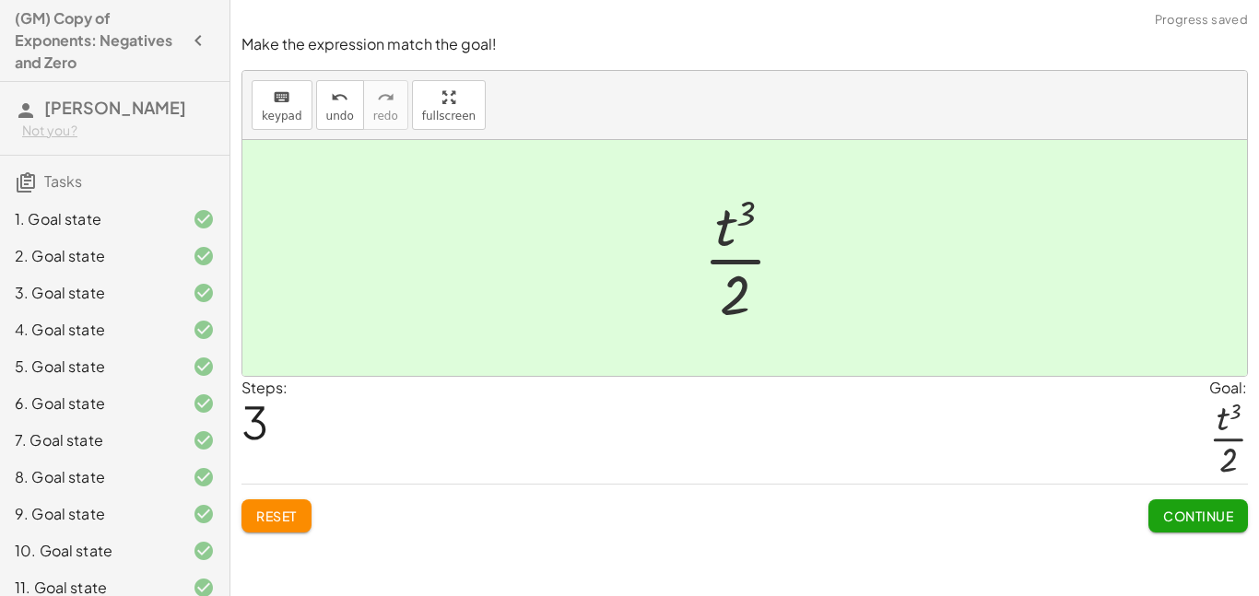
click at [1197, 517] on span "Continue" at bounding box center [1198, 516] width 70 height 17
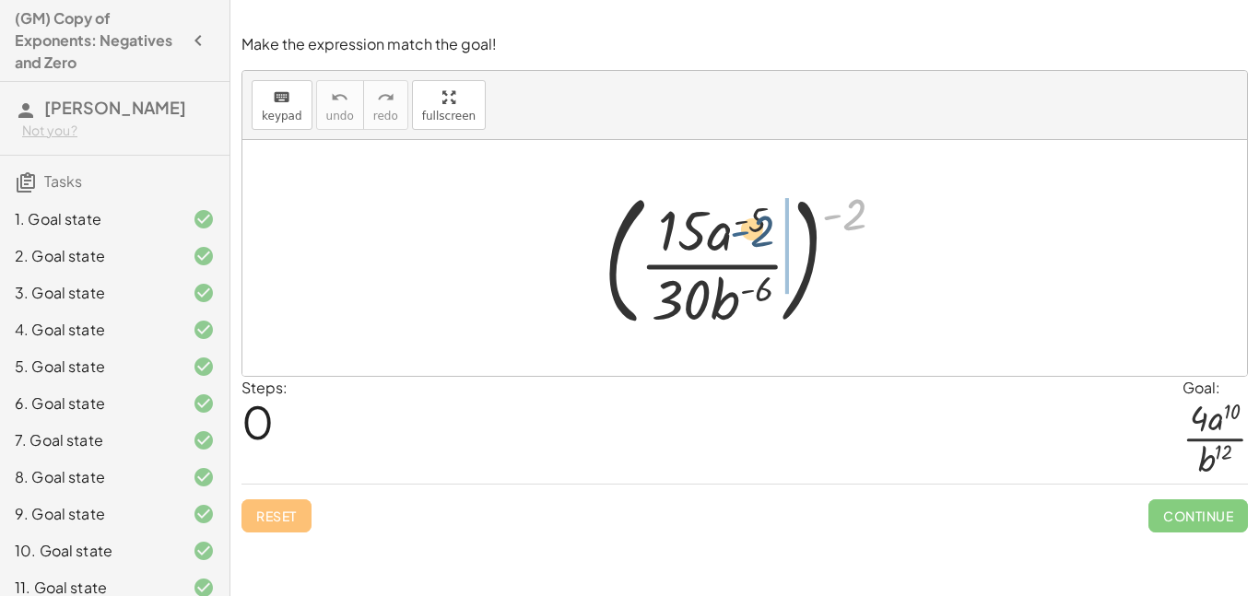
drag, startPoint x: 836, startPoint y: 214, endPoint x: 740, endPoint y: 232, distance: 97.6
click at [740, 232] on div at bounding box center [751, 258] width 314 height 153
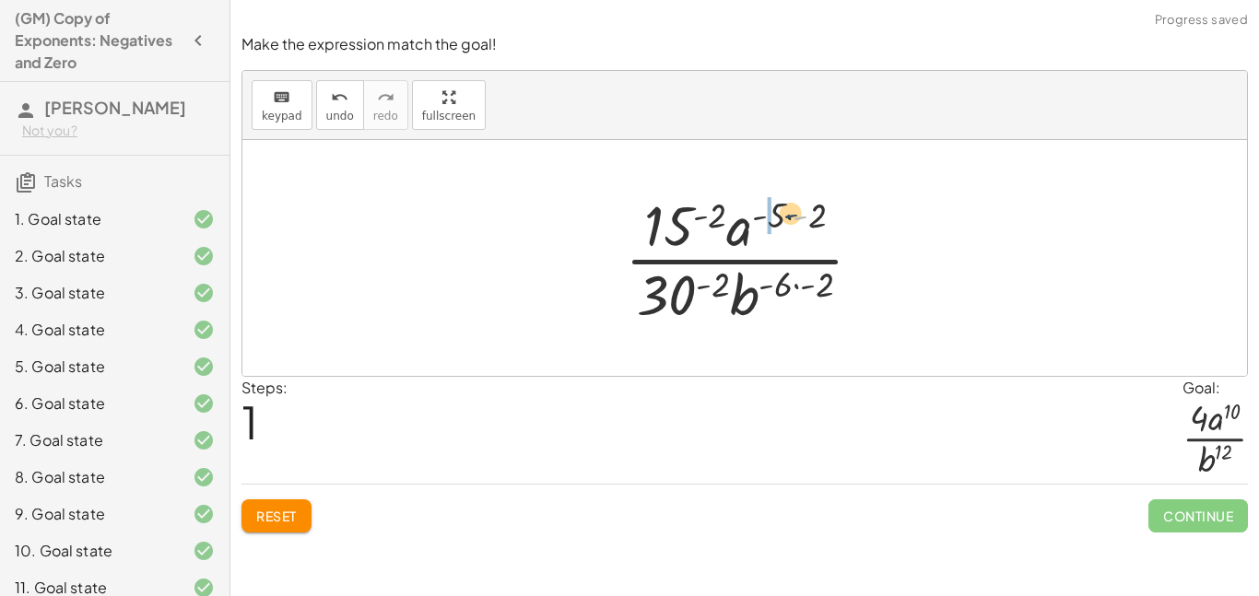
drag, startPoint x: 806, startPoint y: 211, endPoint x: 780, endPoint y: 210, distance: 26.7
click at [780, 210] on div at bounding box center [750, 258] width 271 height 142
drag, startPoint x: 819, startPoint y: 217, endPoint x: 785, endPoint y: 212, distance: 34.4
click at [785, 212] on div at bounding box center [750, 258] width 271 height 142
drag, startPoint x: 818, startPoint y: 220, endPoint x: 775, endPoint y: 217, distance: 43.5
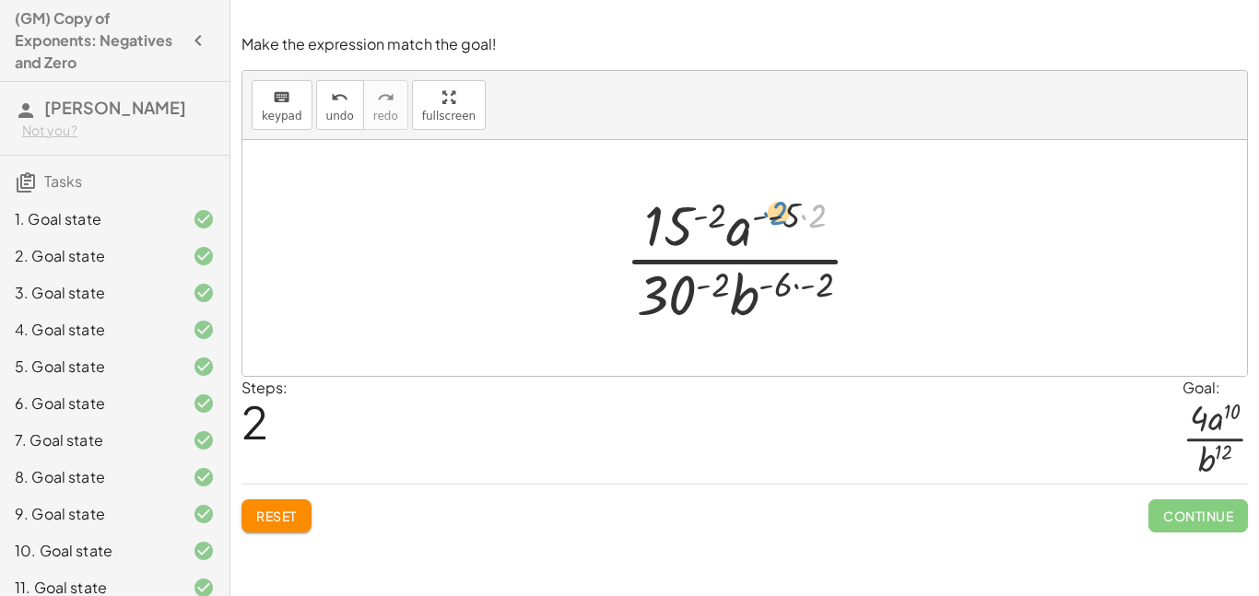
click at [775, 217] on div at bounding box center [750, 258] width 271 height 142
drag, startPoint x: 814, startPoint y: 213, endPoint x: 770, endPoint y: 212, distance: 43.3
click at [770, 212] on div at bounding box center [750, 258] width 271 height 142
drag, startPoint x: 824, startPoint y: 281, endPoint x: 785, endPoint y: 282, distance: 38.7
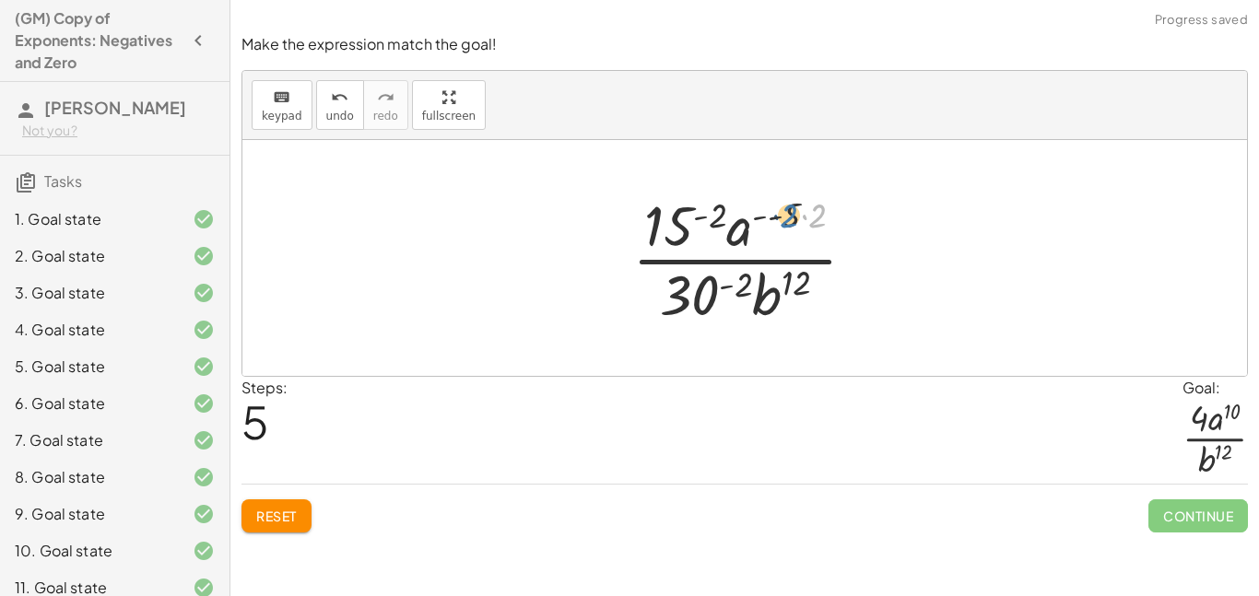
drag, startPoint x: 820, startPoint y: 212, endPoint x: 789, endPoint y: 212, distance: 31.3
click at [789, 212] on div at bounding box center [751, 258] width 257 height 142
drag, startPoint x: 711, startPoint y: 217, endPoint x: 810, endPoint y: 216, distance: 98.6
click at [810, 216] on div at bounding box center [751, 258] width 257 height 142
drag, startPoint x: 812, startPoint y: 215, endPoint x: 766, endPoint y: 210, distance: 46.3
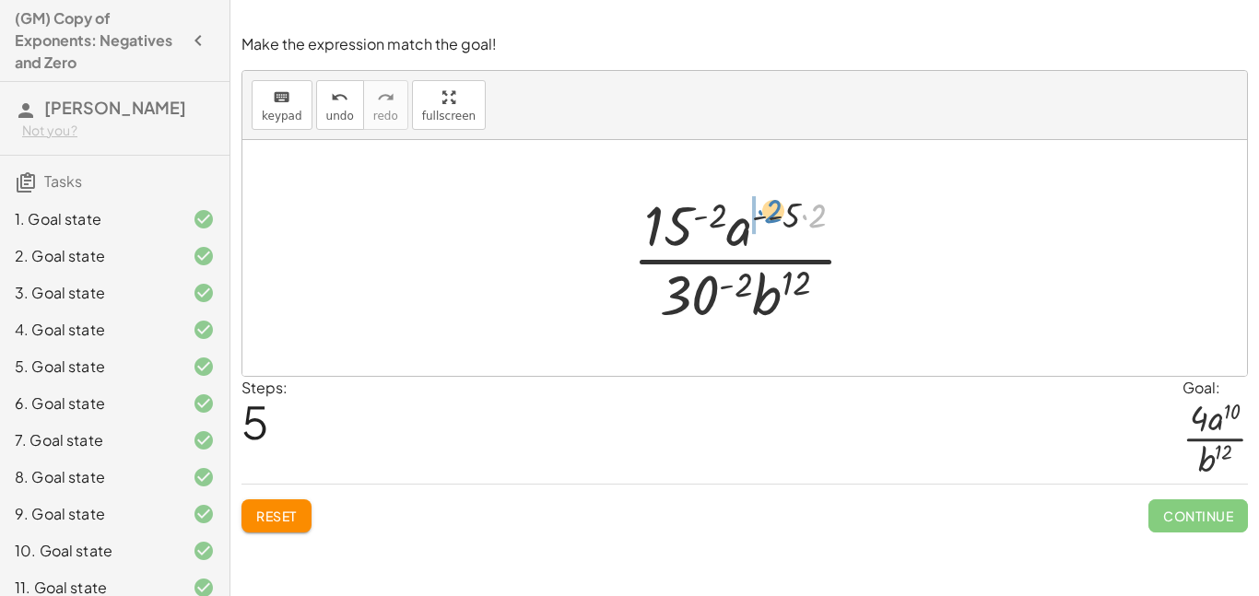
click at [766, 210] on div at bounding box center [751, 258] width 257 height 142
click at [258, 529] on button "Reset" at bounding box center [276, 515] width 70 height 33
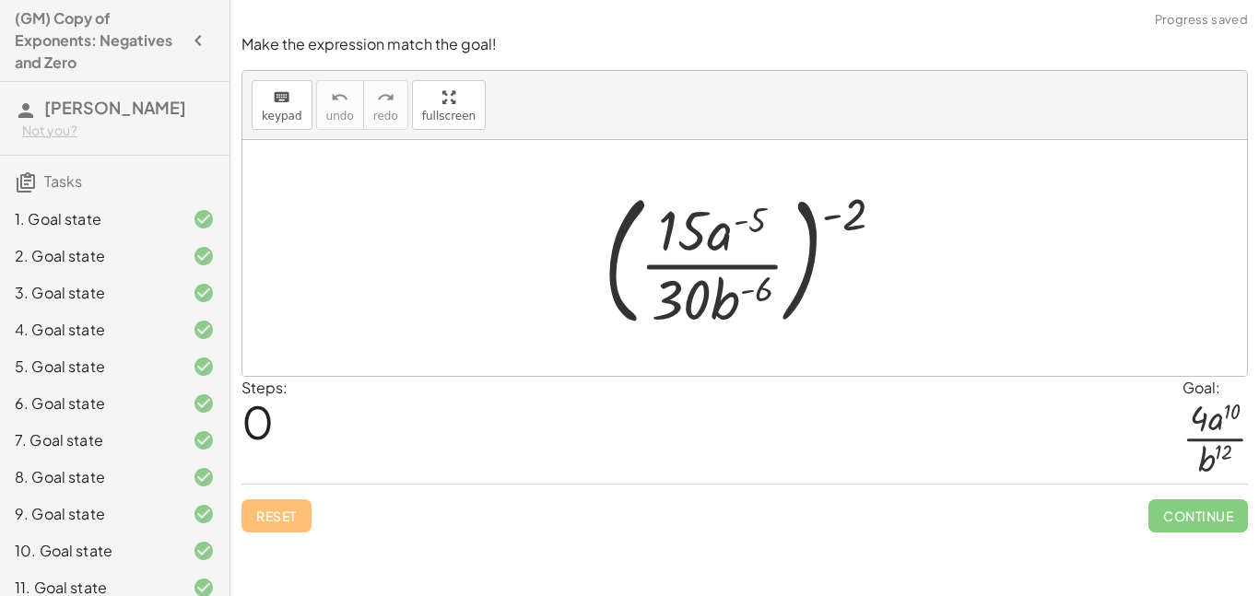
click at [755, 365] on div at bounding box center [744, 258] width 1004 height 236
drag, startPoint x: 862, startPoint y: 203, endPoint x: 756, endPoint y: 238, distance: 110.7
click at [756, 238] on div at bounding box center [751, 258] width 314 height 153
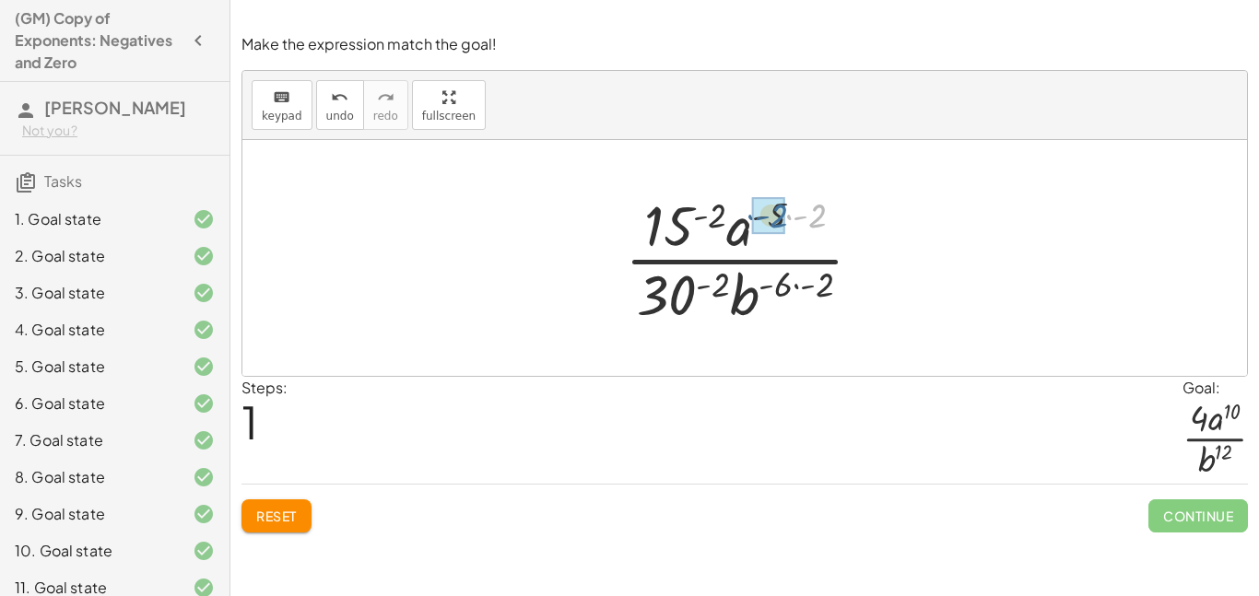
drag, startPoint x: 826, startPoint y: 220, endPoint x: 784, endPoint y: 220, distance: 41.5
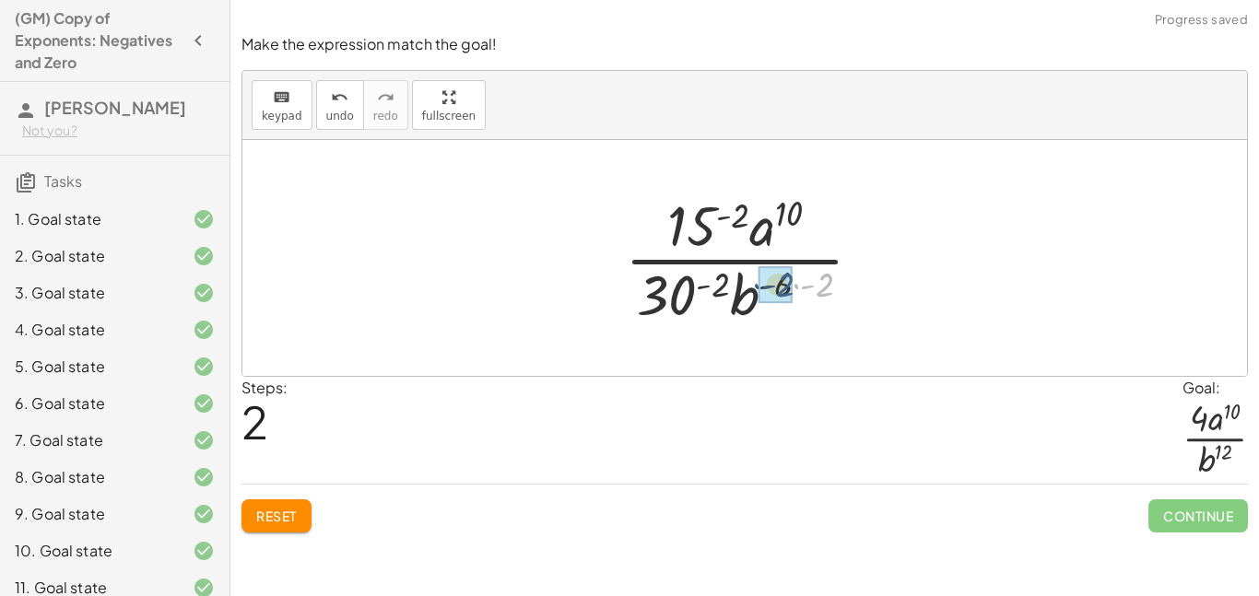
drag, startPoint x: 822, startPoint y: 282, endPoint x: 781, endPoint y: 282, distance: 40.5
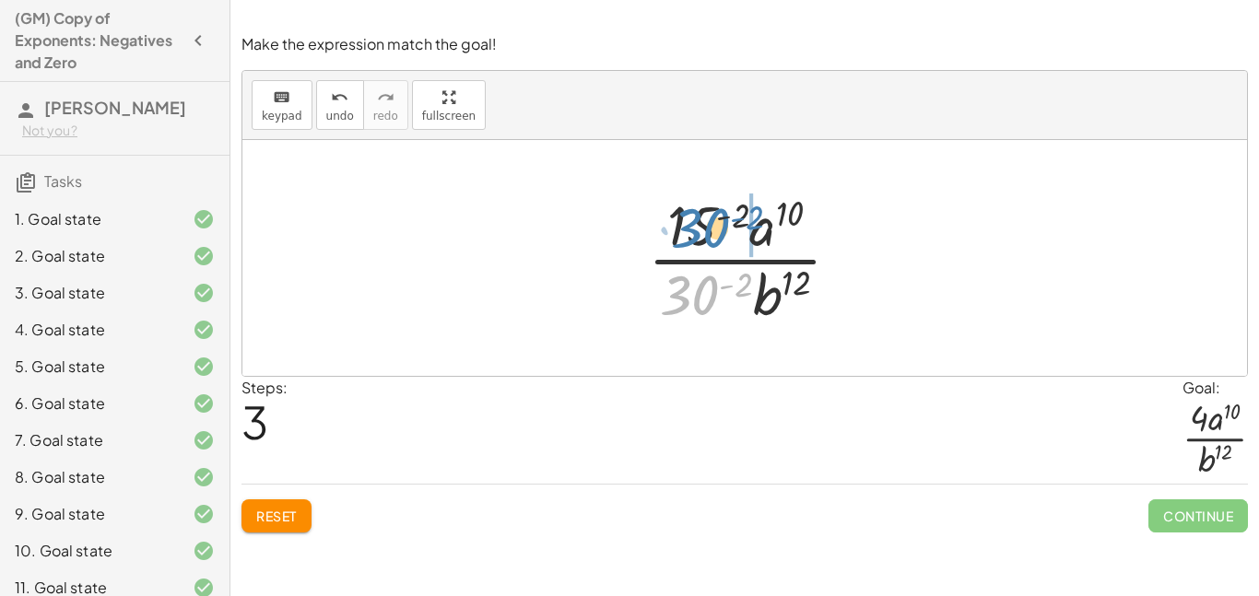
drag, startPoint x: 700, startPoint y: 307, endPoint x: 711, endPoint y: 238, distance: 70.0
click at [711, 238] on div at bounding box center [752, 258] width 226 height 142
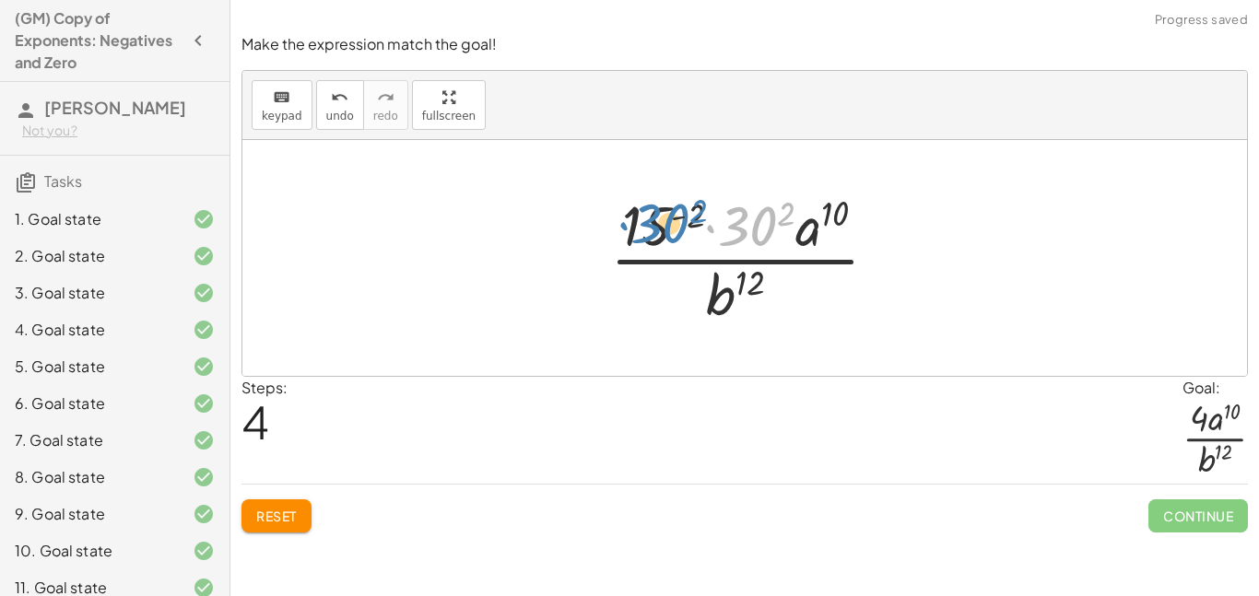
drag, startPoint x: 752, startPoint y: 229, endPoint x: 664, endPoint y: 226, distance: 87.6
click at [664, 226] on div at bounding box center [751, 258] width 301 height 142
drag, startPoint x: 668, startPoint y: 229, endPoint x: 784, endPoint y: 224, distance: 116.2
click at [786, 225] on div at bounding box center [751, 258] width 301 height 142
drag, startPoint x: 776, startPoint y: 204, endPoint x: 730, endPoint y: 217, distance: 48.1
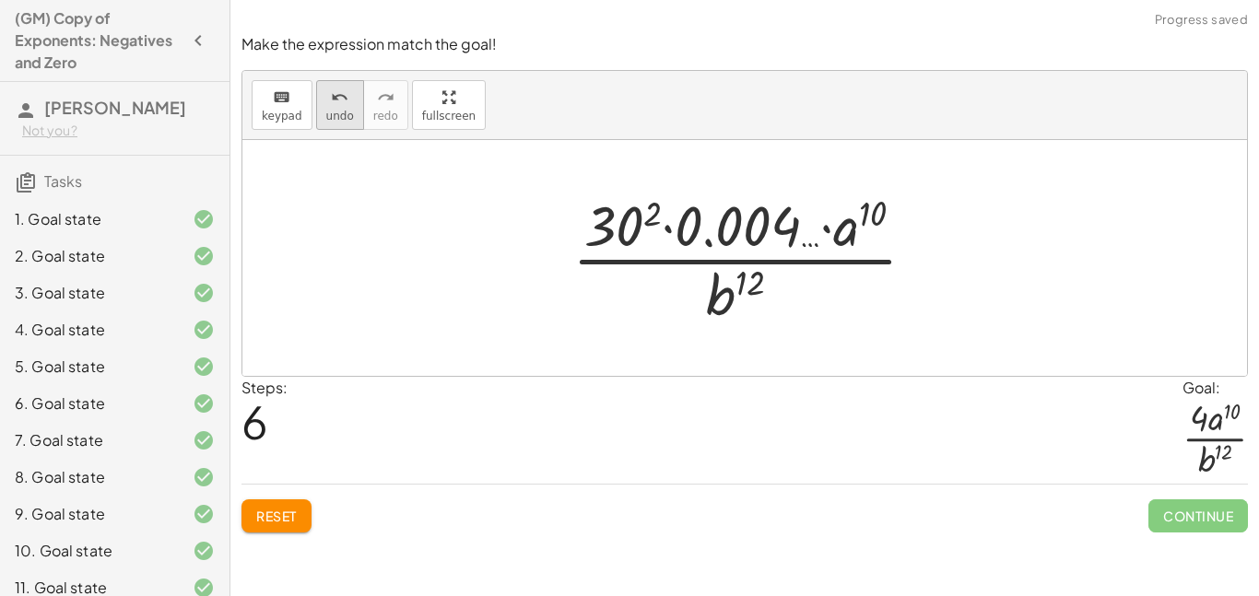
click at [326, 104] on div "undo" at bounding box center [340, 97] width 28 height 22
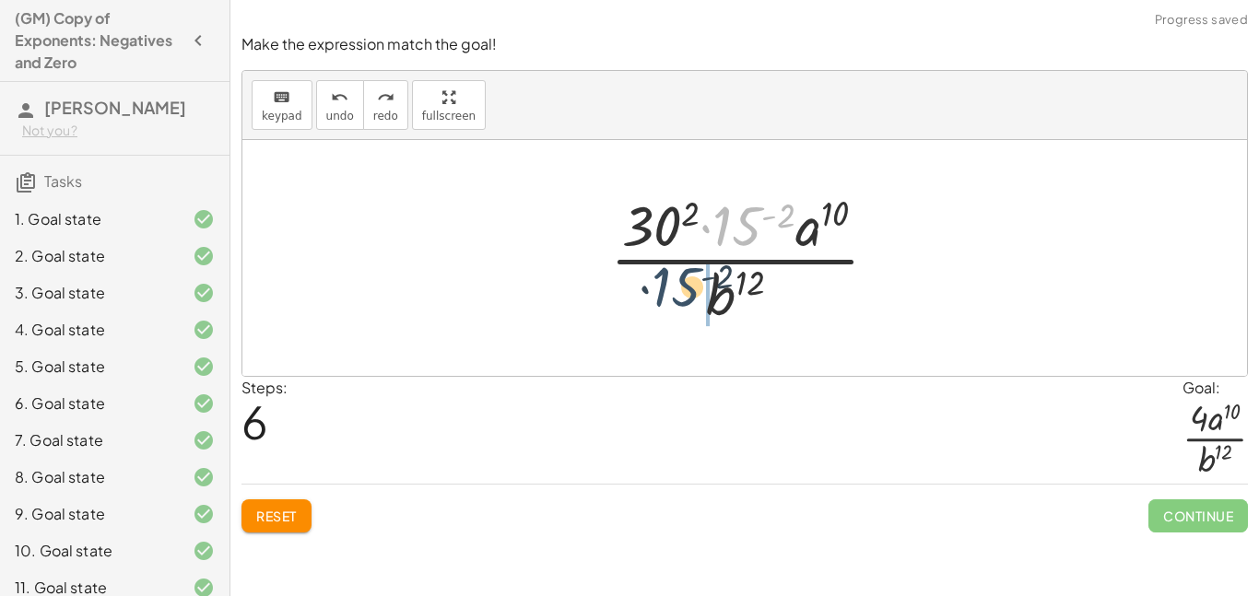
drag, startPoint x: 749, startPoint y: 223, endPoint x: 684, endPoint y: 291, distance: 94.5
click at [684, 291] on div at bounding box center [751, 258] width 301 height 142
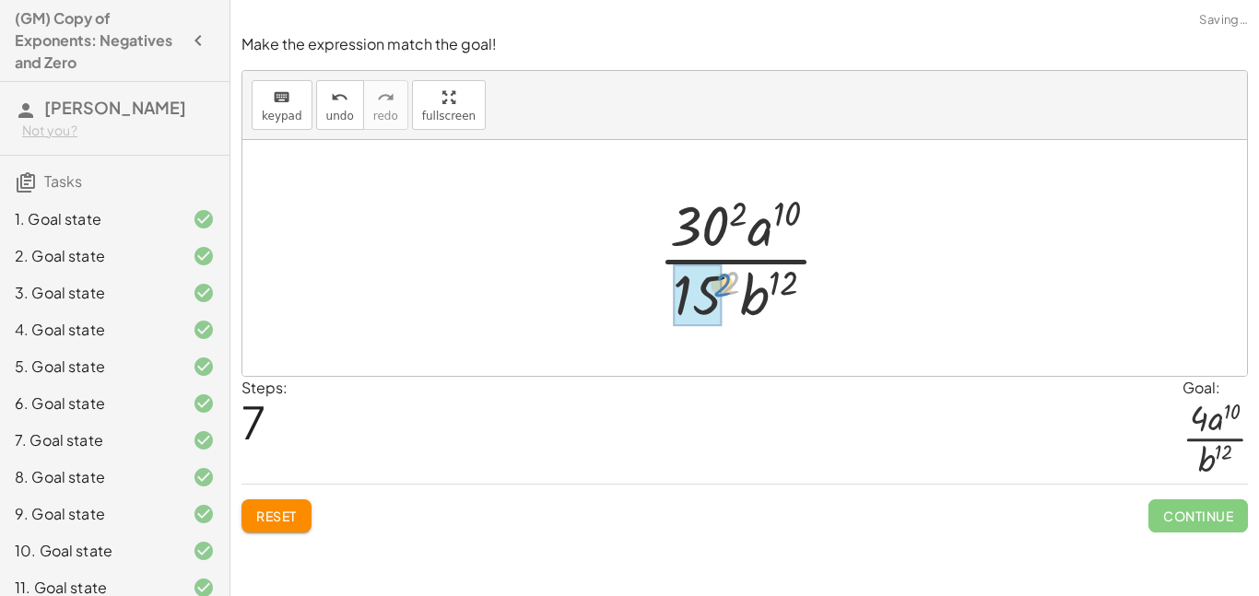
click at [729, 285] on div at bounding box center [752, 258] width 206 height 142
drag, startPoint x: 706, startPoint y: 295, endPoint x: 708, endPoint y: 224, distance: 71.0
click at [708, 224] on div at bounding box center [752, 258] width 206 height 142
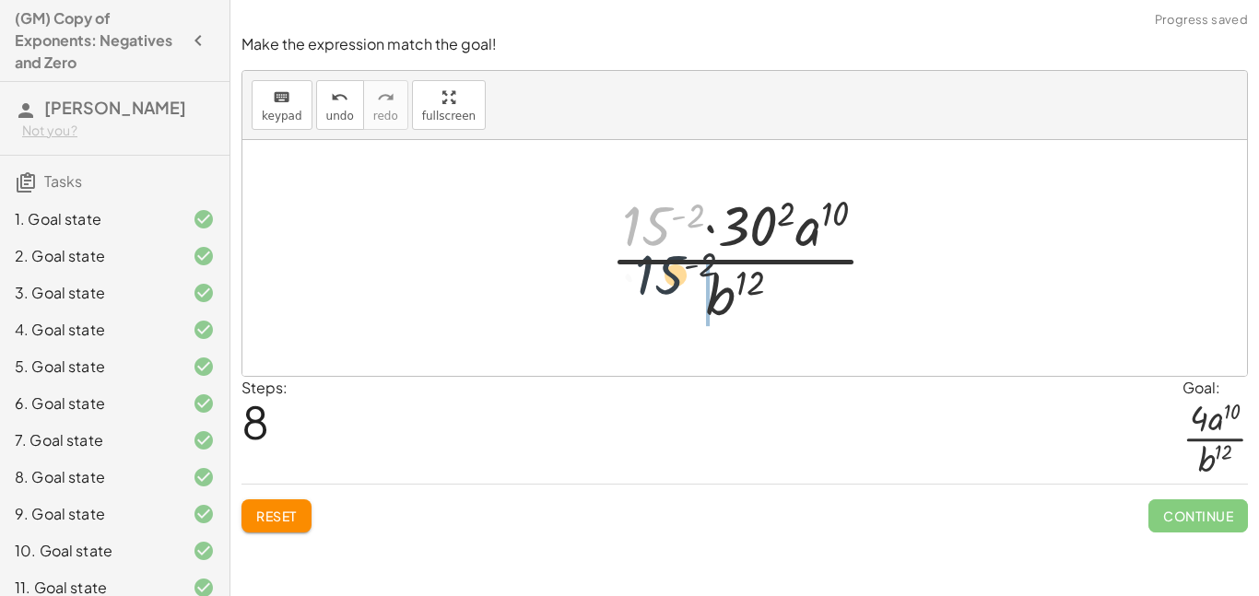
drag, startPoint x: 662, startPoint y: 222, endPoint x: 684, endPoint y: 300, distance: 81.4
click at [684, 300] on div at bounding box center [751, 258] width 301 height 142
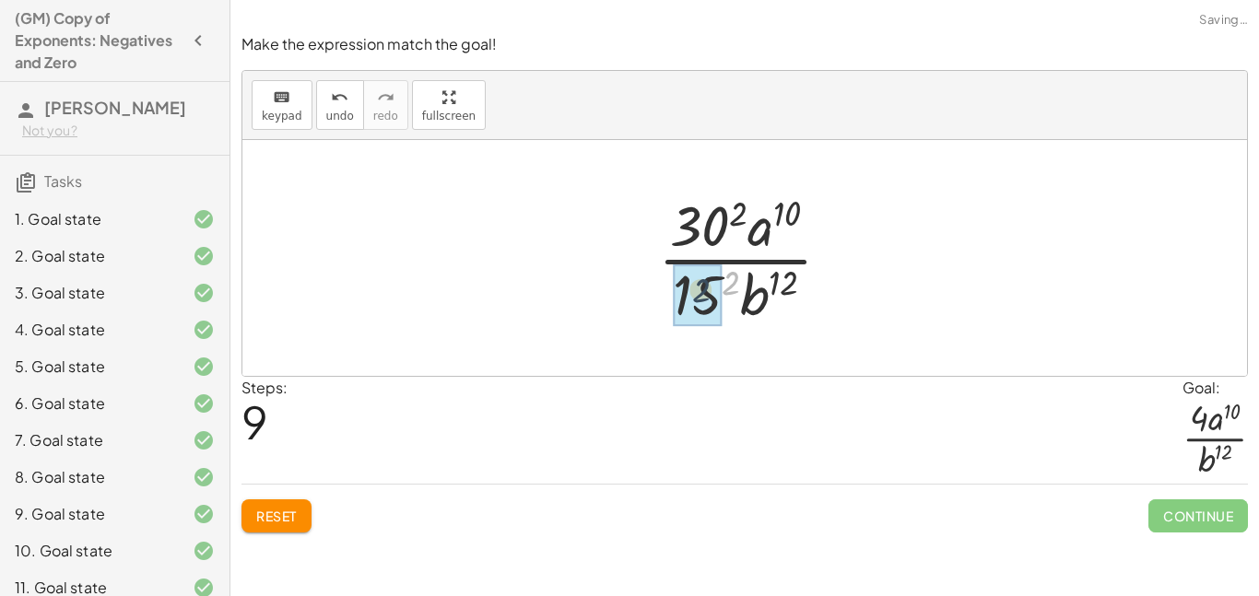
drag, startPoint x: 732, startPoint y: 275, endPoint x: 701, endPoint y: 283, distance: 31.3
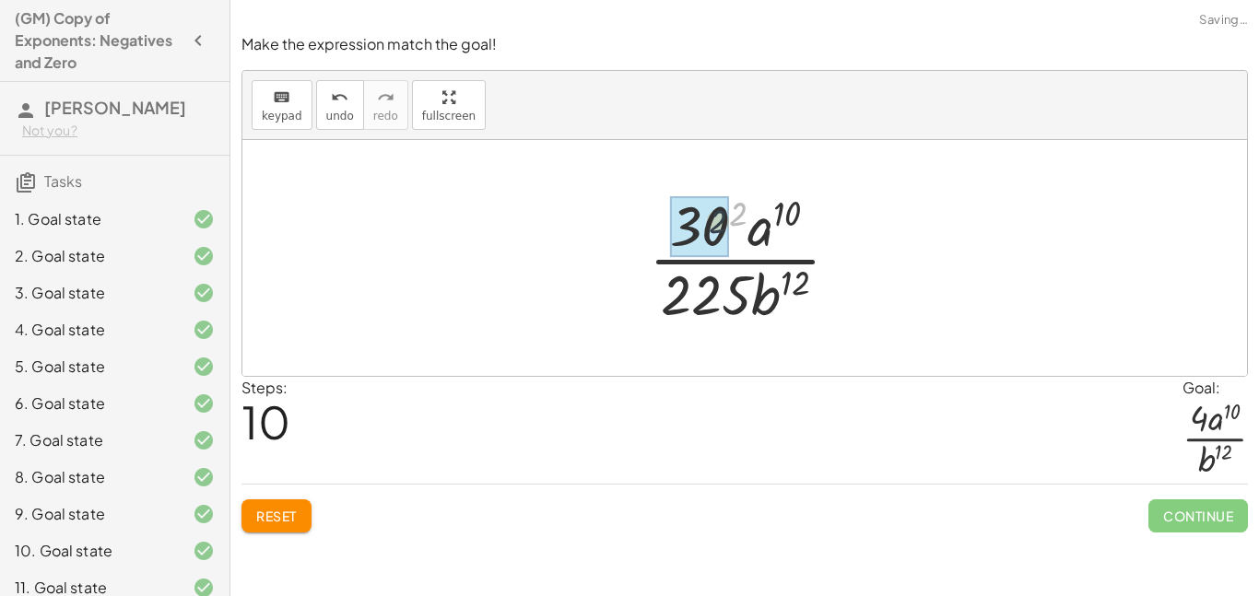
drag, startPoint x: 741, startPoint y: 207, endPoint x: 709, endPoint y: 220, distance: 33.9
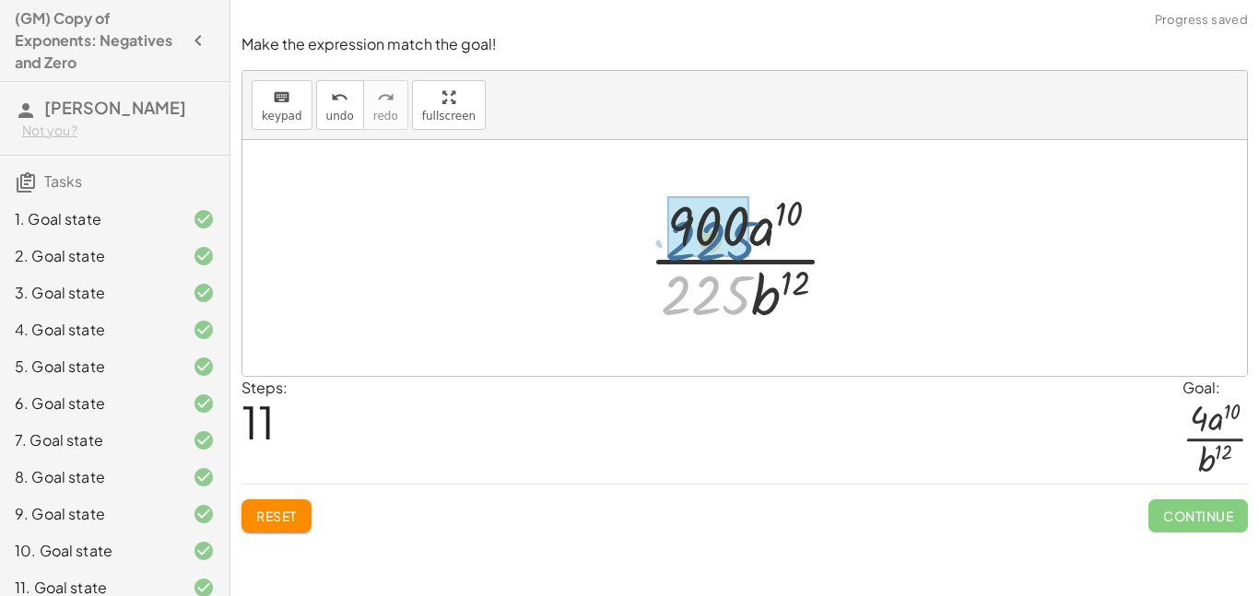
drag, startPoint x: 717, startPoint y: 297, endPoint x: 721, endPoint y: 234, distance: 62.8
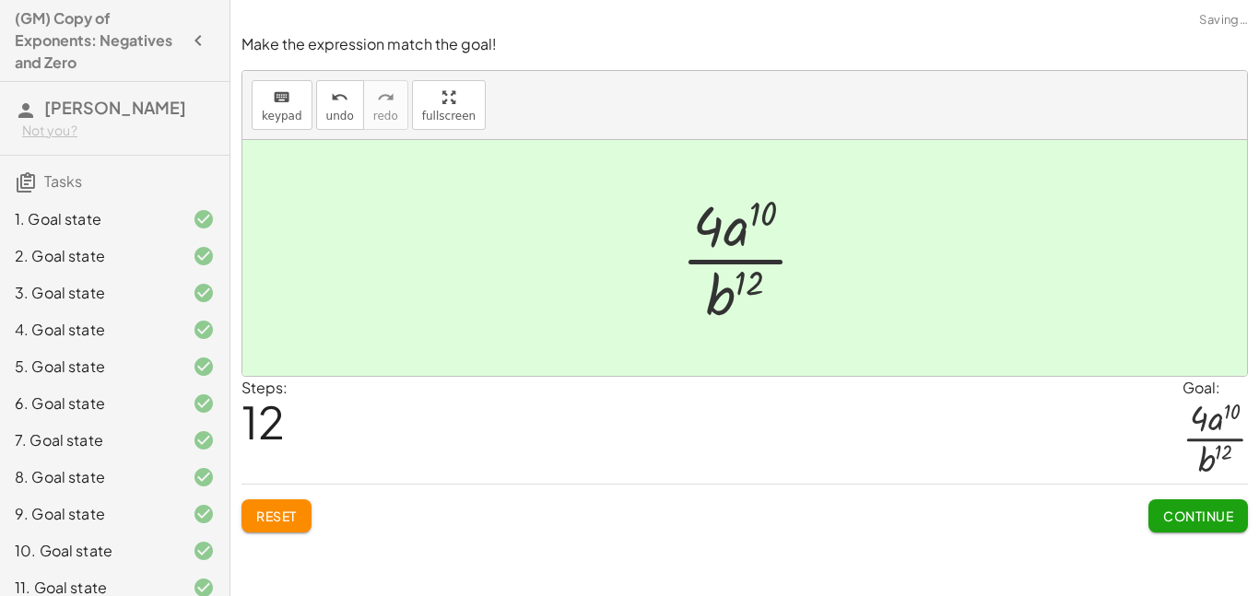
click at [1176, 511] on span "Continue" at bounding box center [1198, 516] width 70 height 17
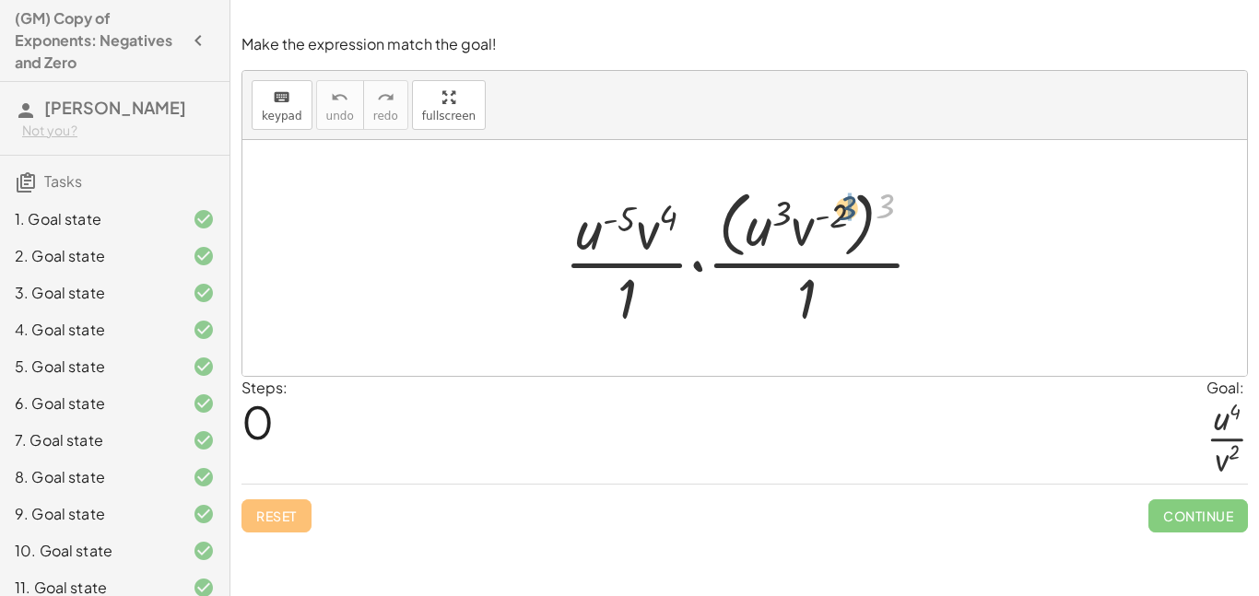
drag, startPoint x: 878, startPoint y: 205, endPoint x: 810, endPoint y: 220, distance: 70.0
click at [810, 220] on div at bounding box center [751, 257] width 393 height 150
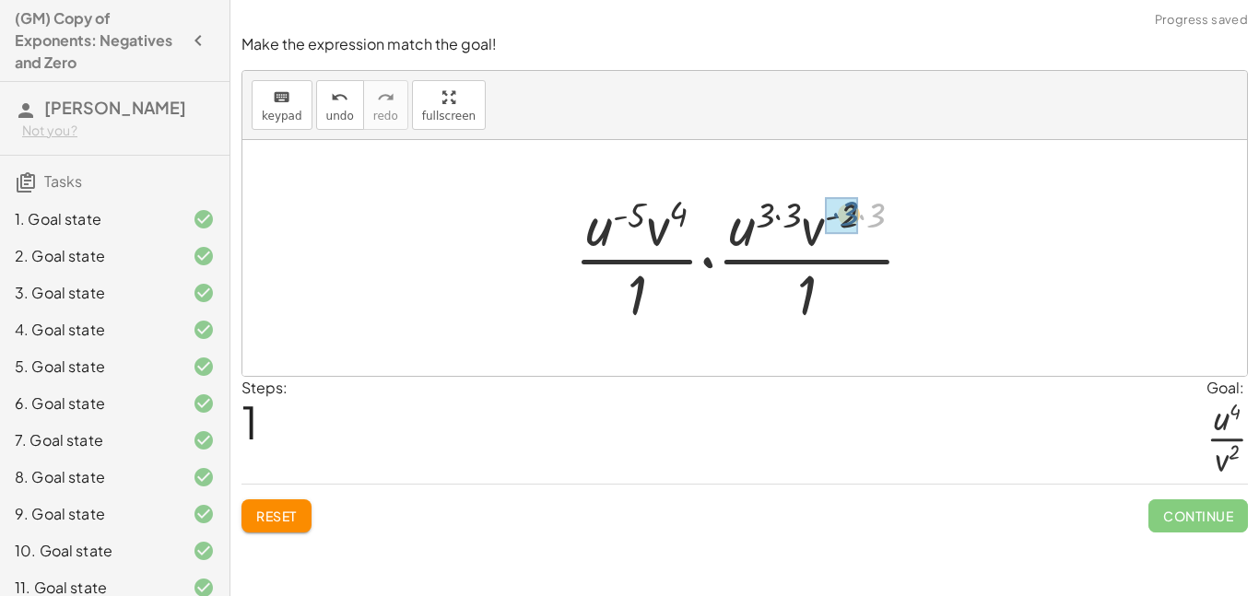
drag, startPoint x: 875, startPoint y: 215, endPoint x: 845, endPoint y: 214, distance: 30.4
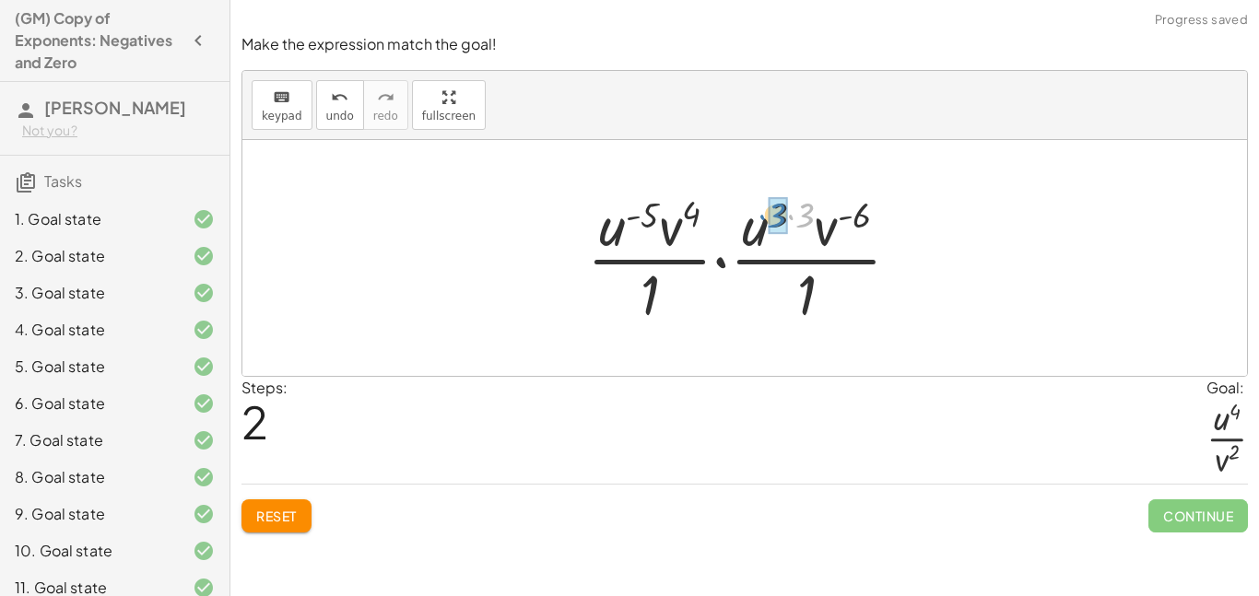
drag, startPoint x: 802, startPoint y: 216, endPoint x: 771, endPoint y: 216, distance: 30.4
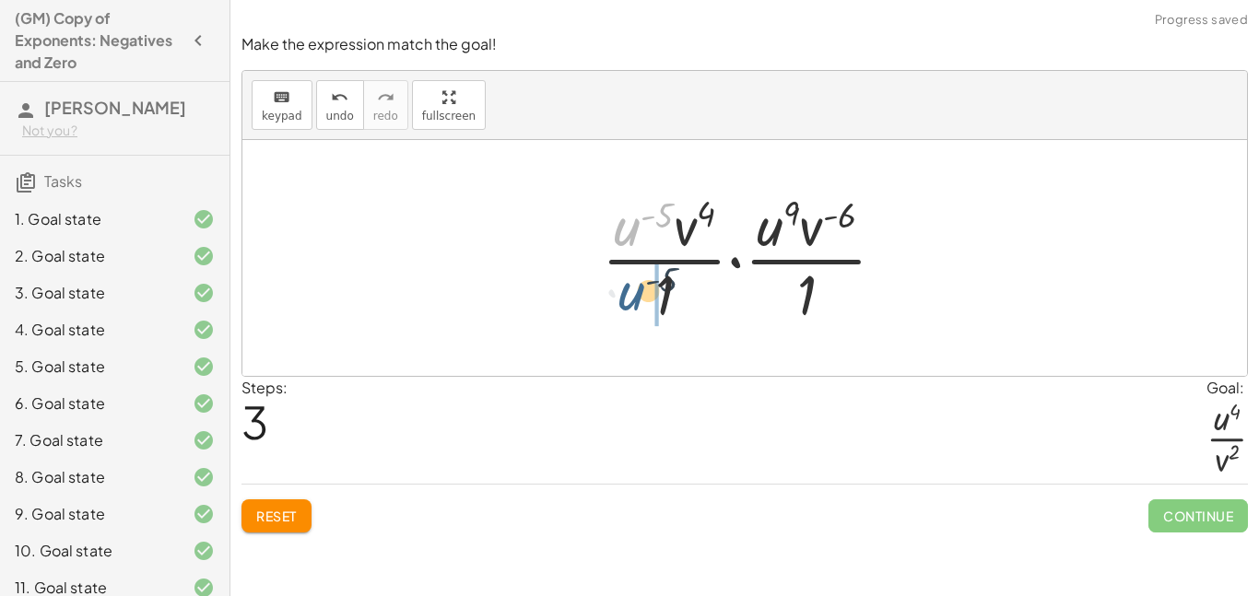
drag, startPoint x: 625, startPoint y: 223, endPoint x: 629, endPoint y: 297, distance: 73.9
click at [629, 297] on div at bounding box center [750, 258] width 317 height 142
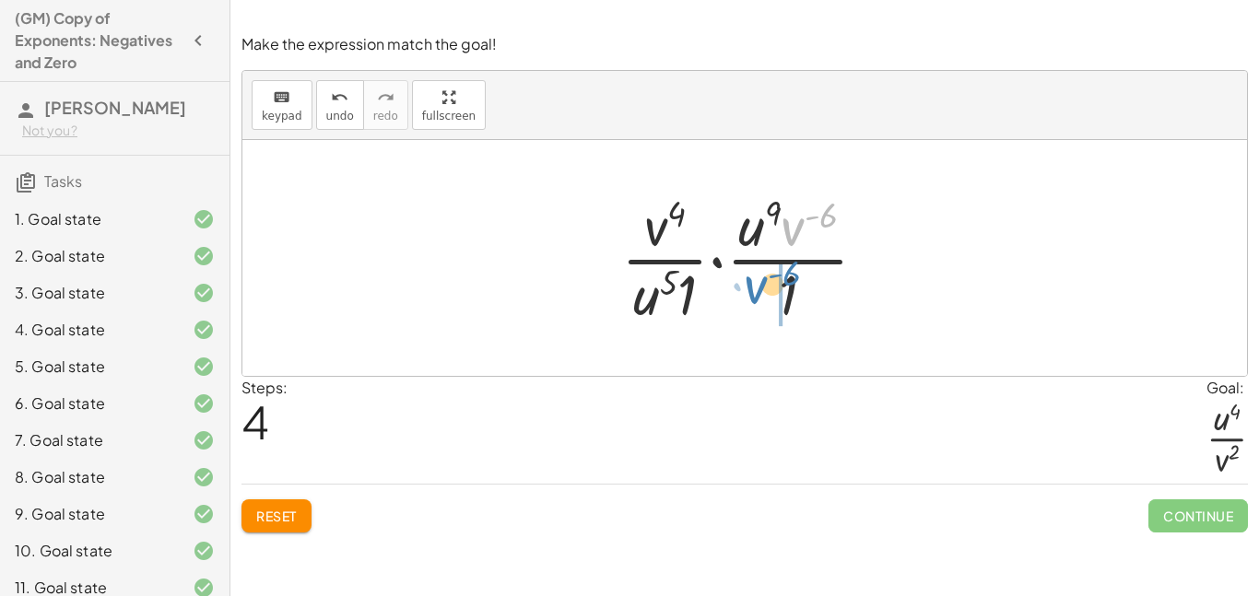
drag, startPoint x: 795, startPoint y: 226, endPoint x: 758, endPoint y: 283, distance: 68.0
click at [758, 283] on div at bounding box center [751, 258] width 279 height 142
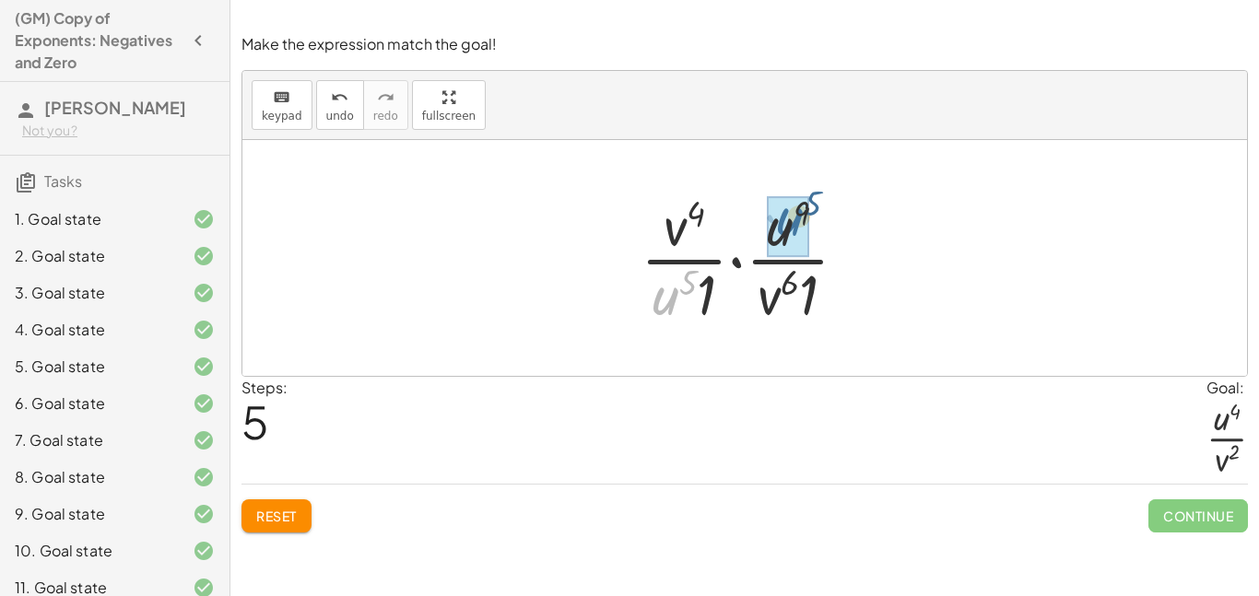
drag, startPoint x: 673, startPoint y: 292, endPoint x: 799, endPoint y: 213, distance: 149.0
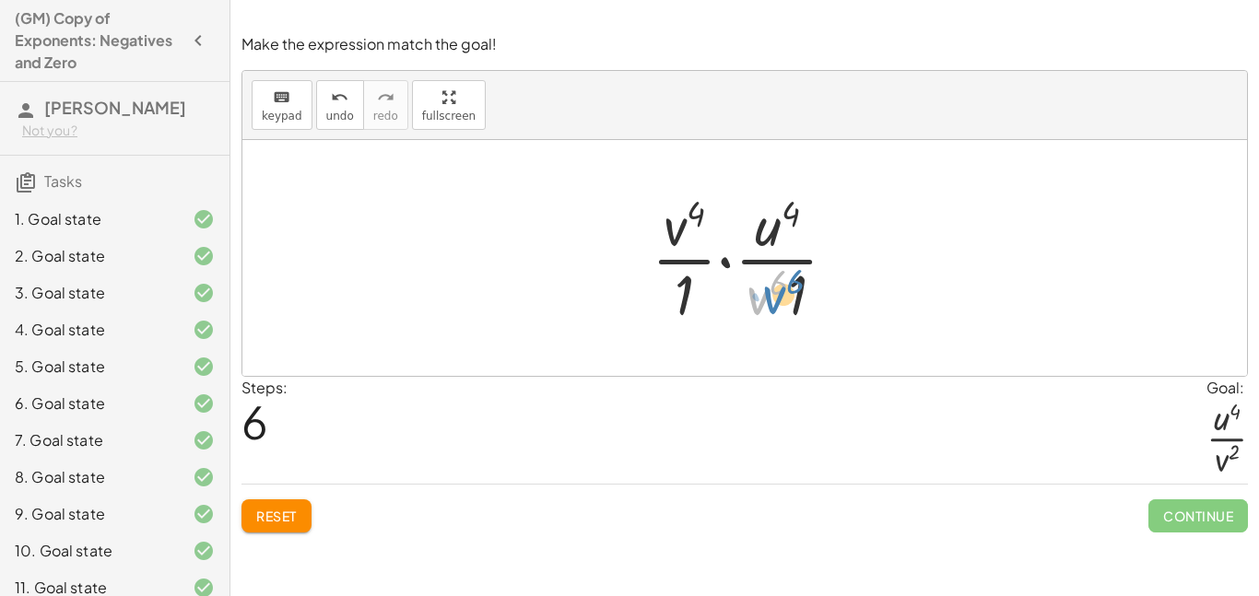
drag, startPoint x: 762, startPoint y: 305, endPoint x: 774, endPoint y: 303, distance: 12.1
click at [774, 303] on div at bounding box center [751, 258] width 218 height 142
drag, startPoint x: 675, startPoint y: 224, endPoint x: 759, endPoint y: 292, distance: 108.1
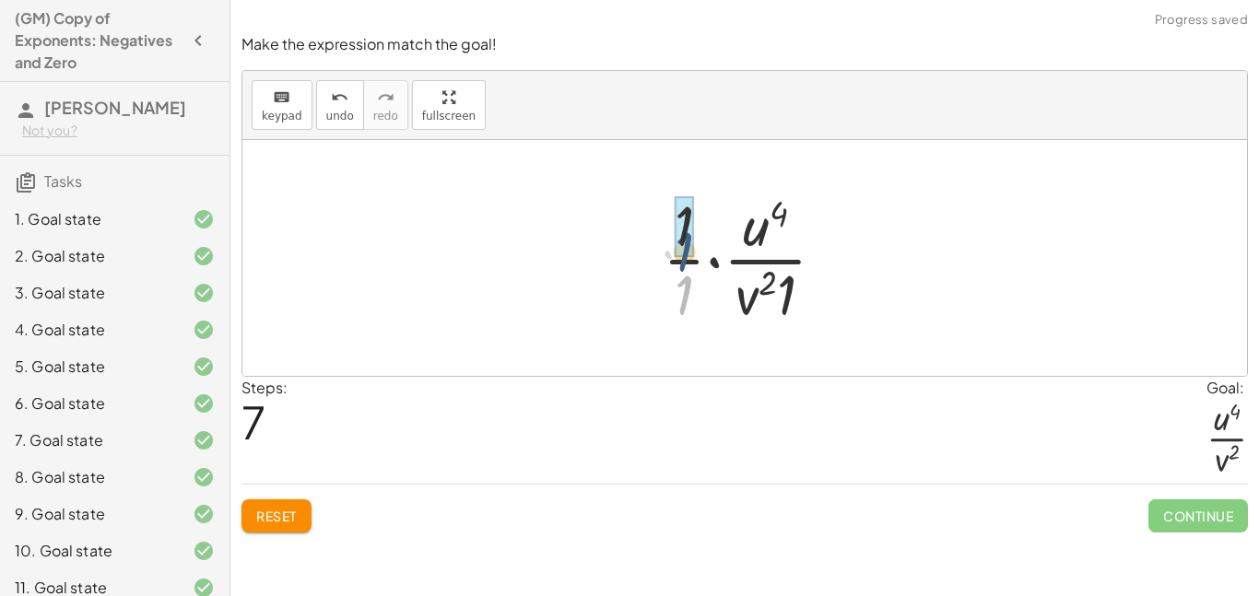
drag, startPoint x: 686, startPoint y: 259, endPoint x: 686, endPoint y: 242, distance: 16.6
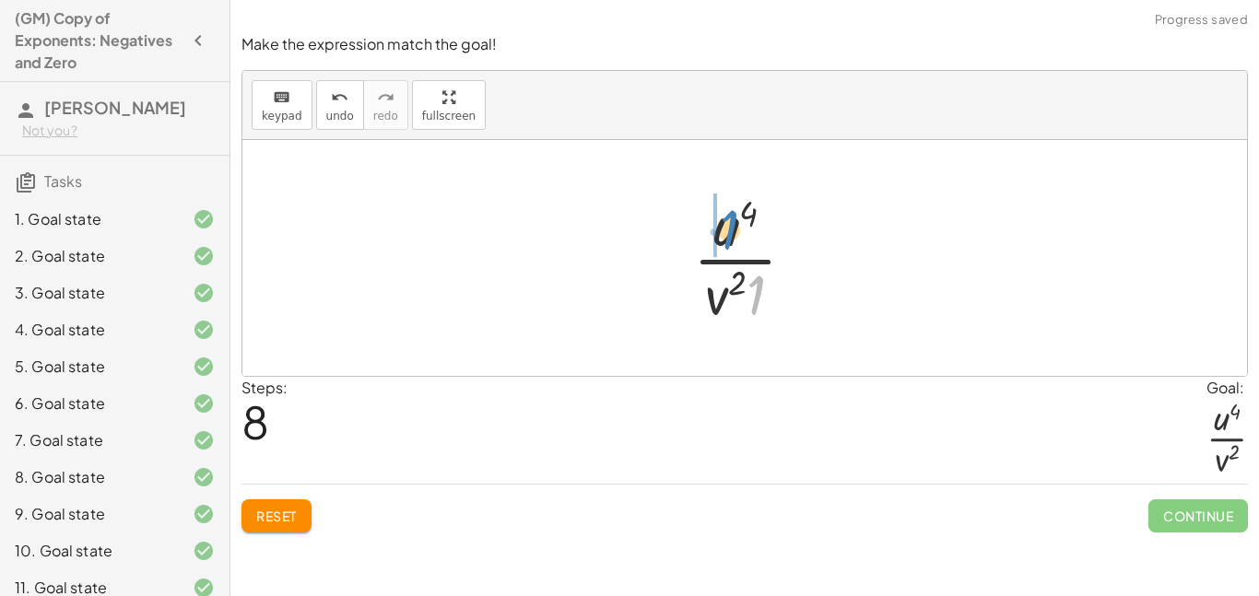
drag, startPoint x: 755, startPoint y: 298, endPoint x: 725, endPoint y: 231, distance: 72.6
click at [725, 231] on div at bounding box center [751, 258] width 135 height 142
drag, startPoint x: 712, startPoint y: 220, endPoint x: 705, endPoint y: 320, distance: 99.8
click at [705, 320] on div at bounding box center [751, 258] width 138 height 142
click at [709, 302] on div at bounding box center [751, 258] width 135 height 142
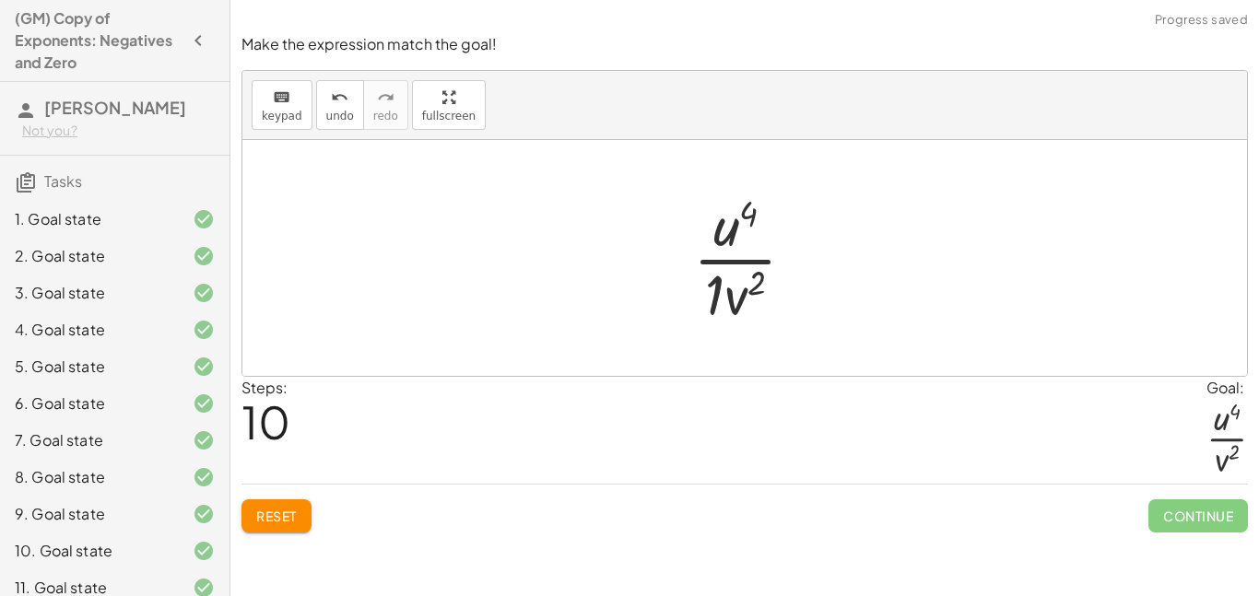
click at [709, 302] on div at bounding box center [751, 258] width 135 height 142
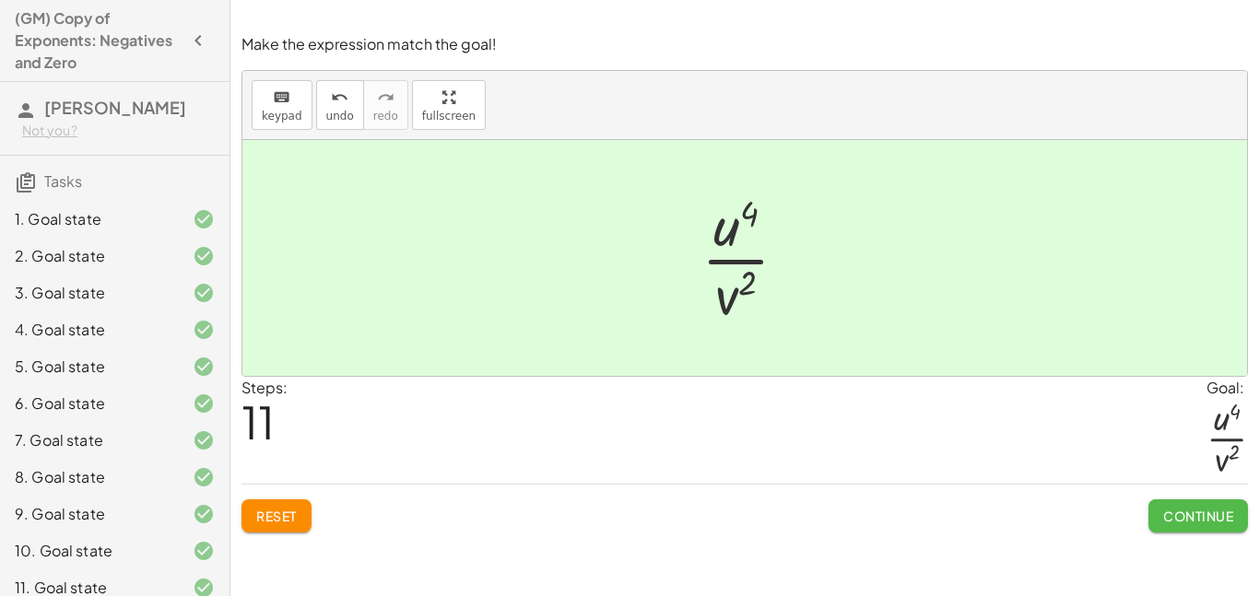
click at [1191, 509] on span "Continue" at bounding box center [1198, 516] width 70 height 17
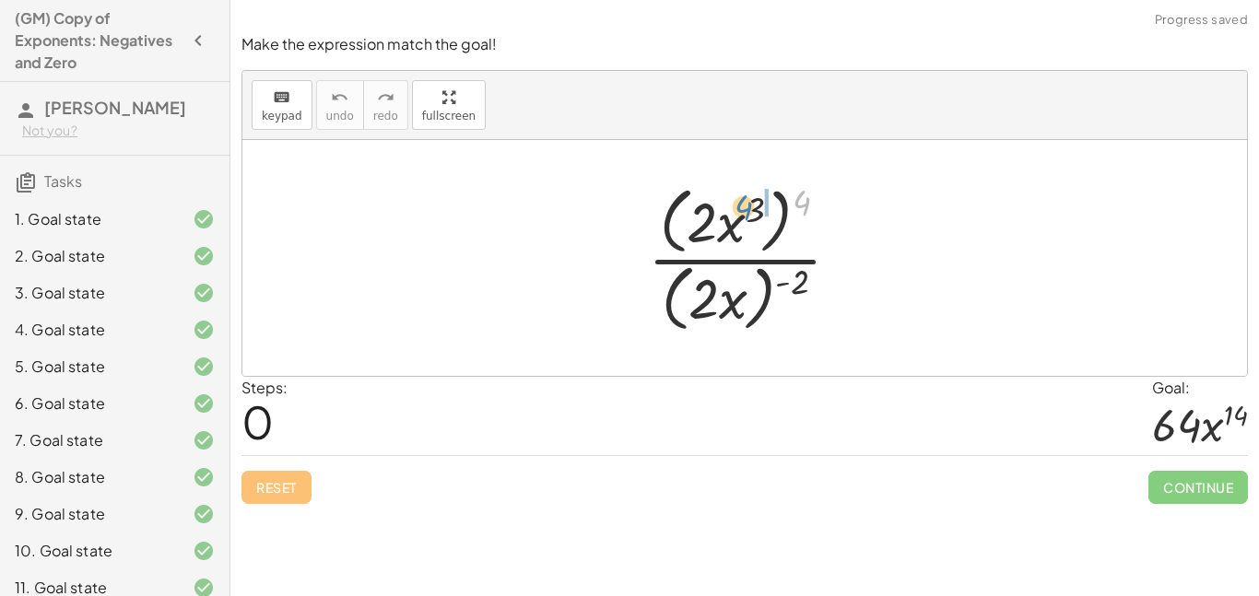
drag, startPoint x: 801, startPoint y: 207, endPoint x: 733, endPoint y: 219, distance: 68.3
click at [733, 219] on div at bounding box center [752, 258] width 226 height 158
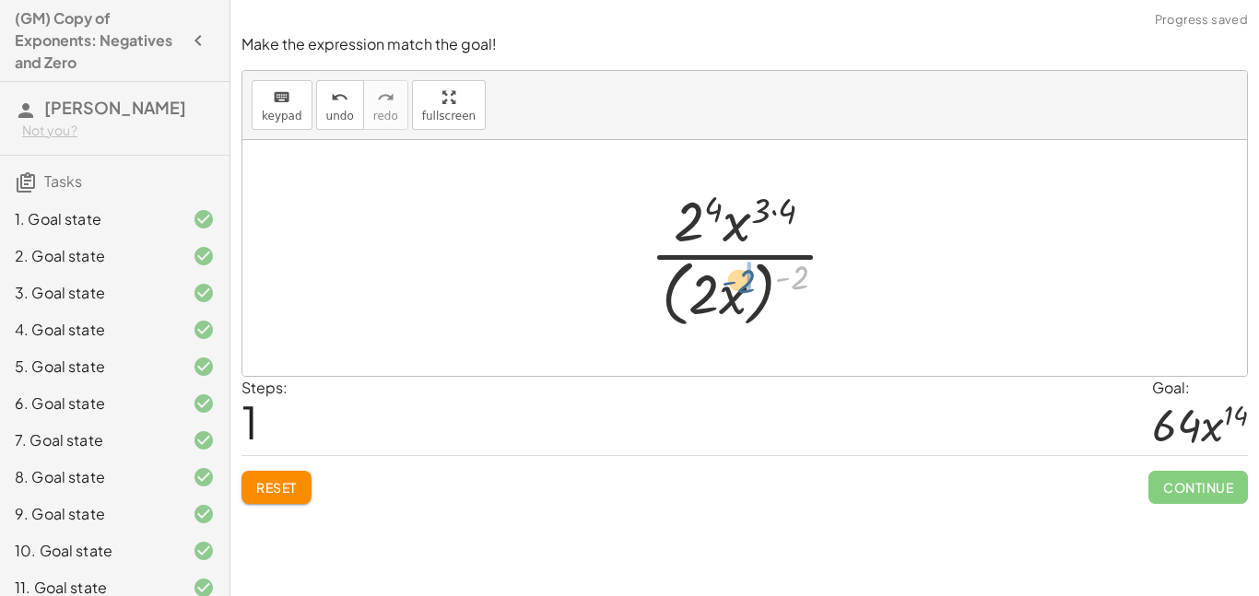
drag, startPoint x: 791, startPoint y: 271, endPoint x: 737, endPoint y: 275, distance: 54.5
click at [737, 275] on div at bounding box center [750, 257] width 221 height 150
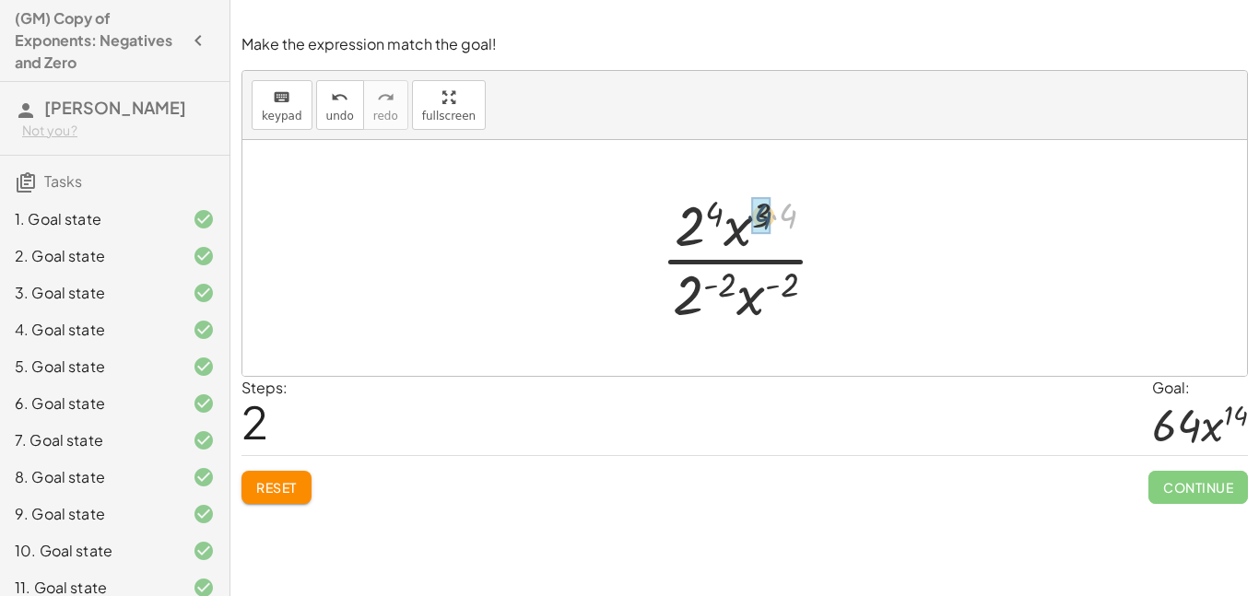
drag, startPoint x: 785, startPoint y: 206, endPoint x: 760, endPoint y: 207, distance: 24.9
drag, startPoint x: 753, startPoint y: 297, endPoint x: 759, endPoint y: 227, distance: 70.3
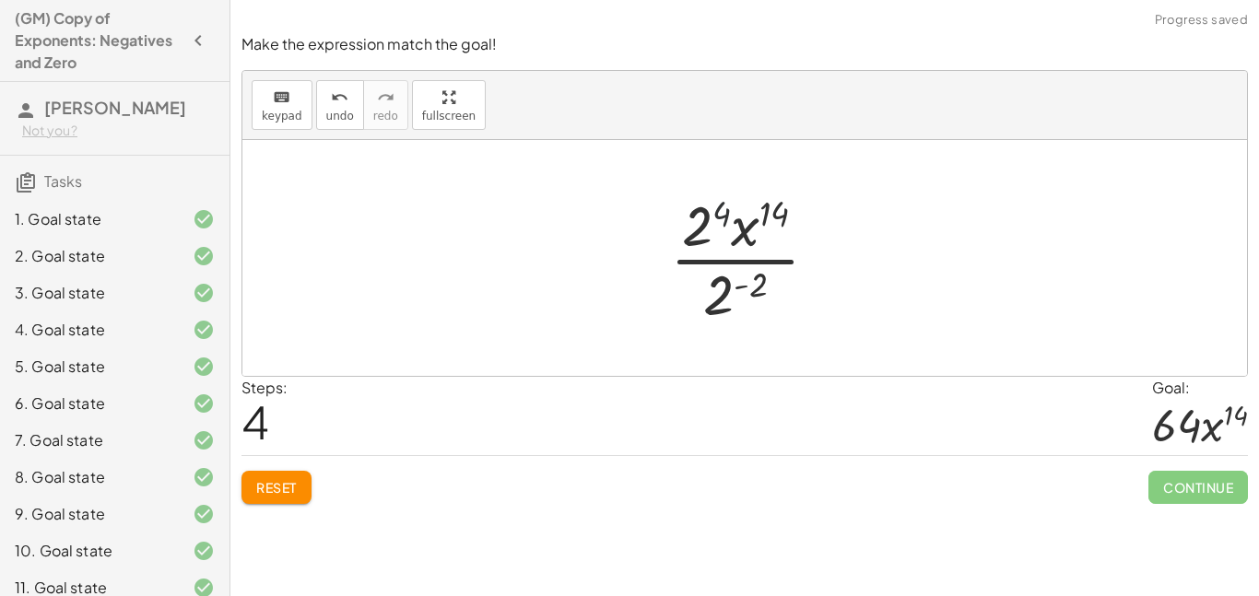
click at [727, 207] on div at bounding box center [752, 258] width 182 height 142
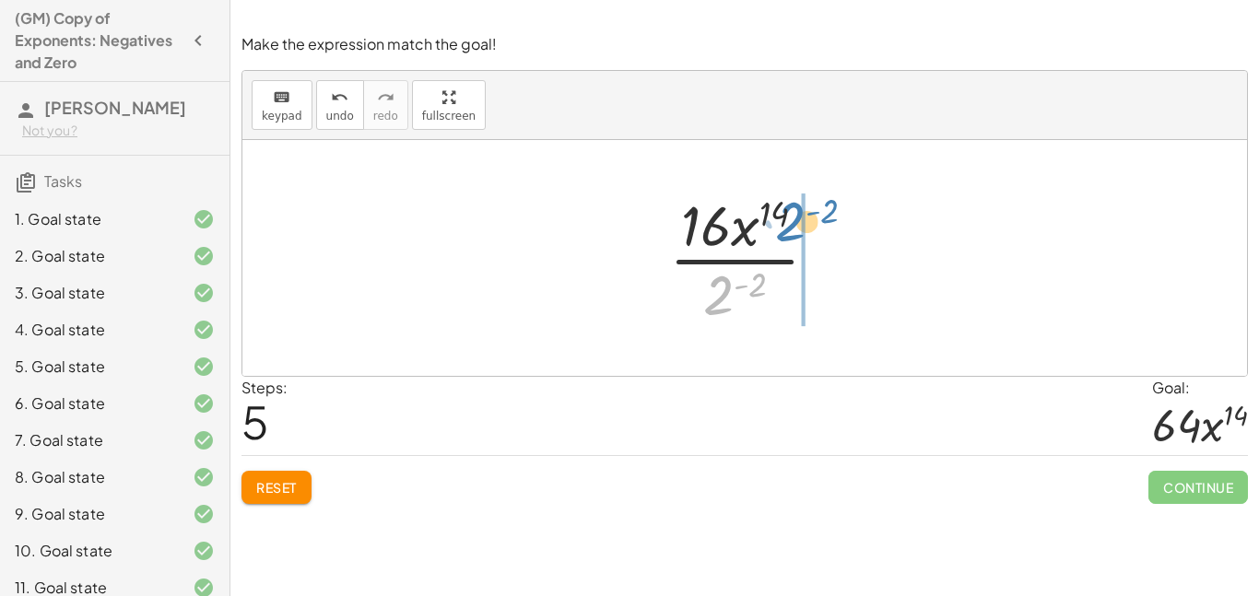
drag, startPoint x: 721, startPoint y: 297, endPoint x: 792, endPoint y: 223, distance: 102.9
click at [792, 223] on div at bounding box center [751, 258] width 182 height 142
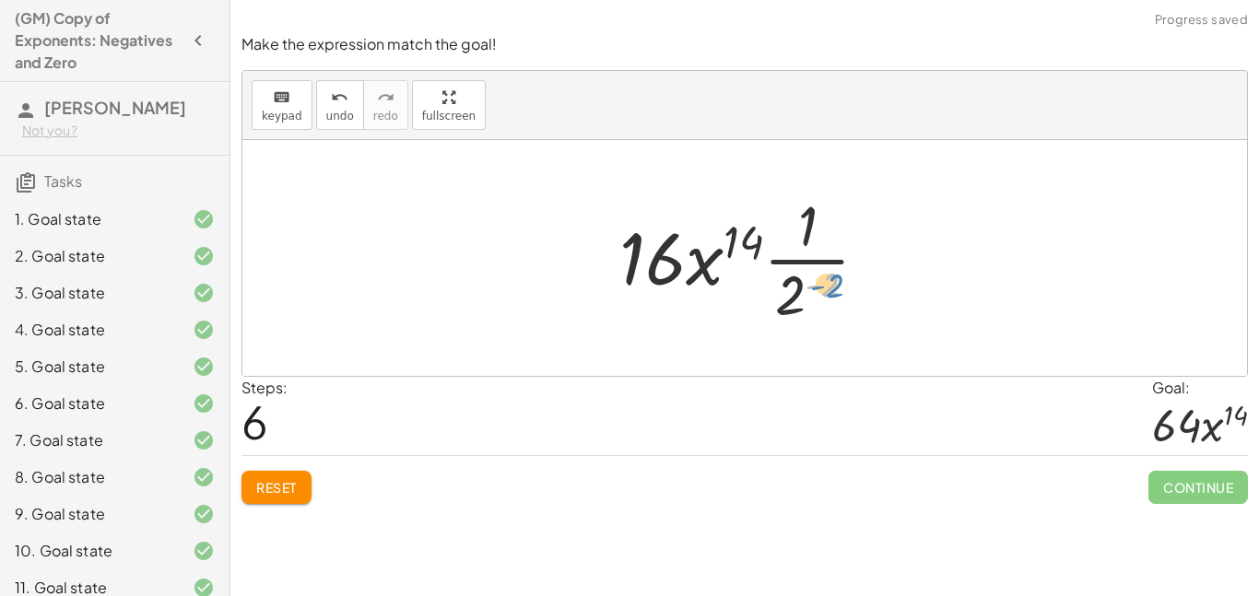
drag, startPoint x: 824, startPoint y: 283, endPoint x: 834, endPoint y: 284, distance: 10.2
click at [834, 284] on div at bounding box center [751, 258] width 283 height 142
drag, startPoint x: 802, startPoint y: 292, endPoint x: 821, endPoint y: 226, distance: 69.1
click at [821, 226] on div at bounding box center [751, 258] width 283 height 142
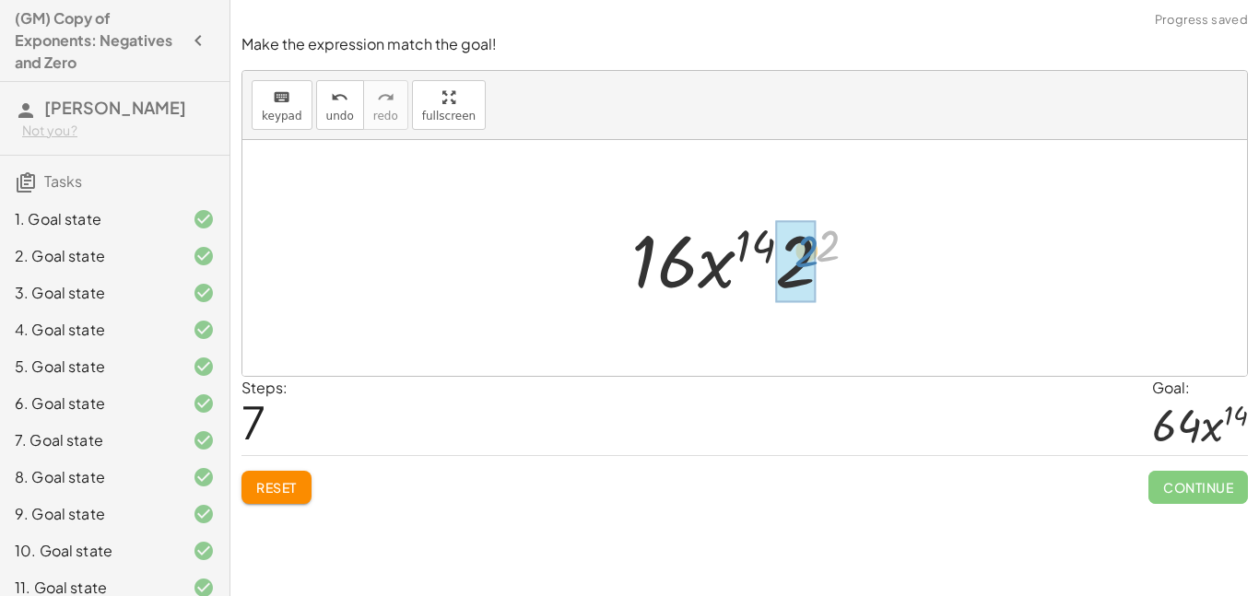
drag, startPoint x: 826, startPoint y: 246, endPoint x: 803, endPoint y: 252, distance: 23.0
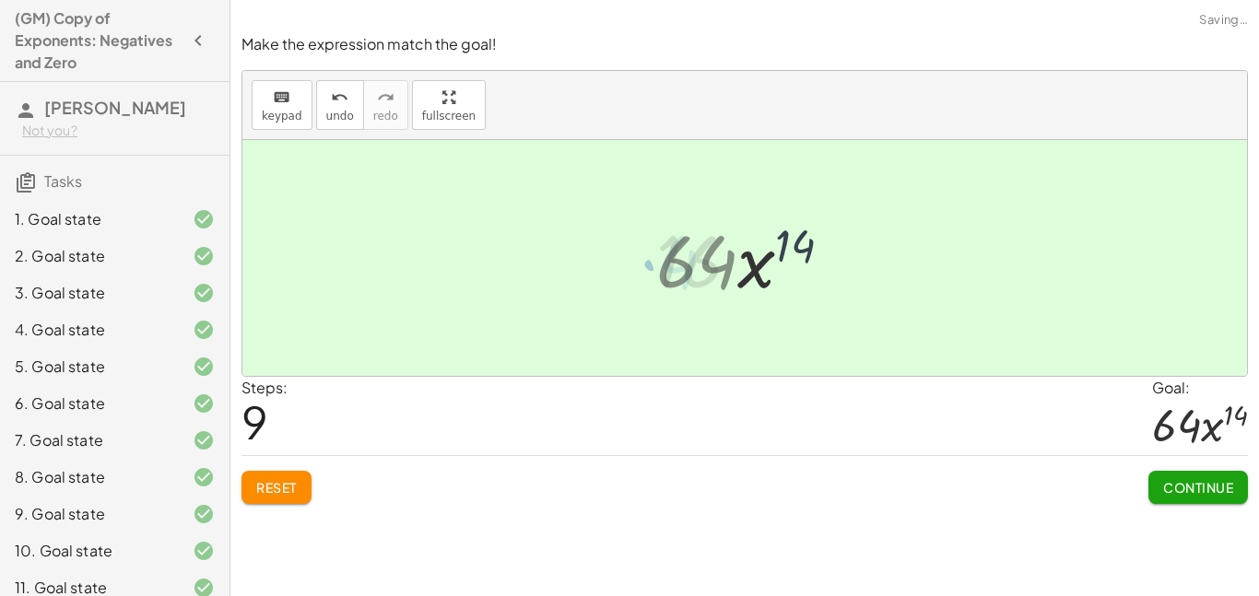
click at [819, 267] on div at bounding box center [752, 258] width 210 height 95
click at [1187, 484] on span "Continue" at bounding box center [1198, 487] width 70 height 17
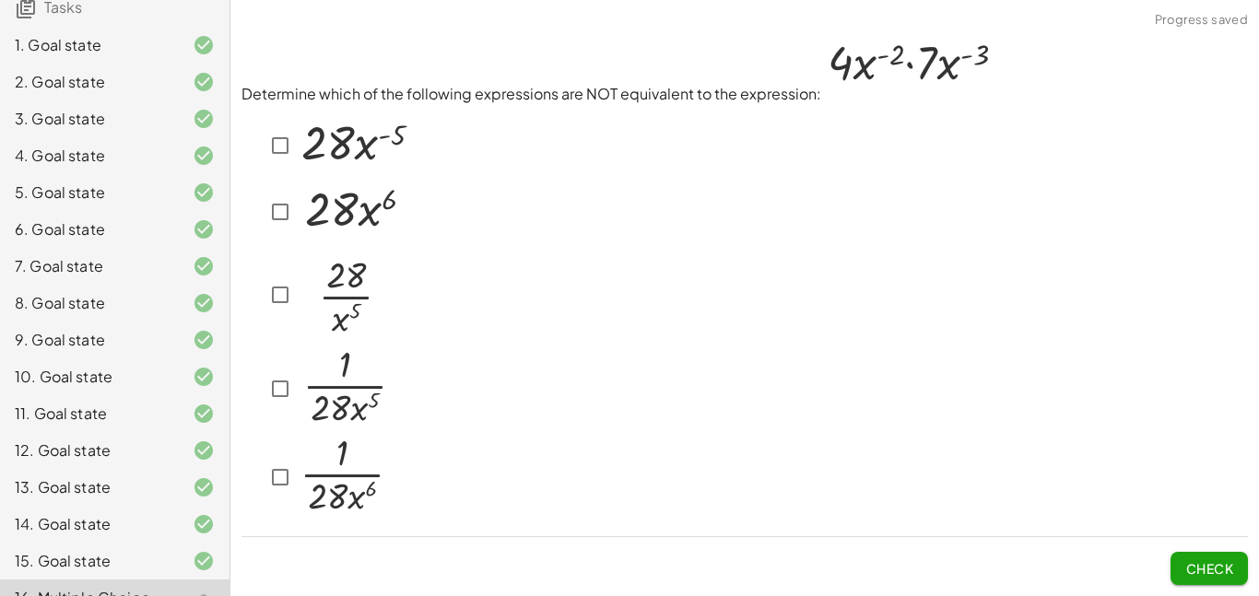
scroll to position [299, 0]
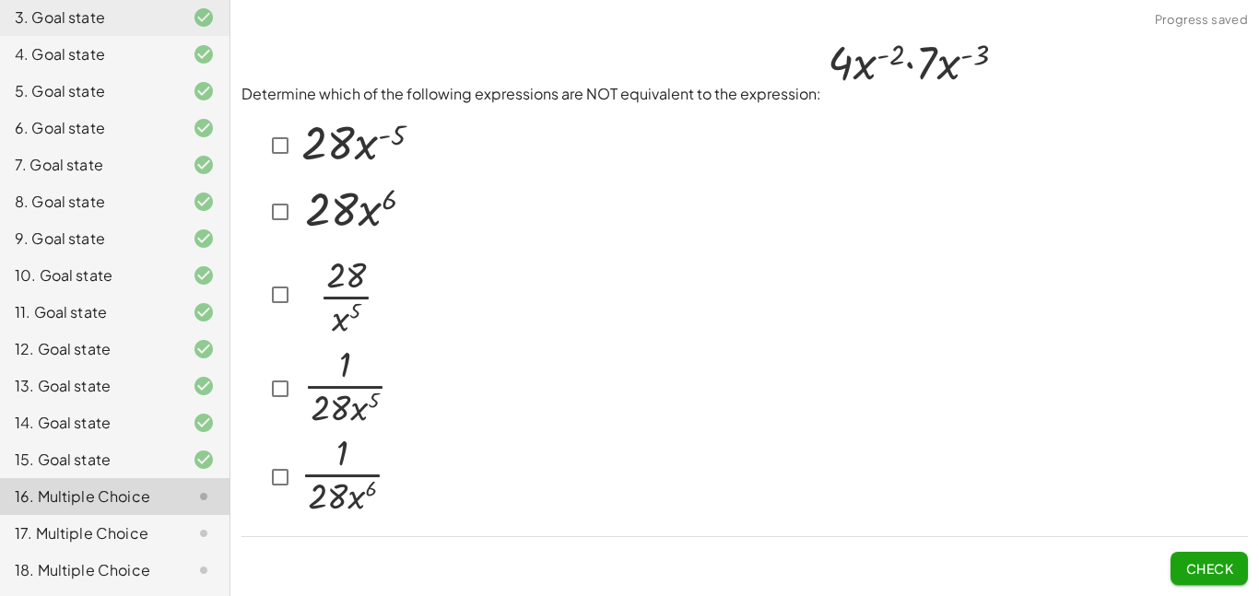
click at [170, 533] on div at bounding box center [189, 533] width 52 height 22
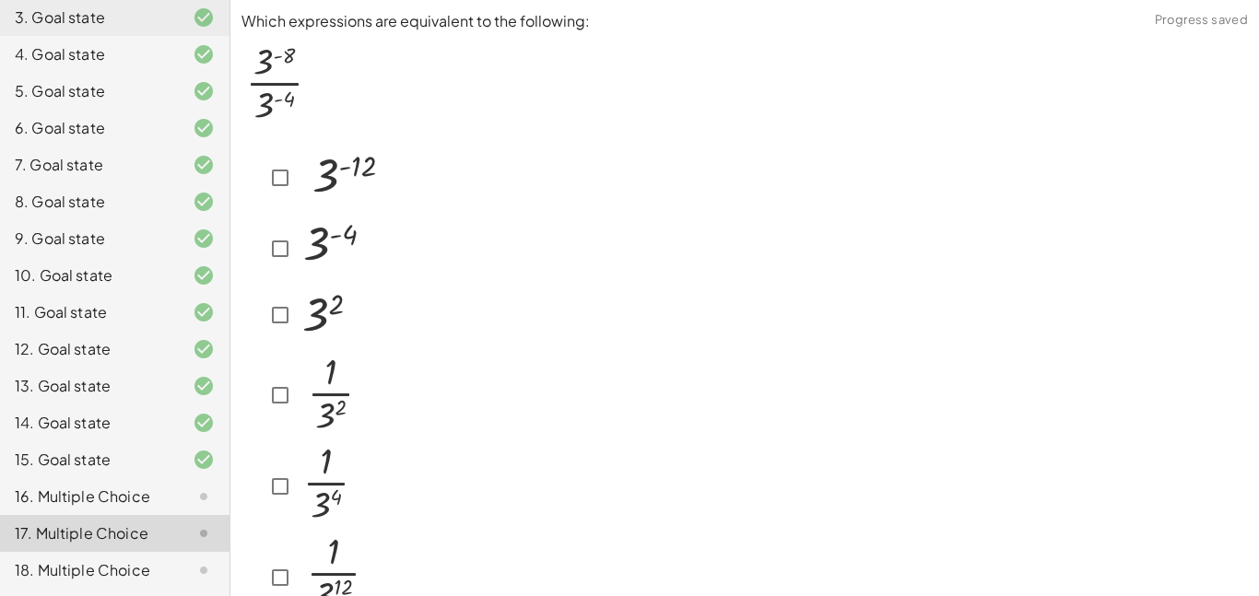
scroll to position [104, 0]
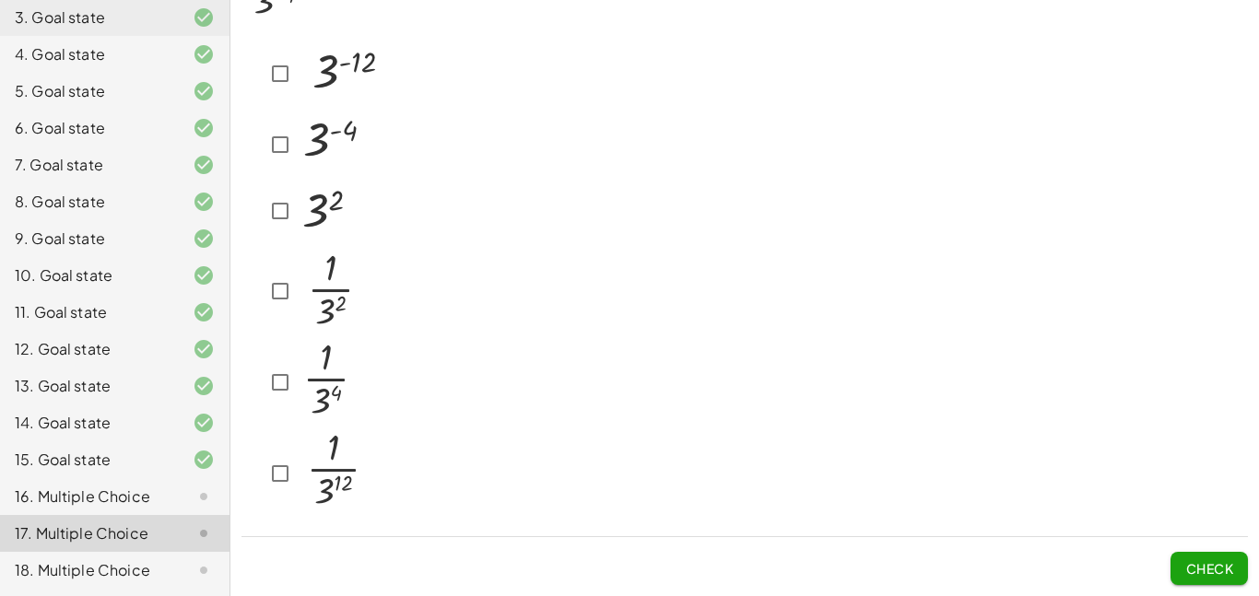
click at [161, 549] on div "17. Multiple Choice" at bounding box center [114, 533] width 229 height 37
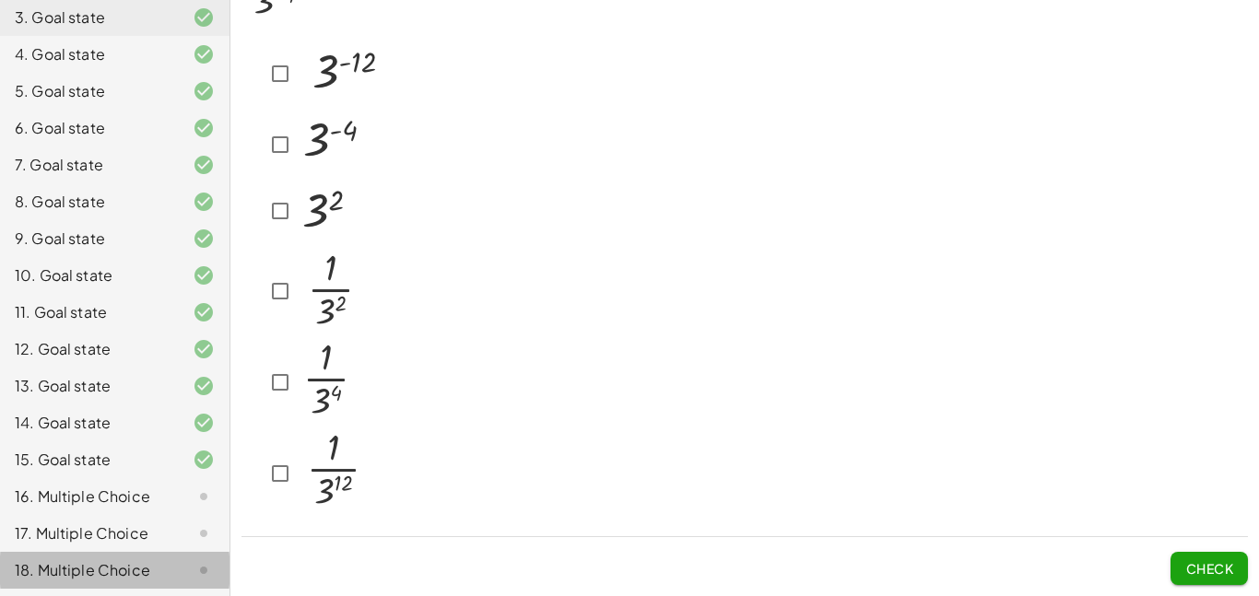
click at [159, 573] on div "18. Multiple Choice" at bounding box center [89, 570] width 148 height 22
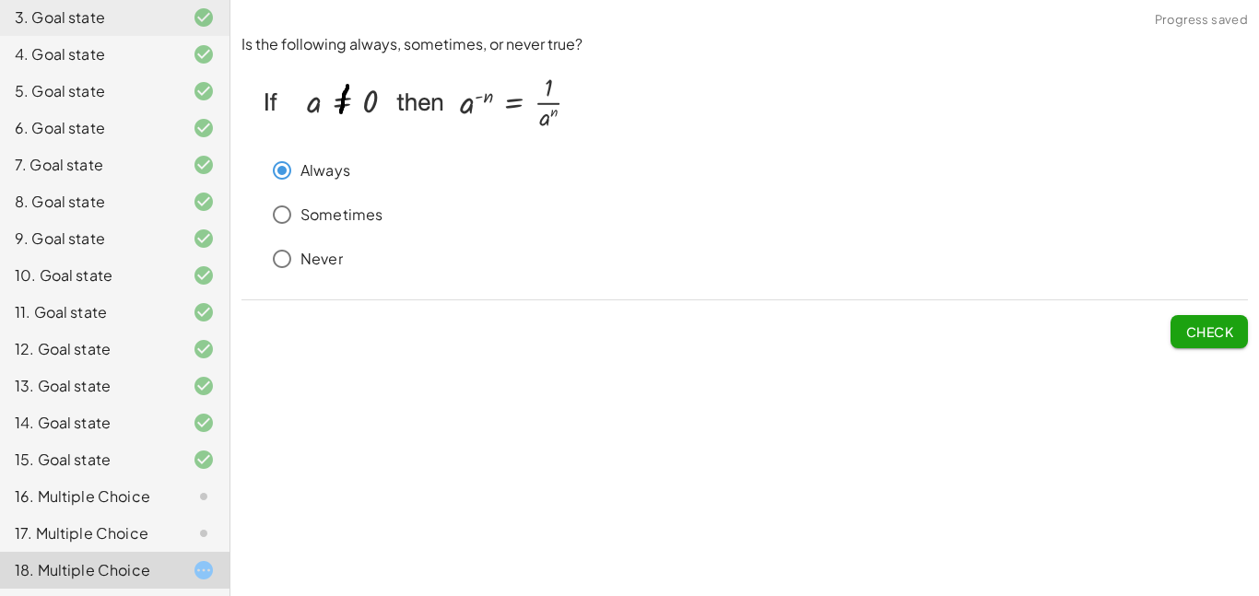
click at [1186, 323] on span "Check" at bounding box center [1209, 331] width 48 height 17
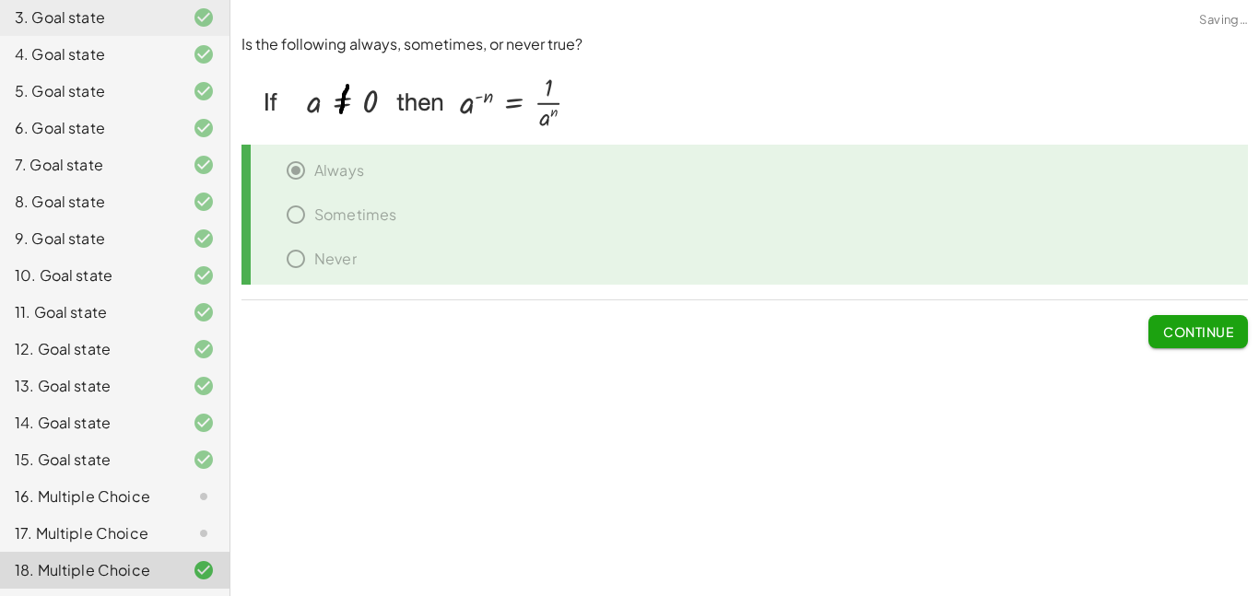
click at [1170, 330] on span "Continue" at bounding box center [1198, 331] width 70 height 17
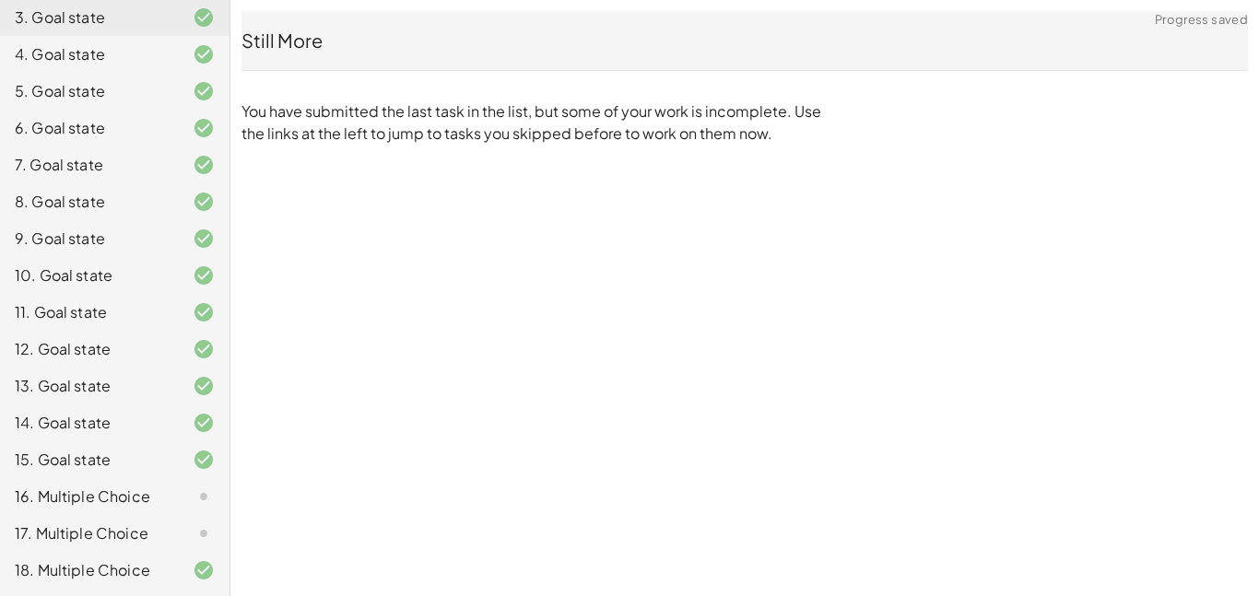
click at [124, 546] on div "17. Multiple Choice" at bounding box center [114, 533] width 229 height 37
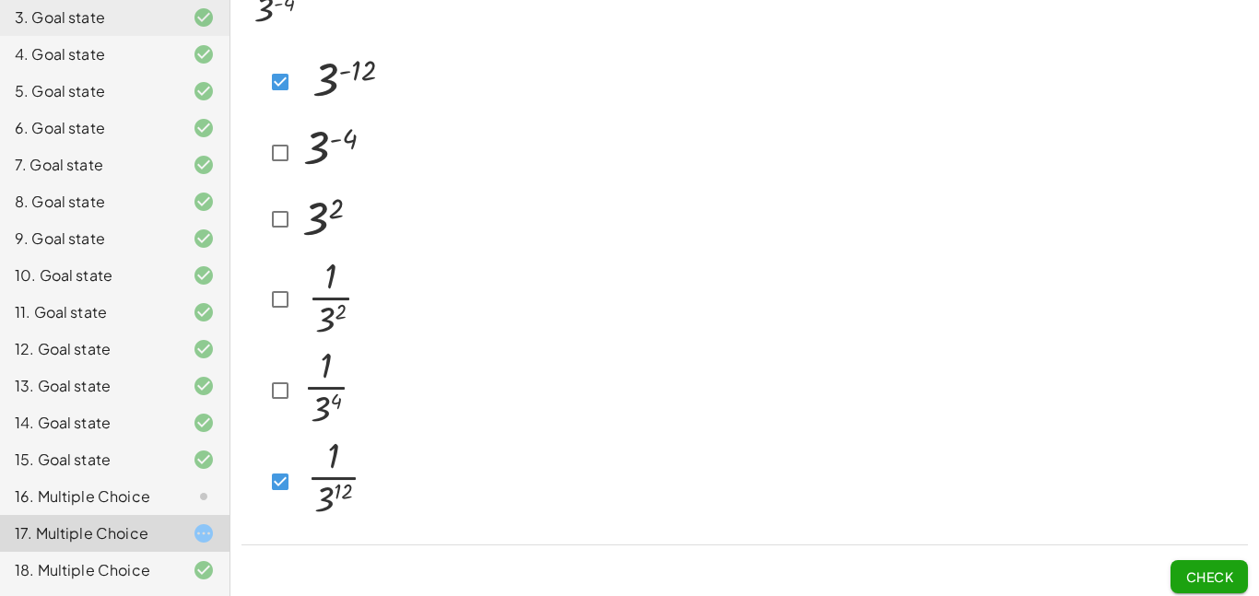
scroll to position [104, 0]
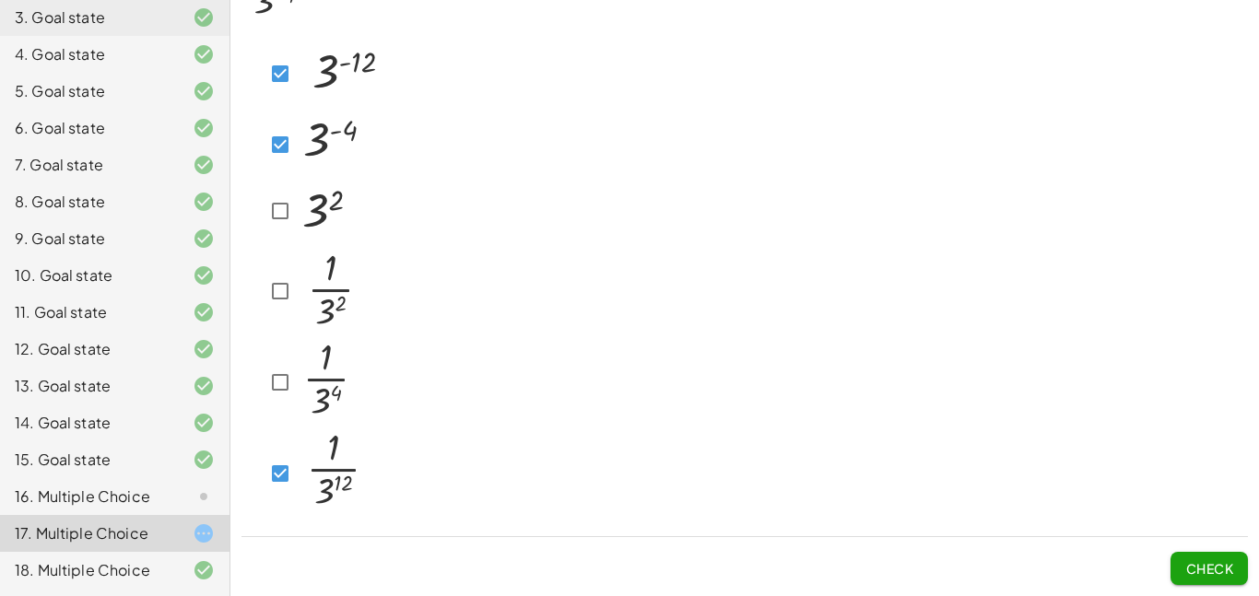
click at [1199, 562] on span "Check" at bounding box center [1209, 568] width 48 height 17
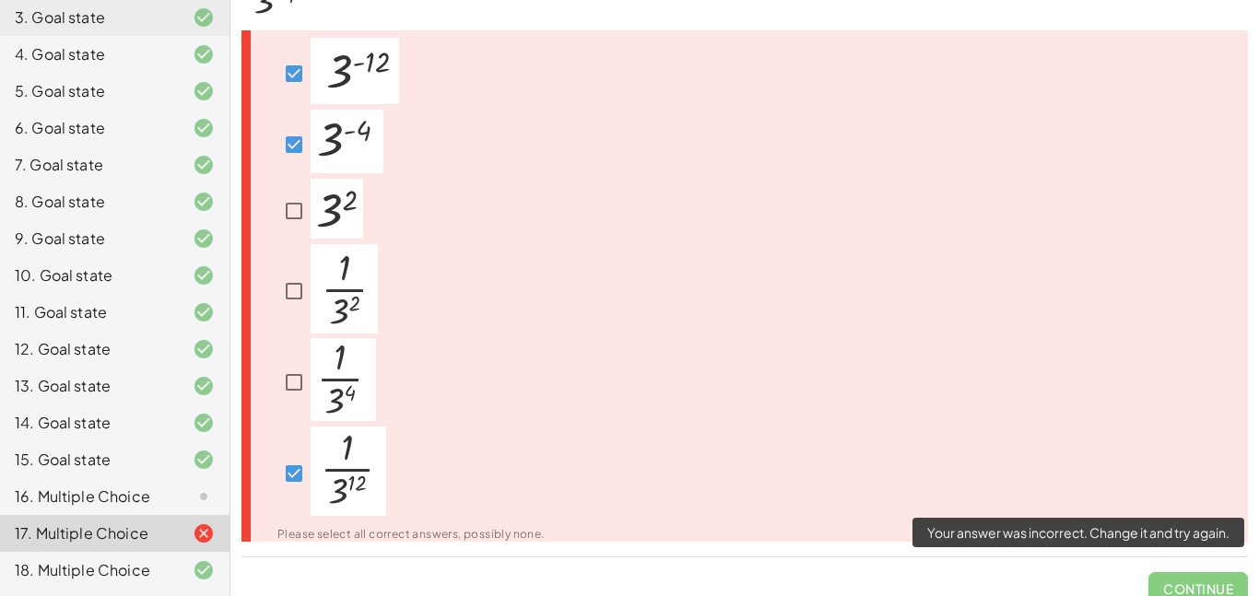
click at [1178, 580] on span "Continue" at bounding box center [1198, 581] width 100 height 48
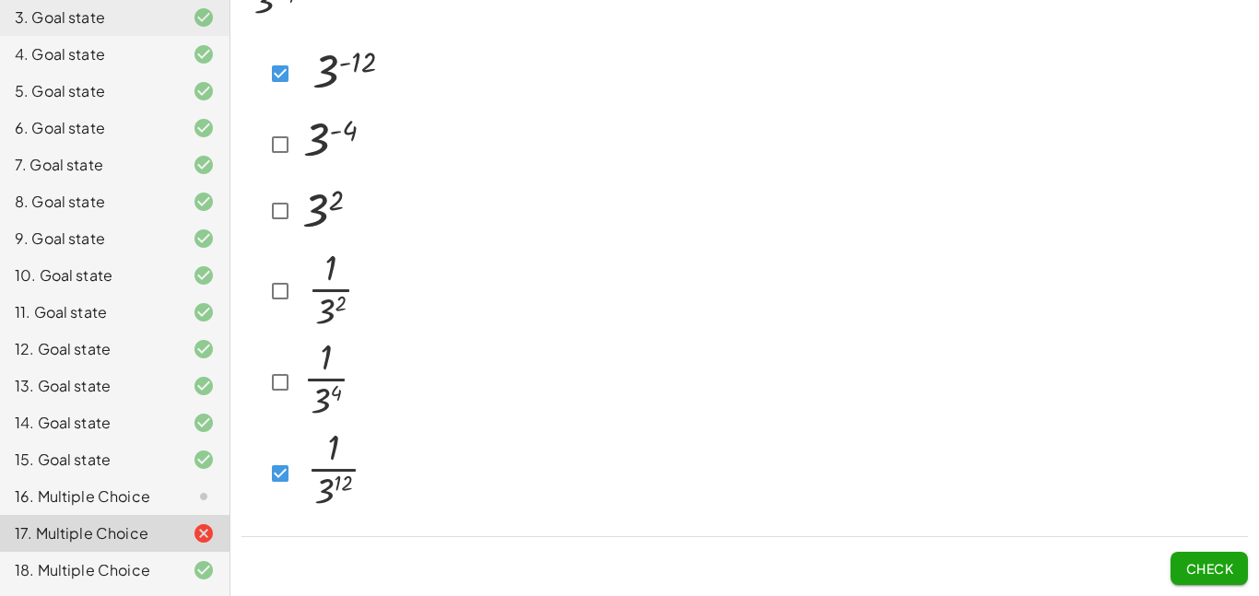
click at [1192, 557] on button "Check" at bounding box center [1208, 568] width 77 height 33
click at [1240, 580] on button "Check" at bounding box center [1208, 568] width 77 height 33
click at [1173, 563] on button "Check" at bounding box center [1208, 568] width 77 height 33
click at [1215, 562] on span "Check" at bounding box center [1209, 568] width 48 height 17
click at [1212, 560] on span "Check" at bounding box center [1209, 568] width 48 height 17
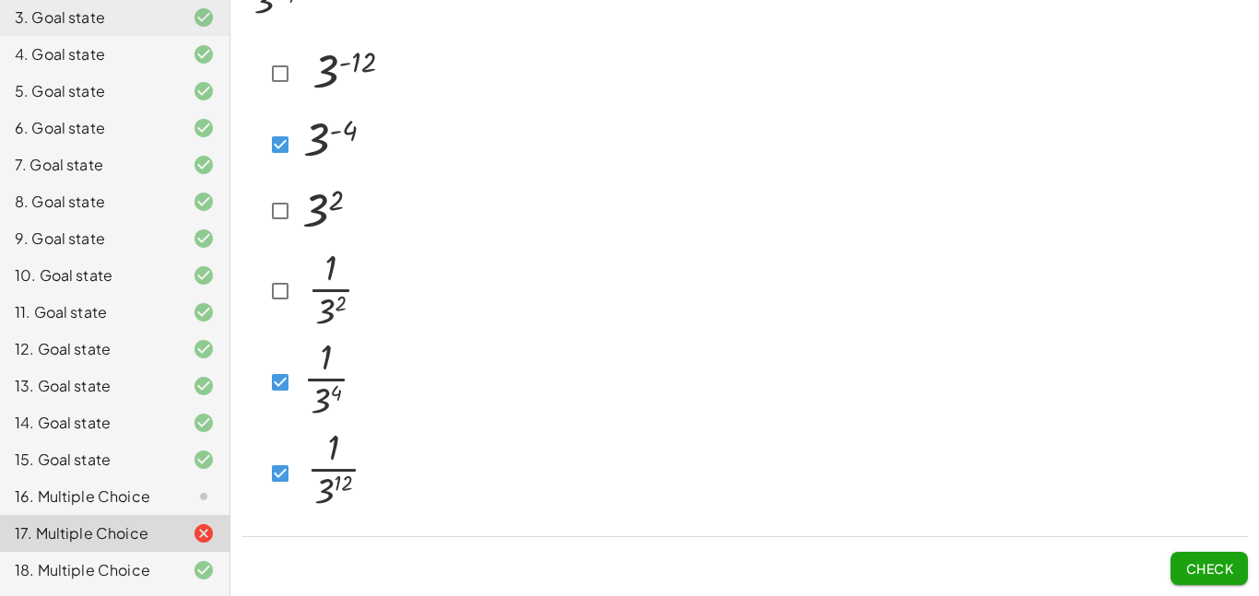
click at [1187, 557] on button "Check" at bounding box center [1208, 568] width 77 height 33
click at [1198, 569] on span "Check" at bounding box center [1209, 568] width 48 height 17
click at [1196, 564] on span "Check" at bounding box center [1209, 568] width 48 height 17
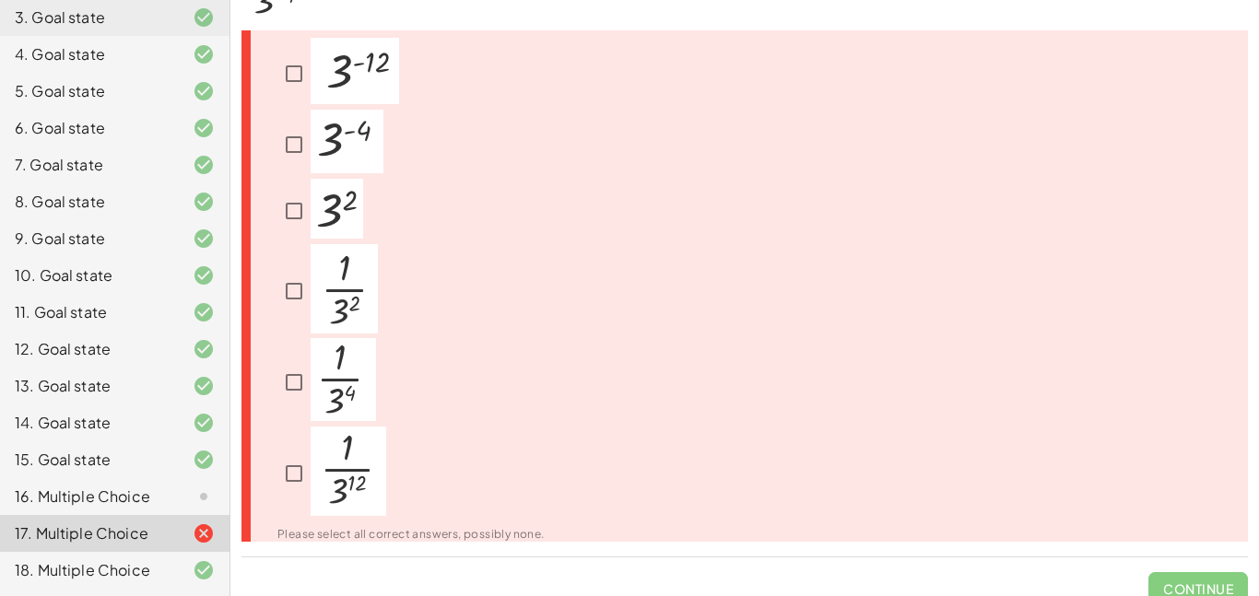
click at [1196, 564] on span "Continue" at bounding box center [1198, 581] width 100 height 48
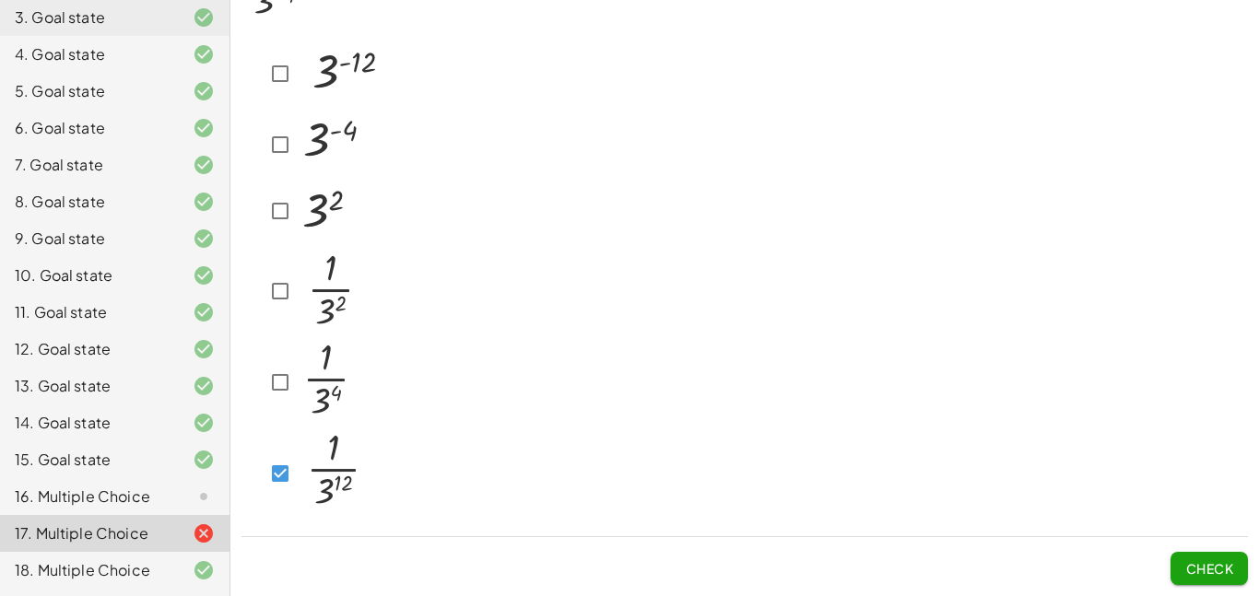
click at [1209, 580] on button "Check" at bounding box center [1208, 568] width 77 height 33
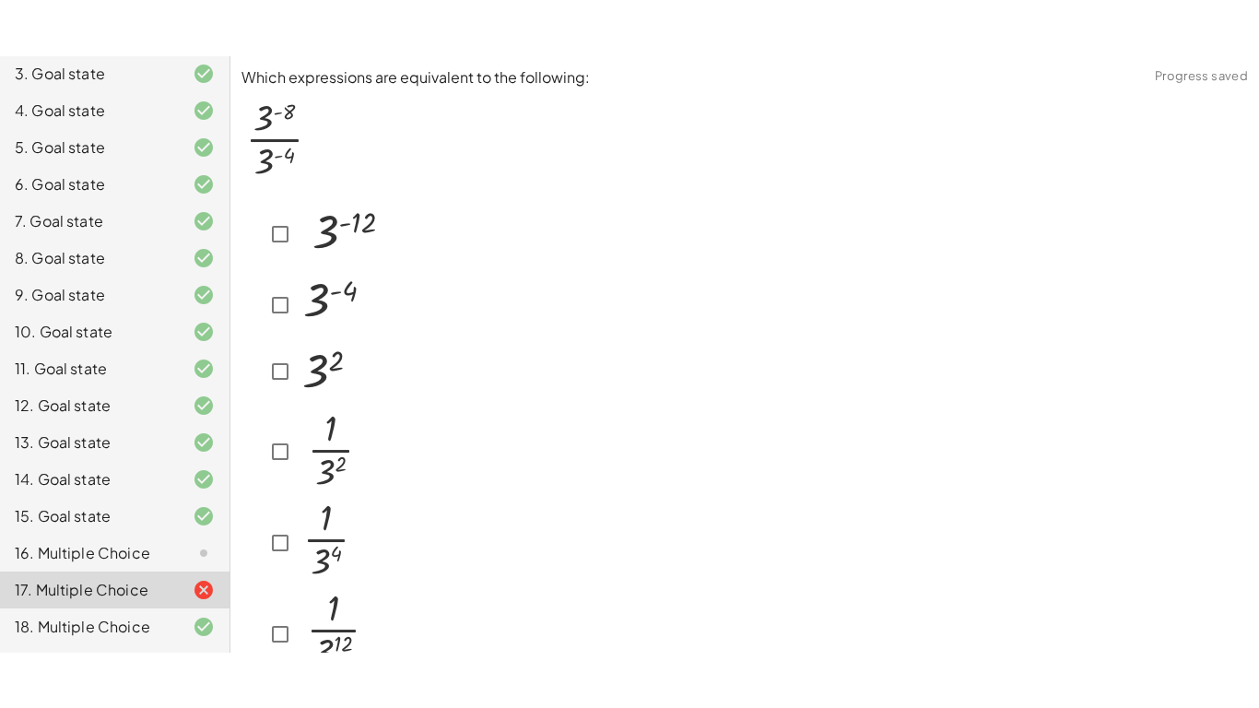
scroll to position [187, 0]
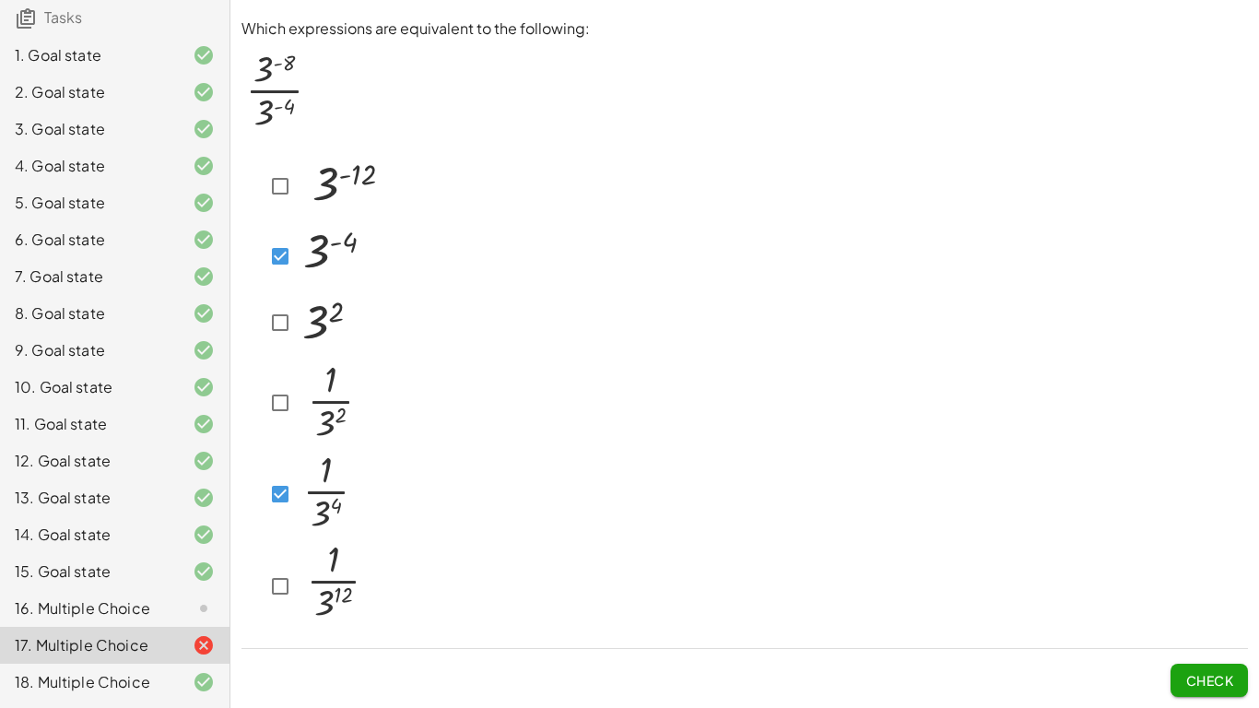
click at [1199, 595] on button "Check" at bounding box center [1208, 679] width 77 height 33
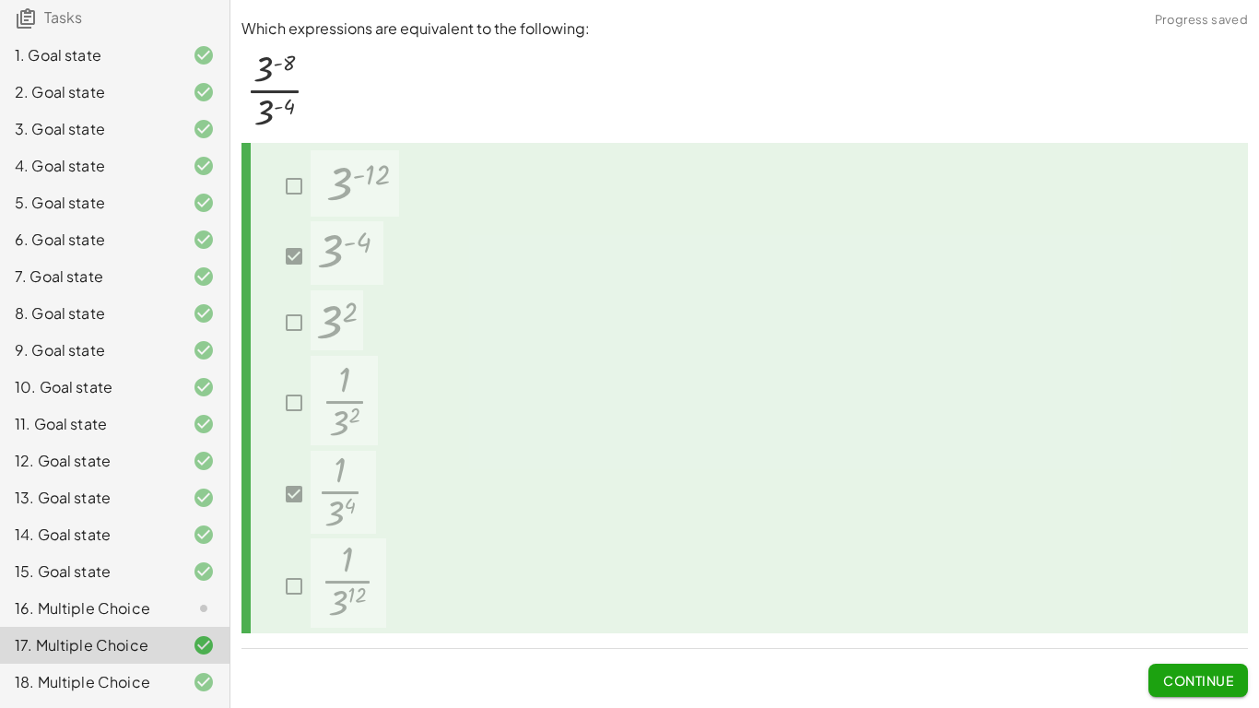
click at [1199, 595] on button "Continue" at bounding box center [1198, 679] width 100 height 33
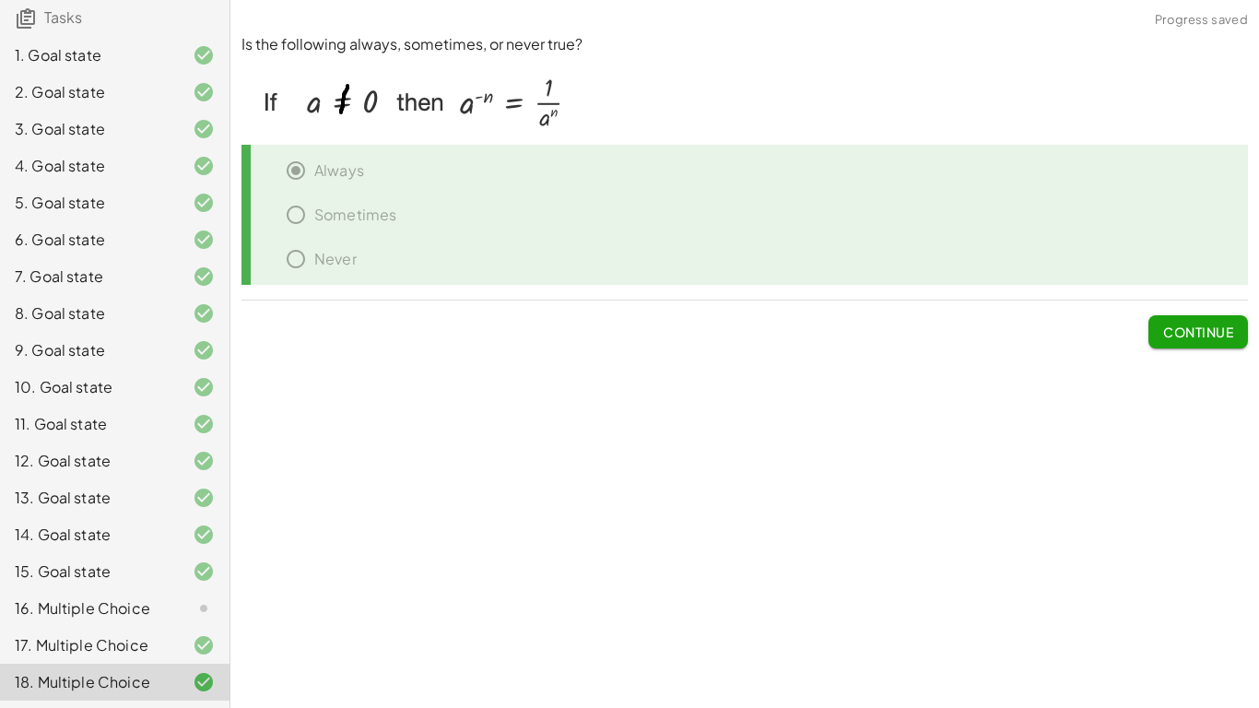
click at [167, 595] on div at bounding box center [189, 608] width 52 height 22
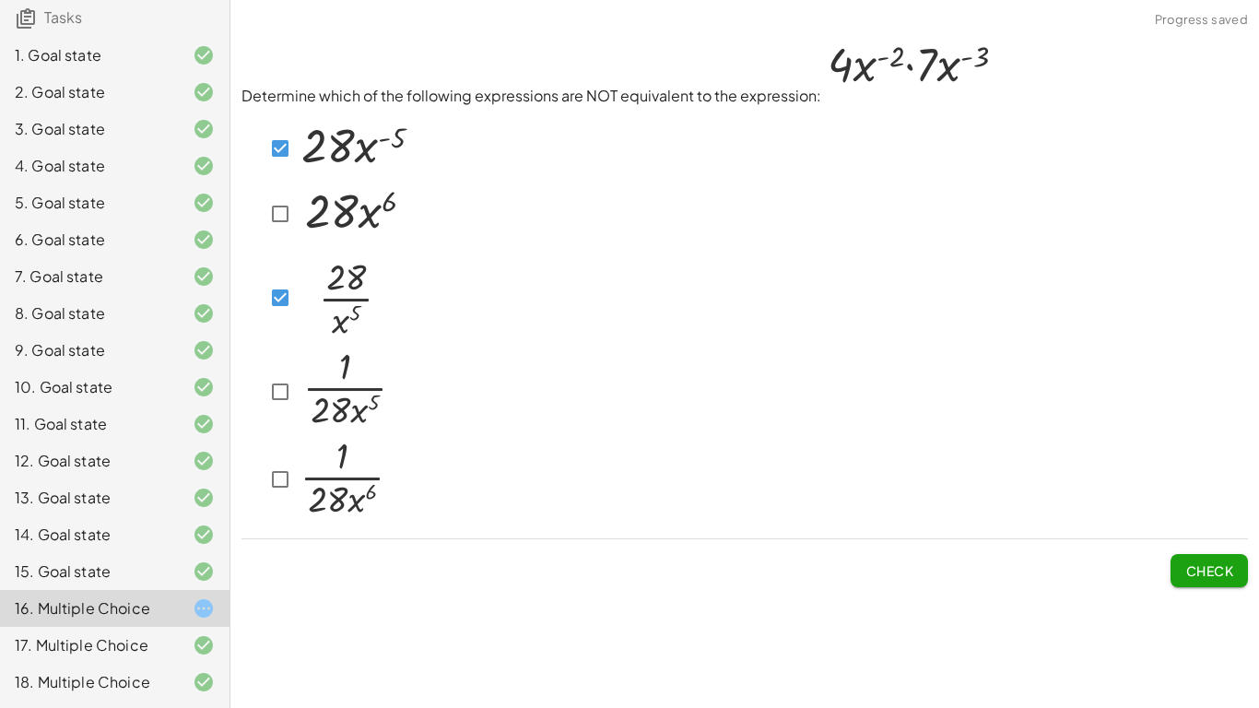
click at [1181, 586] on button "Check" at bounding box center [1208, 570] width 77 height 33
click at [1172, 557] on button "Check" at bounding box center [1208, 570] width 77 height 33
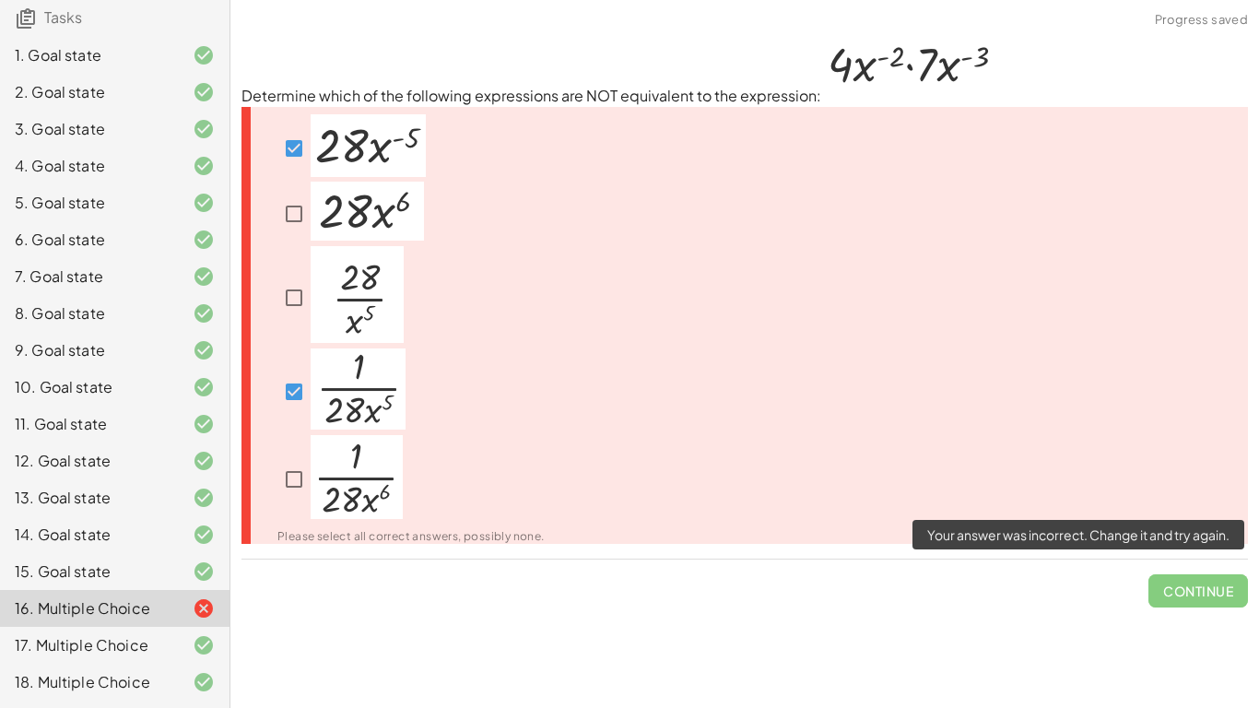
click at [1167, 584] on span "Continue" at bounding box center [1198, 583] width 100 height 48
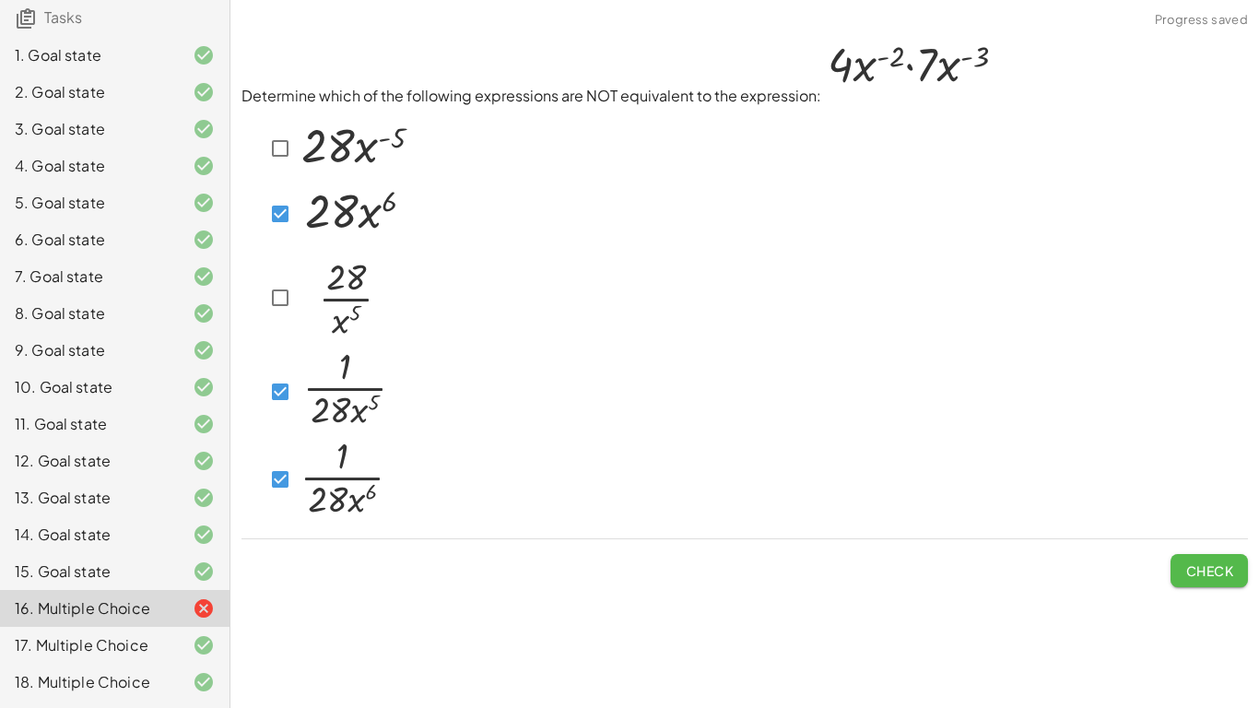
click at [1198, 554] on button "Check" at bounding box center [1208, 570] width 77 height 33
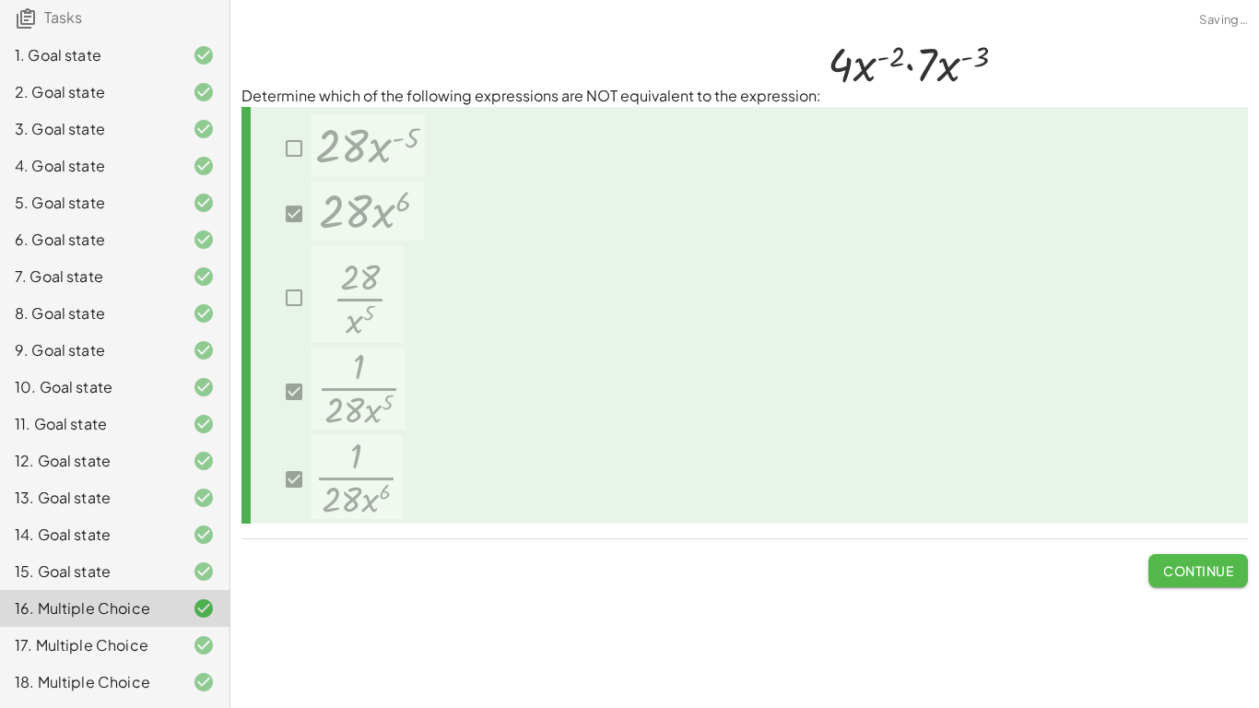
click at [1177, 570] on span "Continue" at bounding box center [1198, 570] width 70 height 17
